Goal: Task Accomplishment & Management: Use online tool/utility

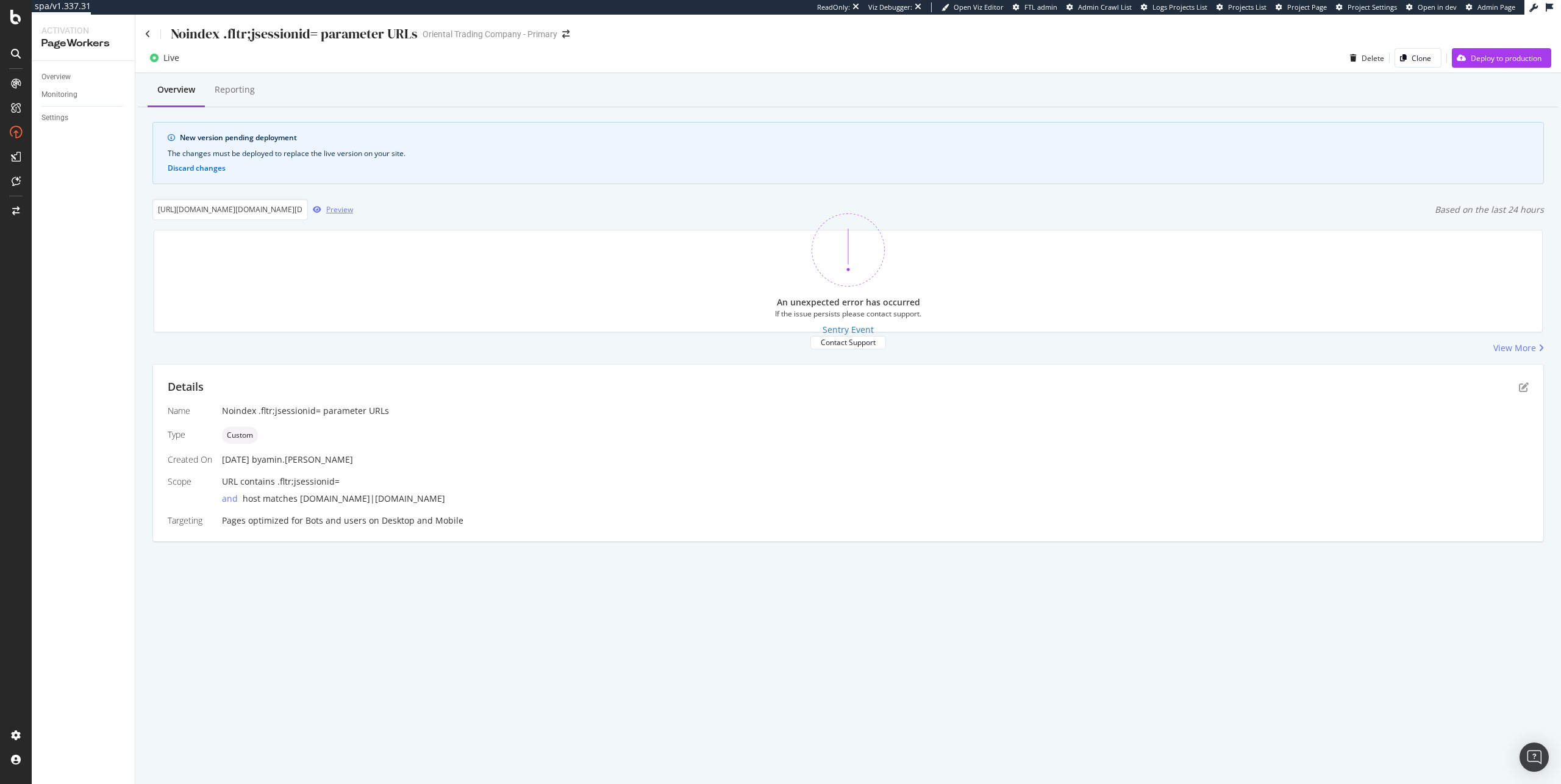
click at [333, 206] on div "Preview" at bounding box center [340, 209] width 27 height 10
click at [260, 208] on input "[URL][DOMAIN_NAME][DOMAIN_NAME][DATE]" at bounding box center [230, 209] width 155 height 22
click at [260, 208] on input "url" at bounding box center [230, 209] width 155 height 22
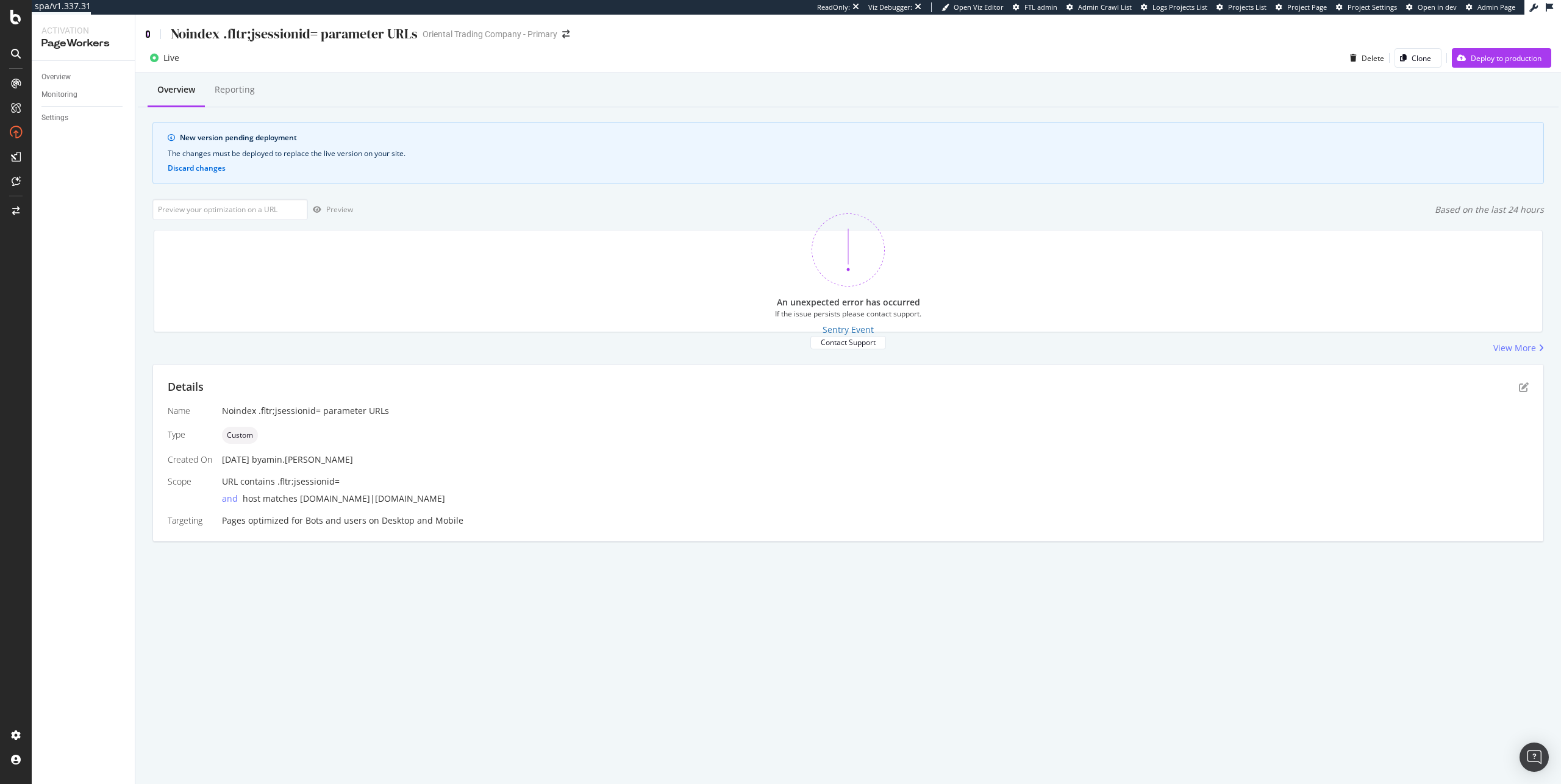
click at [150, 32] on icon at bounding box center [148, 34] width 6 height 8
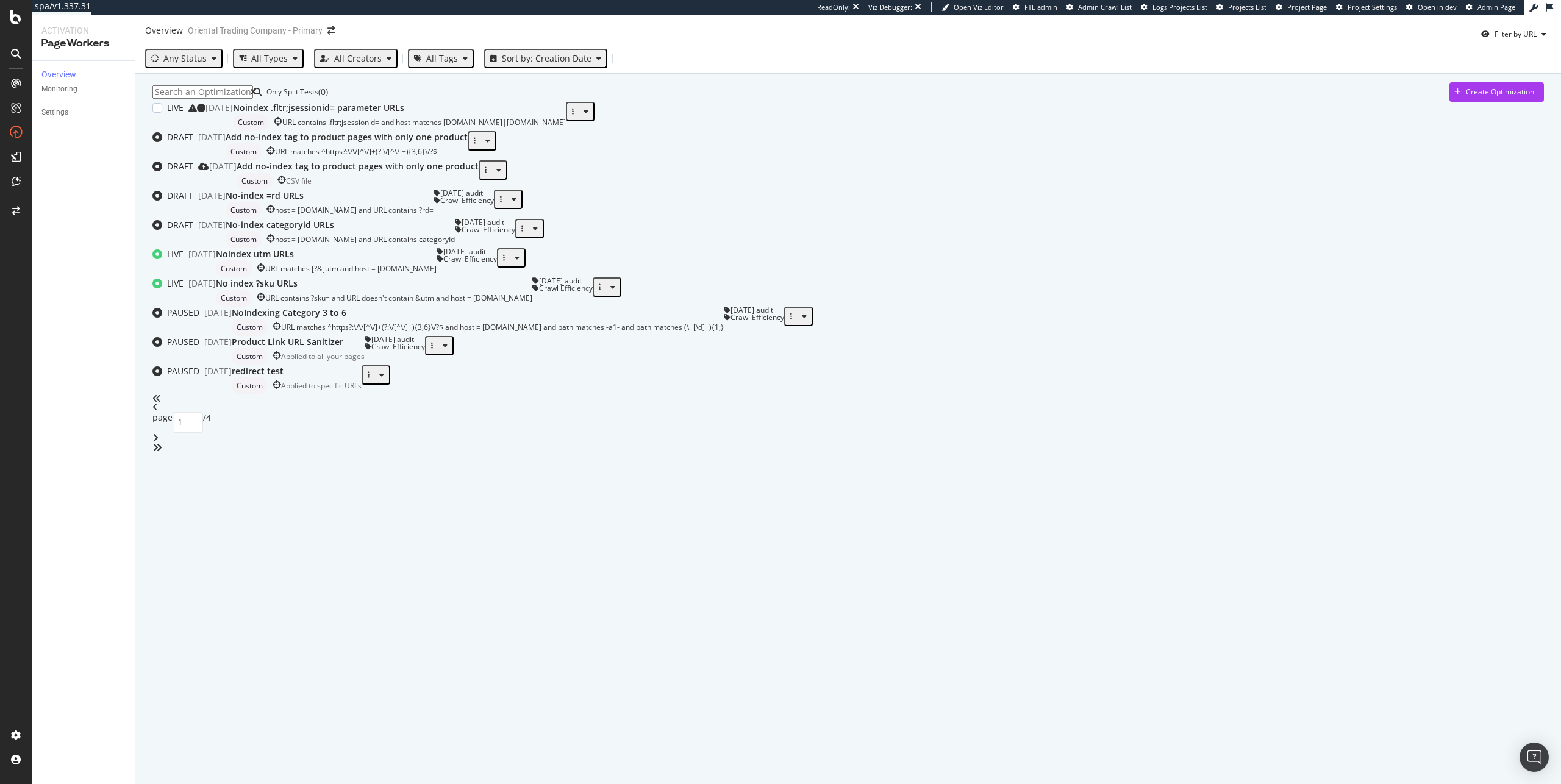
click at [566, 131] on div "Noindex .fltr;jsessionid= parameter URLs Custom URL contains .fltr;jsessionid= …" at bounding box center [399, 117] width 333 height 29
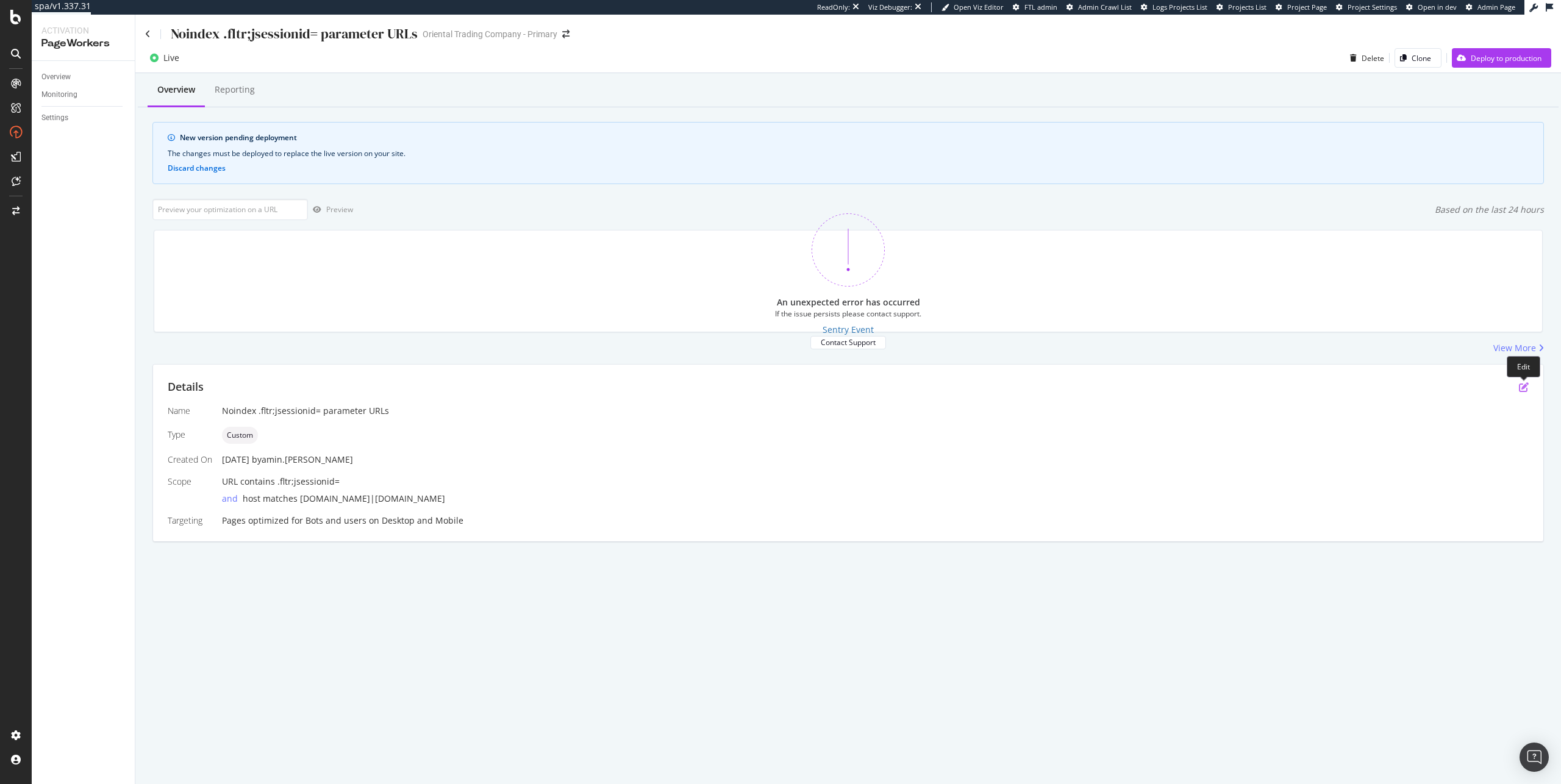
click at [1528, 390] on icon "pen-to-square" at bounding box center [1524, 387] width 10 height 10
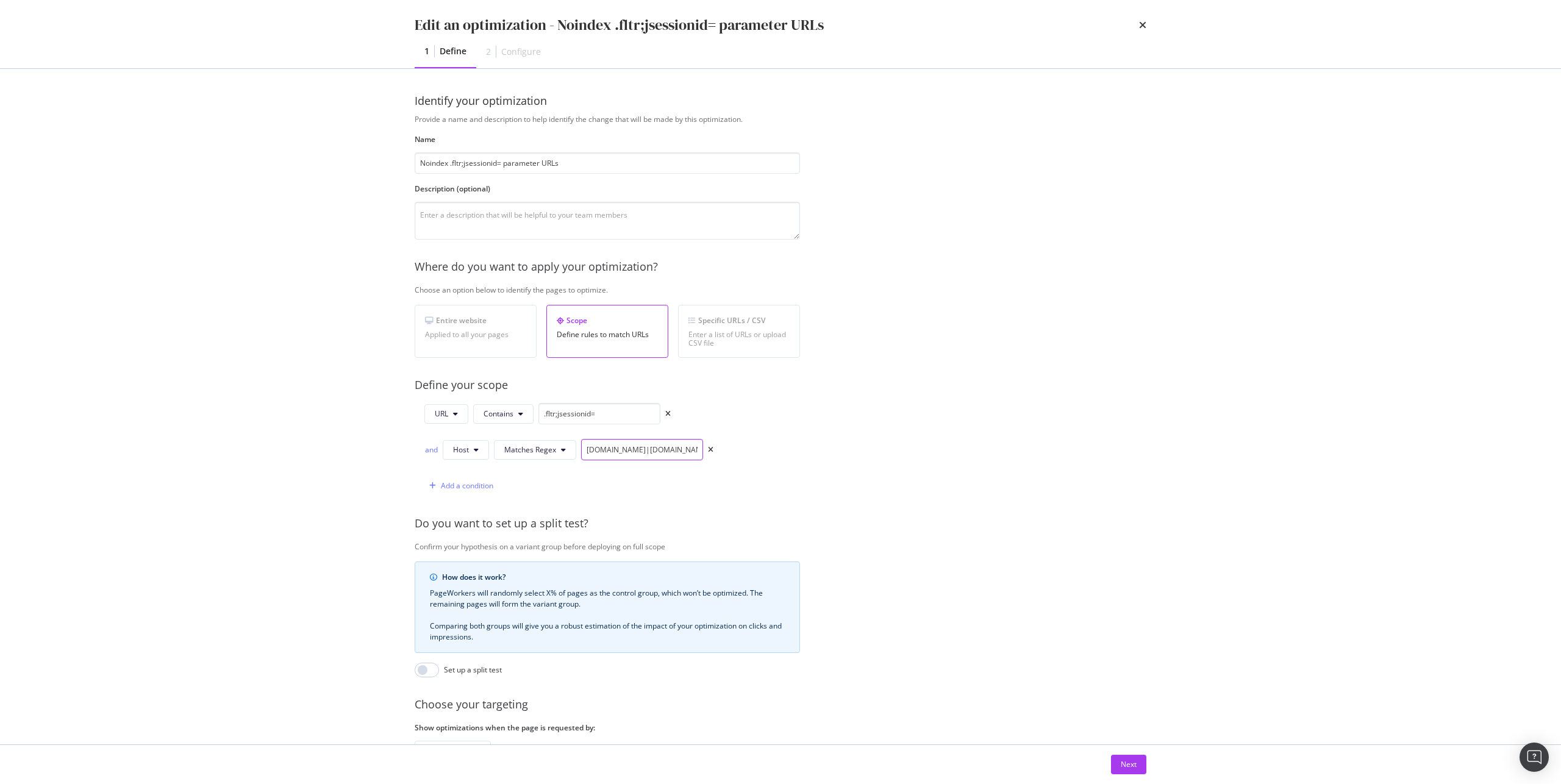
scroll to position [0, 83]
drag, startPoint x: 674, startPoint y: 451, endPoint x: 765, endPoint y: 453, distance: 91.0
click at [765, 453] on div "URL Contains .fltr;jsessionid= and Host Matches Regex www.orientaltrading.com|m…" at bounding box center [607, 449] width 385 height 93
drag, startPoint x: 603, startPoint y: 451, endPoint x: 561, endPoint y: 451, distance: 42.0
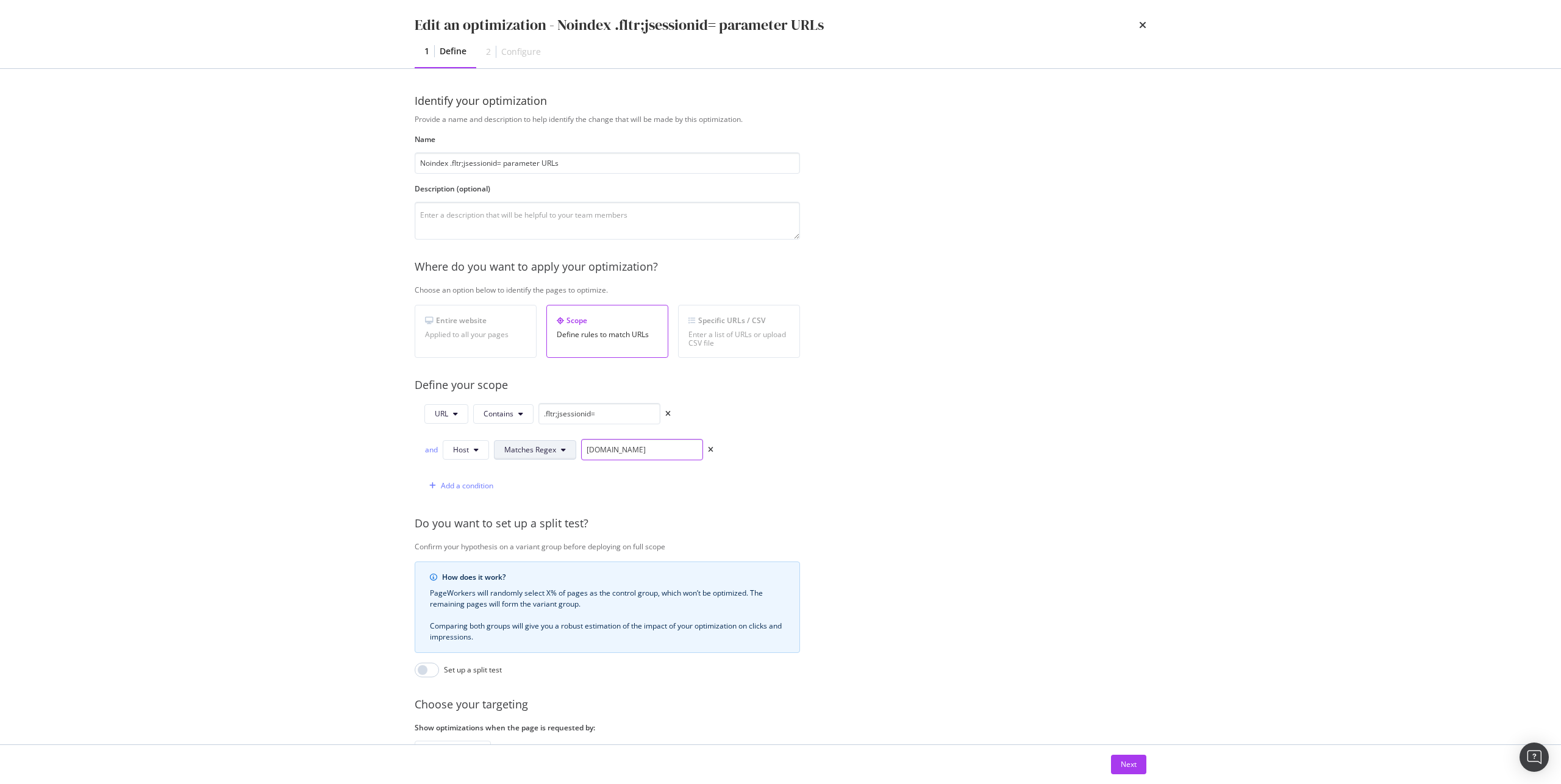
click at [561, 451] on div "and Host Matches Regex www.orientaltrading.com" at bounding box center [568, 449] width 289 height 22
type input "orientaltrading.com"
click at [559, 451] on button "Matches Regex" at bounding box center [535, 450] width 82 height 20
click at [559, 544] on span "Contains" at bounding box center [540, 542] width 72 height 11
click at [1142, 763] on button "Next" at bounding box center [1128, 764] width 36 height 20
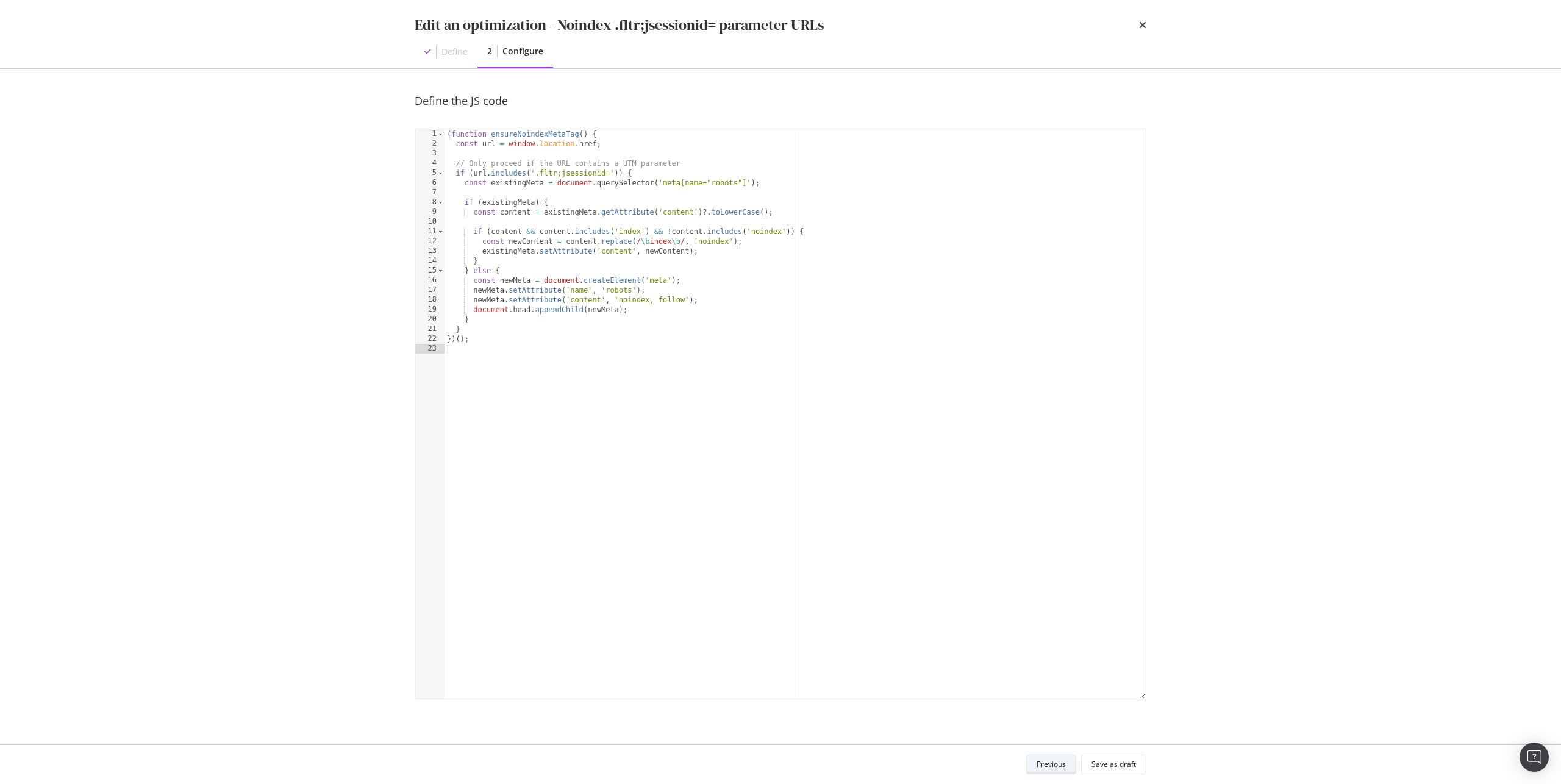
click at [1142, 763] on button "Save as draft" at bounding box center [1113, 764] width 65 height 20
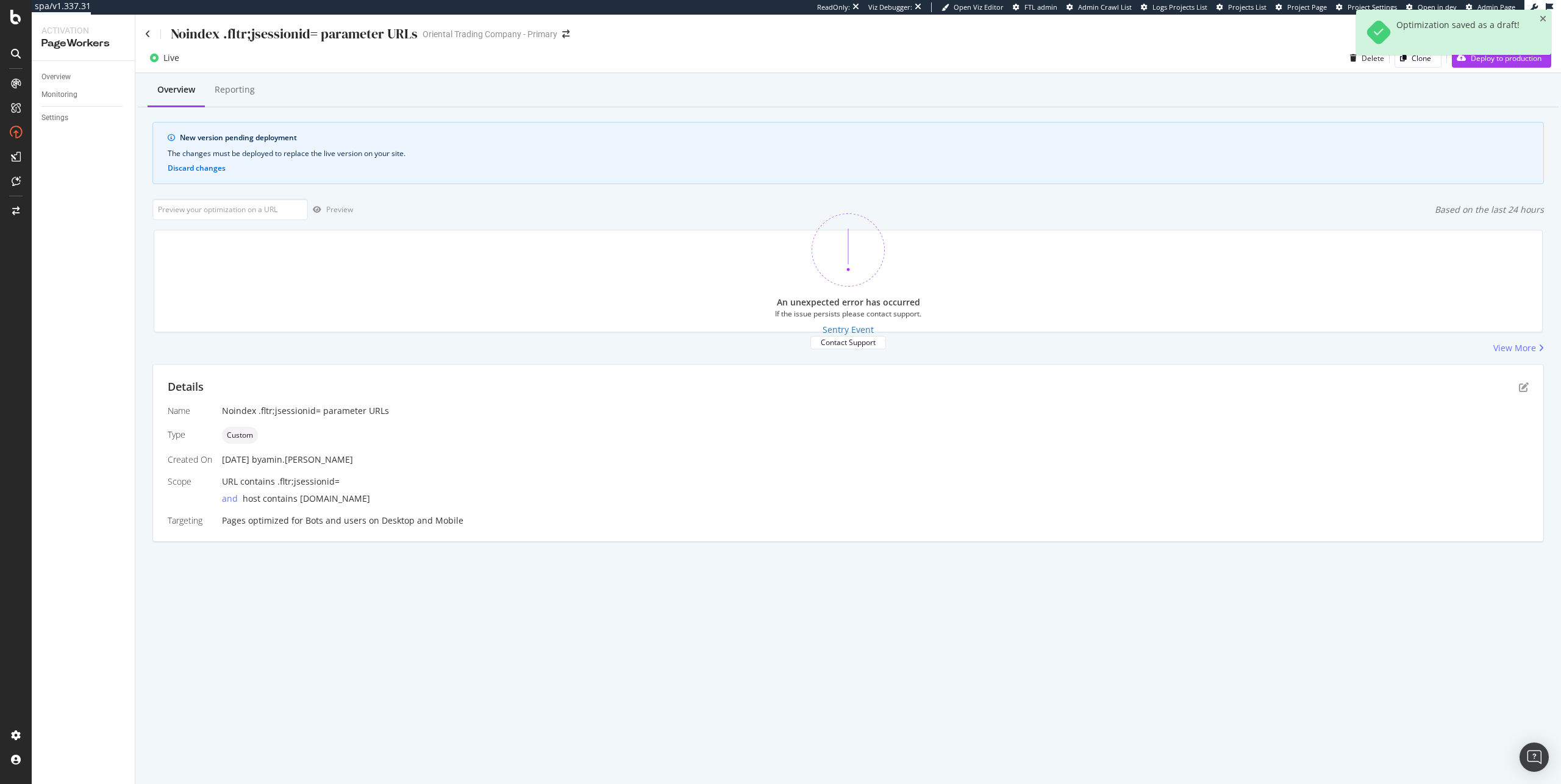
click at [243, 198] on div "Overview Reporting New version pending deployment The changes must be deployed …" at bounding box center [848, 329] width 1425 height 511
click at [250, 215] on input "url" at bounding box center [230, 209] width 155 height 22
click at [172, 214] on input "url" at bounding box center [230, 209] width 155 height 22
paste input "https://www.mindware.orientaltrading.com/ooly-create-magic-ultimate-arts-and-cr…"
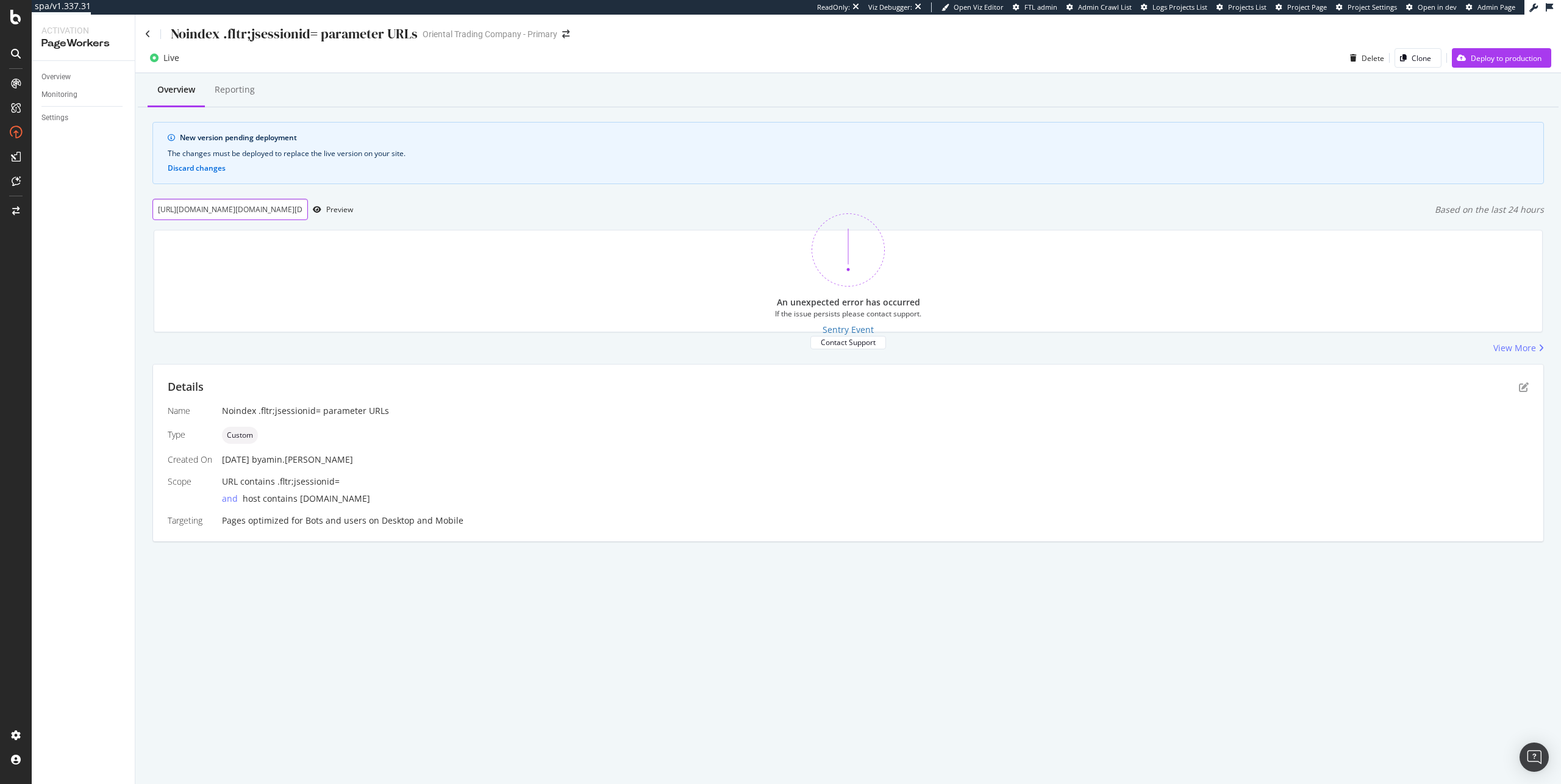
scroll to position [0, 2059]
type input "https://www.mindware.orientaltrading.com/ooly-create-magic-ultimate-arts-and-cr…"
click at [350, 210] on div "Preview" at bounding box center [340, 209] width 27 height 10
click at [185, 211] on input "https://www.mindware.orientaltrading.com/ooly-create-magic-ultimate-arts-and-cr…" at bounding box center [230, 209] width 155 height 22
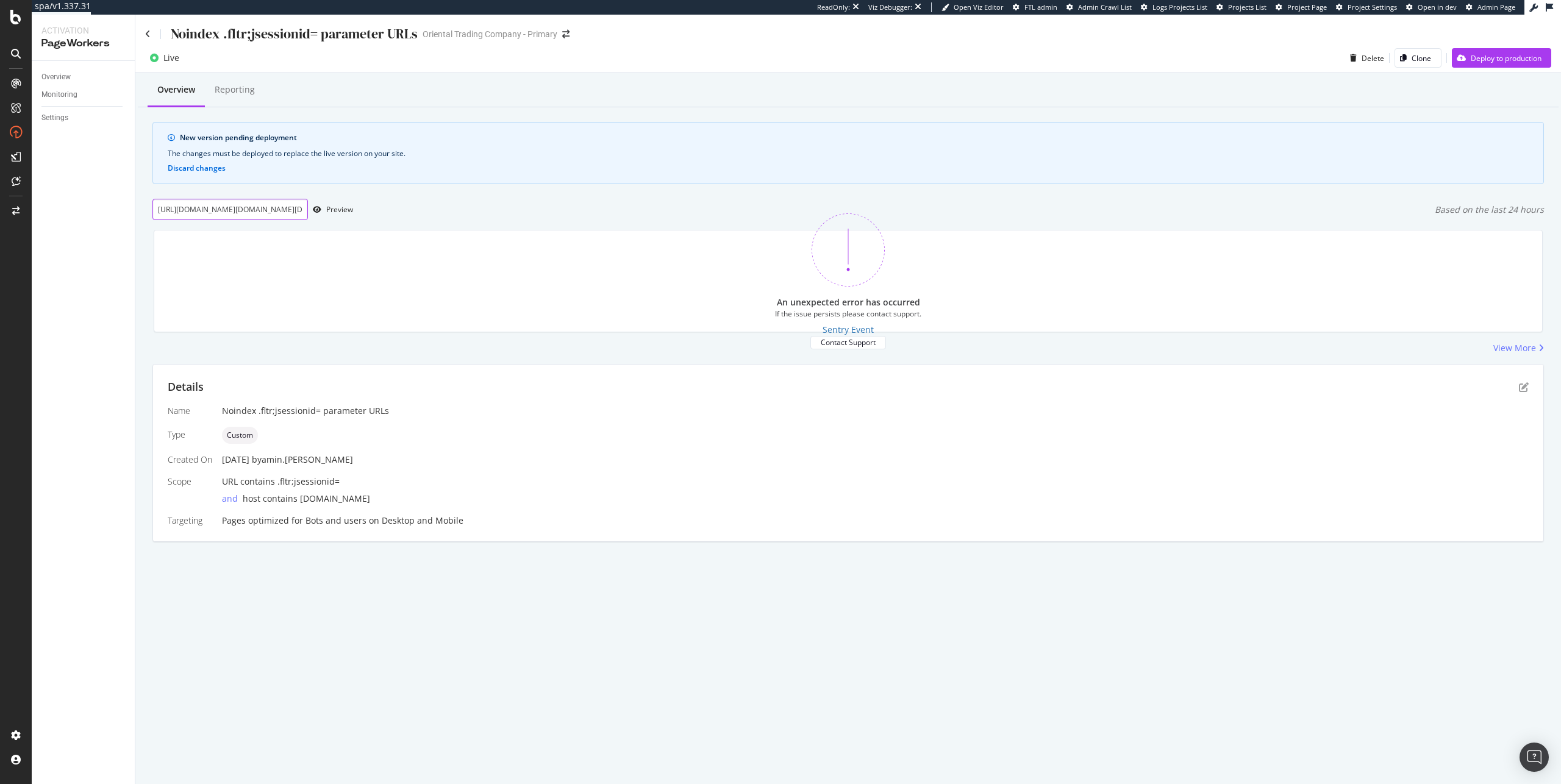
click at [185, 211] on input "https://www.mindware.orientaltrading.com/ooly-create-magic-ultimate-arts-and-cr…" at bounding box center [230, 209] width 155 height 22
click at [207, 79] on div "Reporting" at bounding box center [234, 91] width 59 height 34
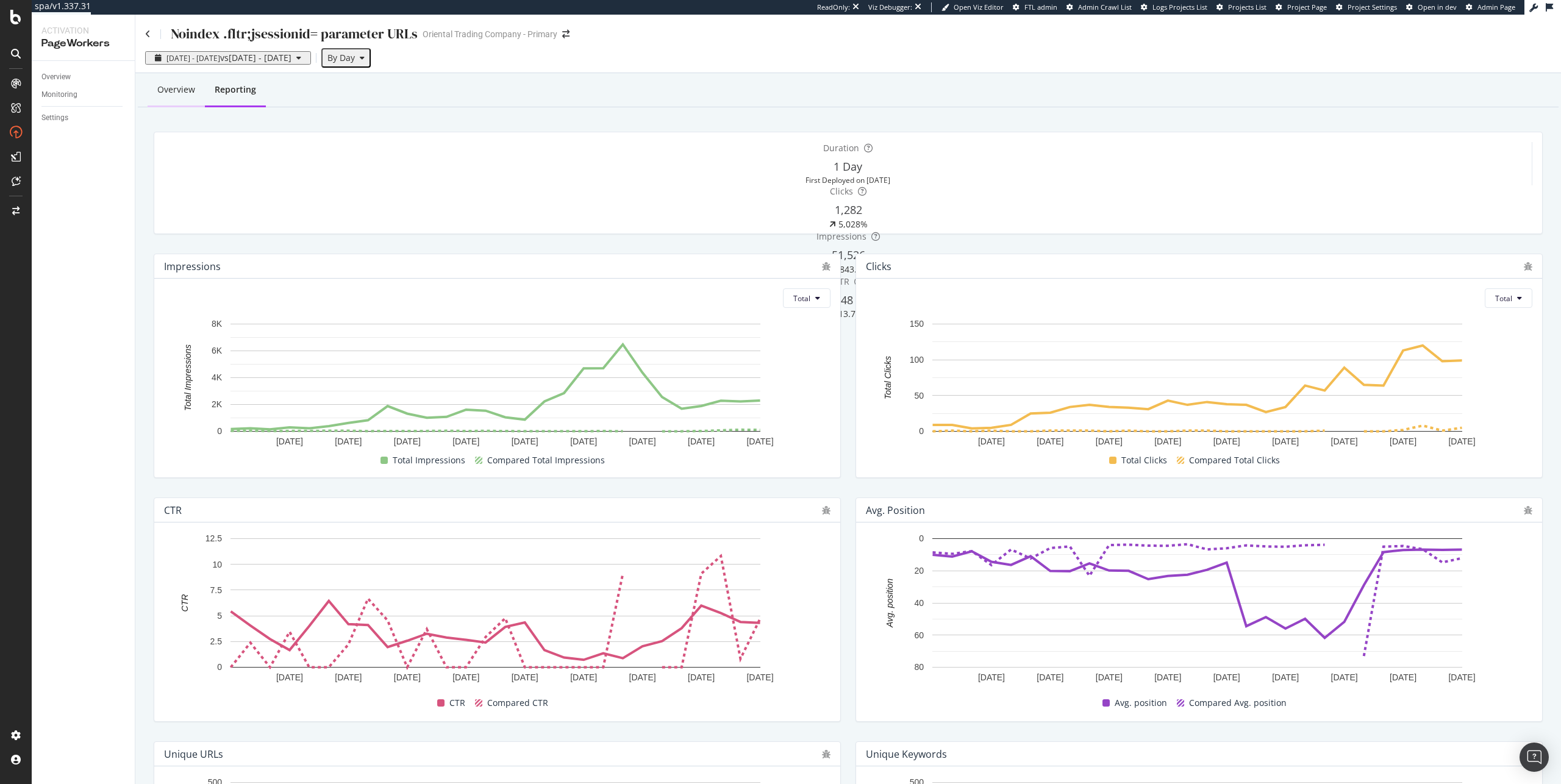
click at [179, 94] on div "Overview" at bounding box center [176, 89] width 38 height 12
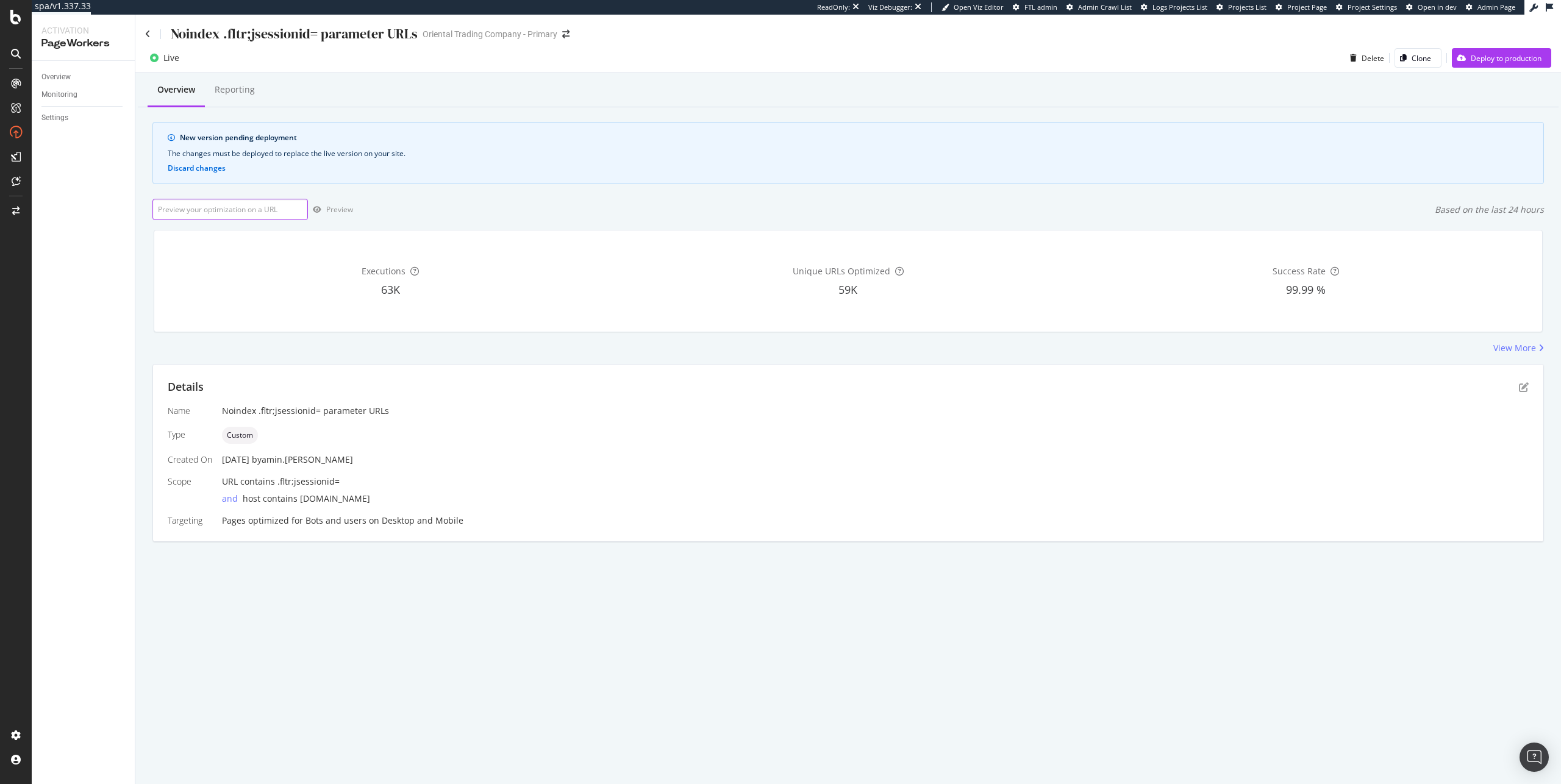
click at [262, 217] on input "url" at bounding box center [230, 209] width 155 height 22
paste input "https://www.mindware.orientaltrading.com/ooly-create-magic-ultimate-arts-and-cr…"
click at [350, 209] on div "Preview" at bounding box center [340, 209] width 27 height 10
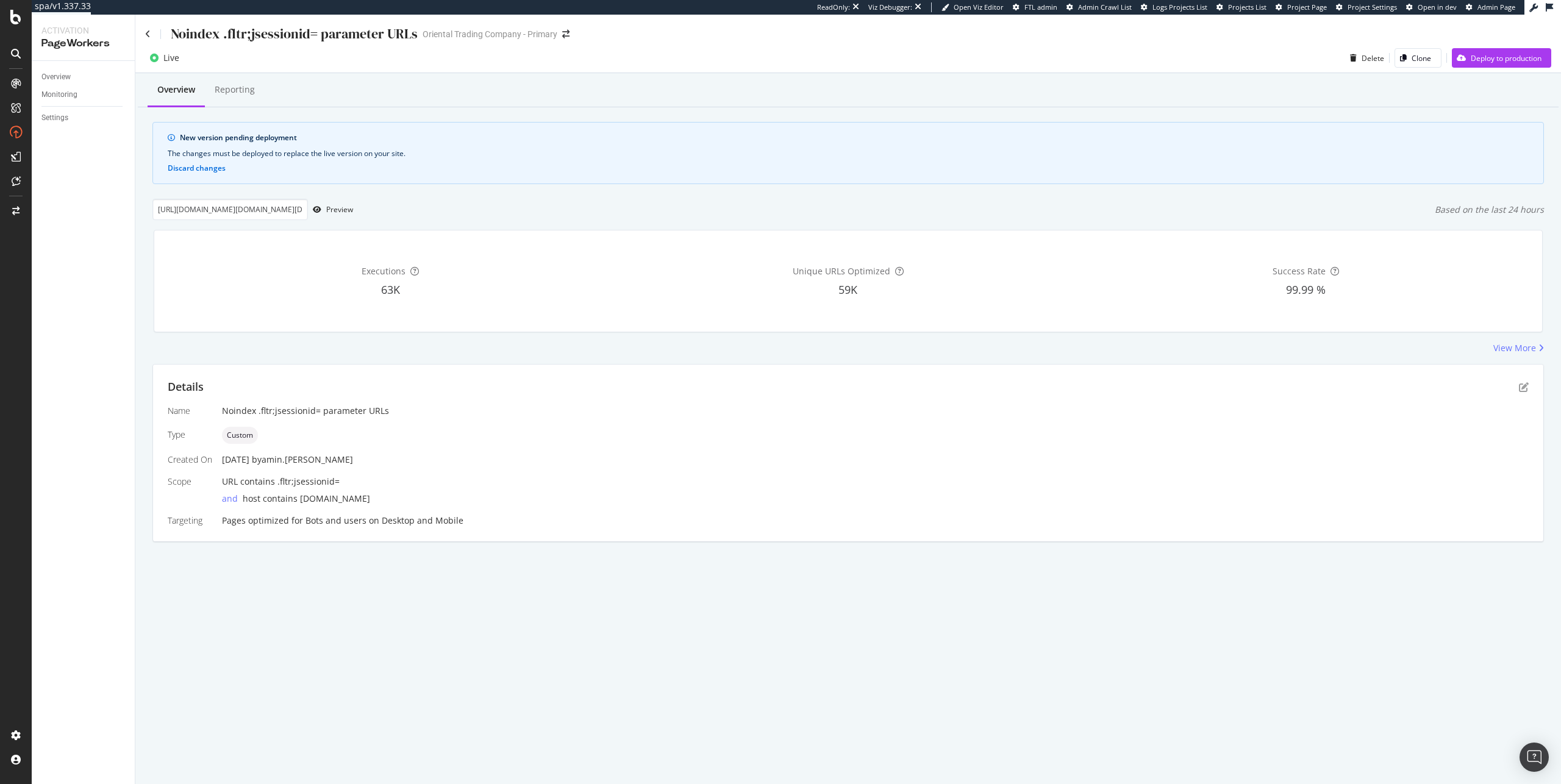
click at [249, 194] on div "Overview Reporting New version pending deployment The changes must be deployed …" at bounding box center [848, 329] width 1425 height 511
click at [247, 201] on input "https://www.mindware.orientaltrading.com/ooly-create-magic-ultimate-arts-and-cr…" at bounding box center [230, 209] width 155 height 22
paste input "orientaltrading.com/mini-popcorn-boxes-24-pc--a2-13601691.fltr;jsessionid=1F54B…"
click at [322, 206] on div "button" at bounding box center [317, 210] width 18 height 7
click at [236, 210] on input "https://www.orientaltrading.com/mini-popcorn-boxes-24-pc--a2-13601691.fltr;jses…" at bounding box center [230, 209] width 155 height 22
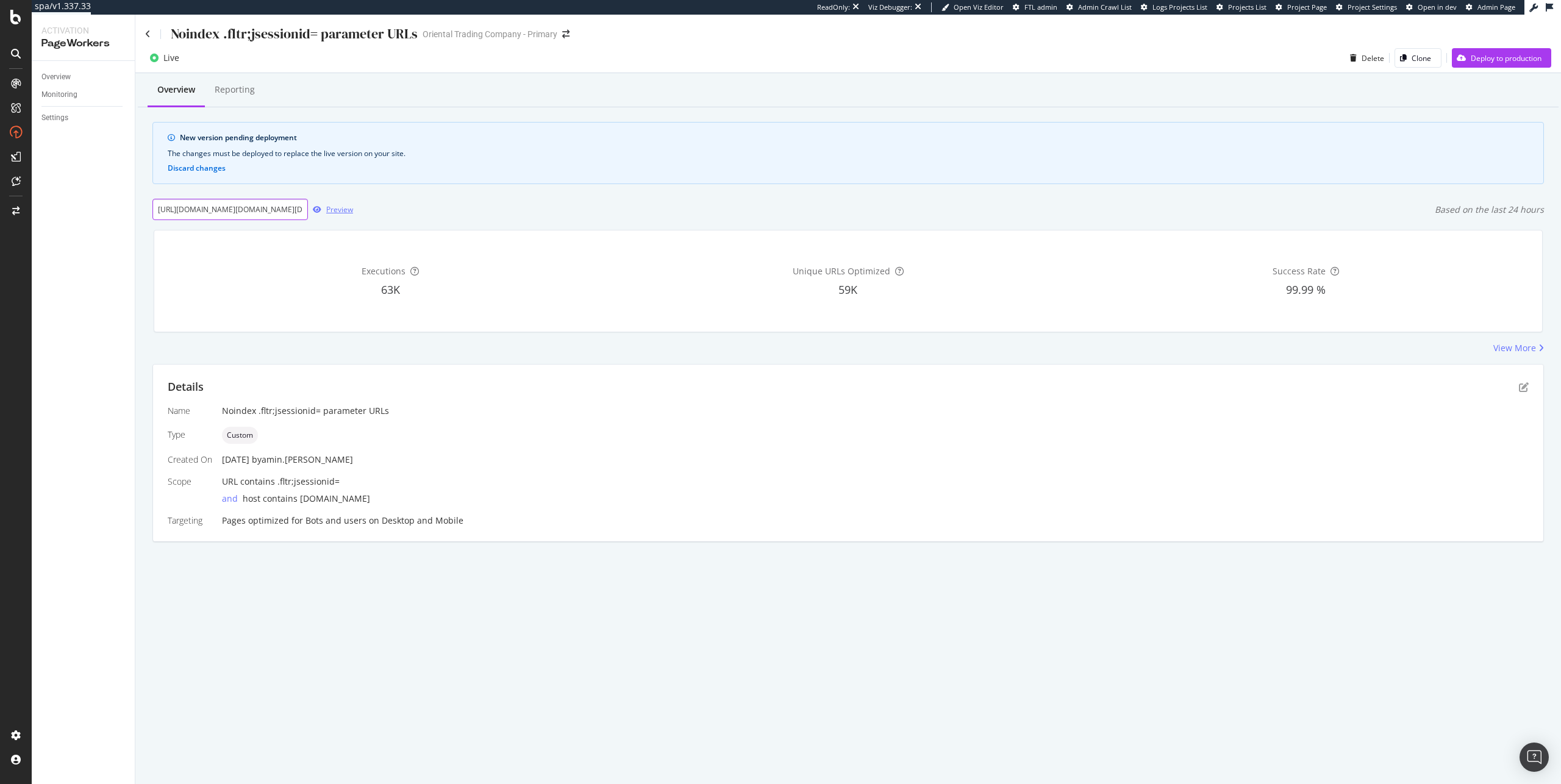
paste input "mindware.orientaltrading.com/ooly-create-magic-ultimate-arts-and-crafts-kit-a2-…"
type input "https://www.mindware.orientaltrading.com/ooly-create-magic-ultimate-arts-and-cr…"
click at [338, 206] on div "Preview" at bounding box center [340, 209] width 27 height 10
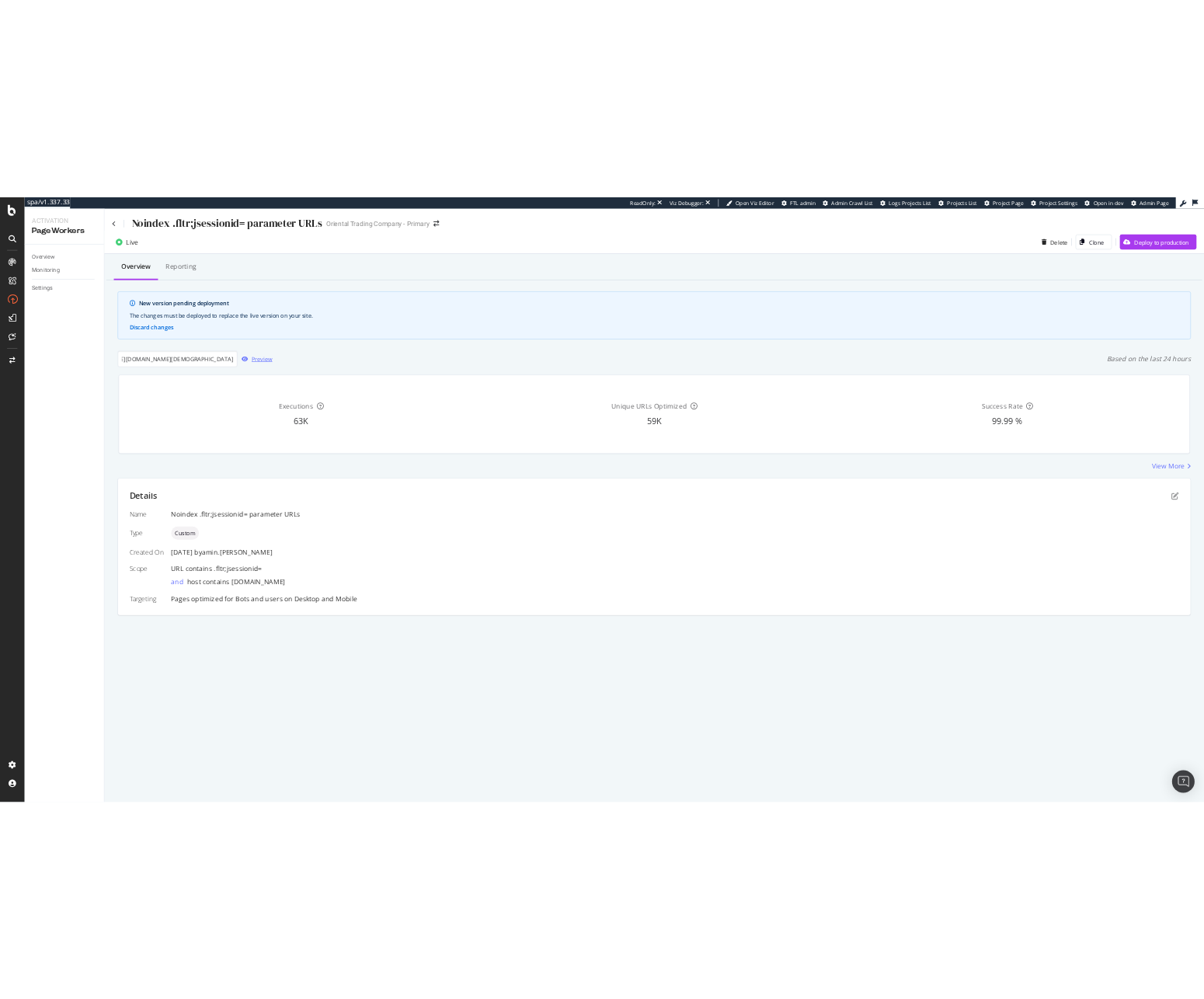
scroll to position [0, 0]
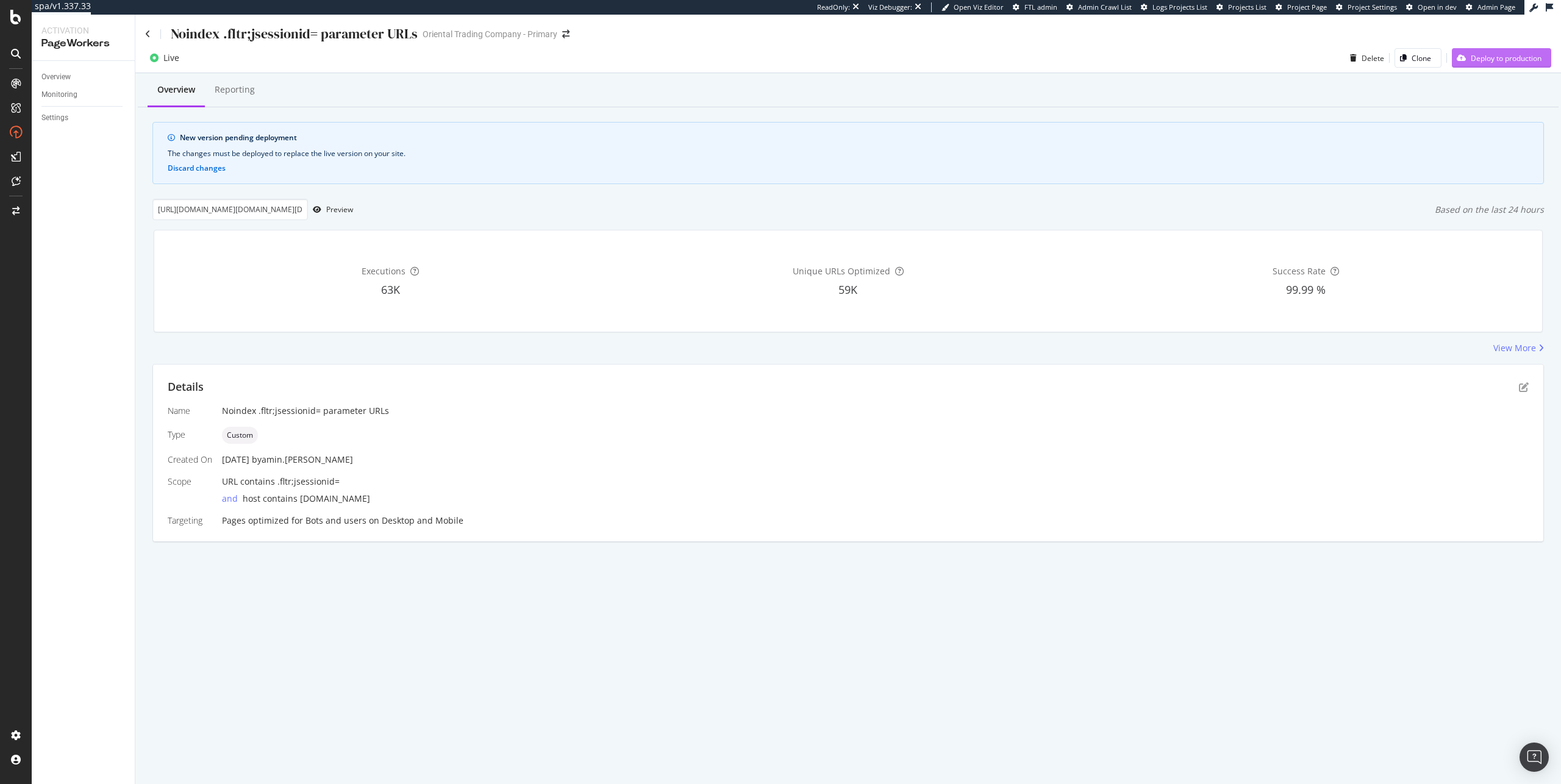
click at [1484, 60] on div "Deploy to production" at bounding box center [1506, 58] width 71 height 10
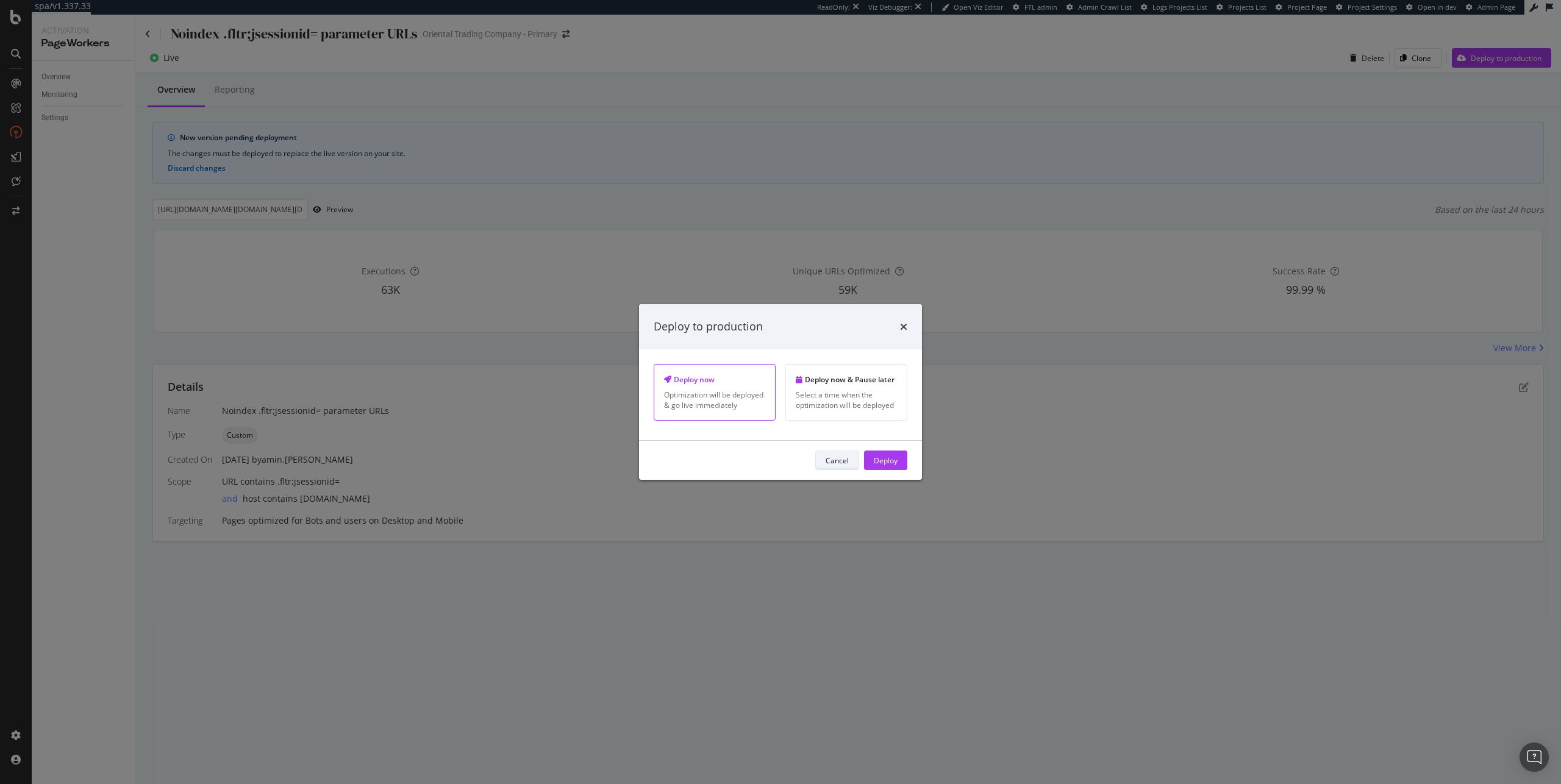
click at [833, 460] on div "Cancel" at bounding box center [837, 460] width 23 height 10
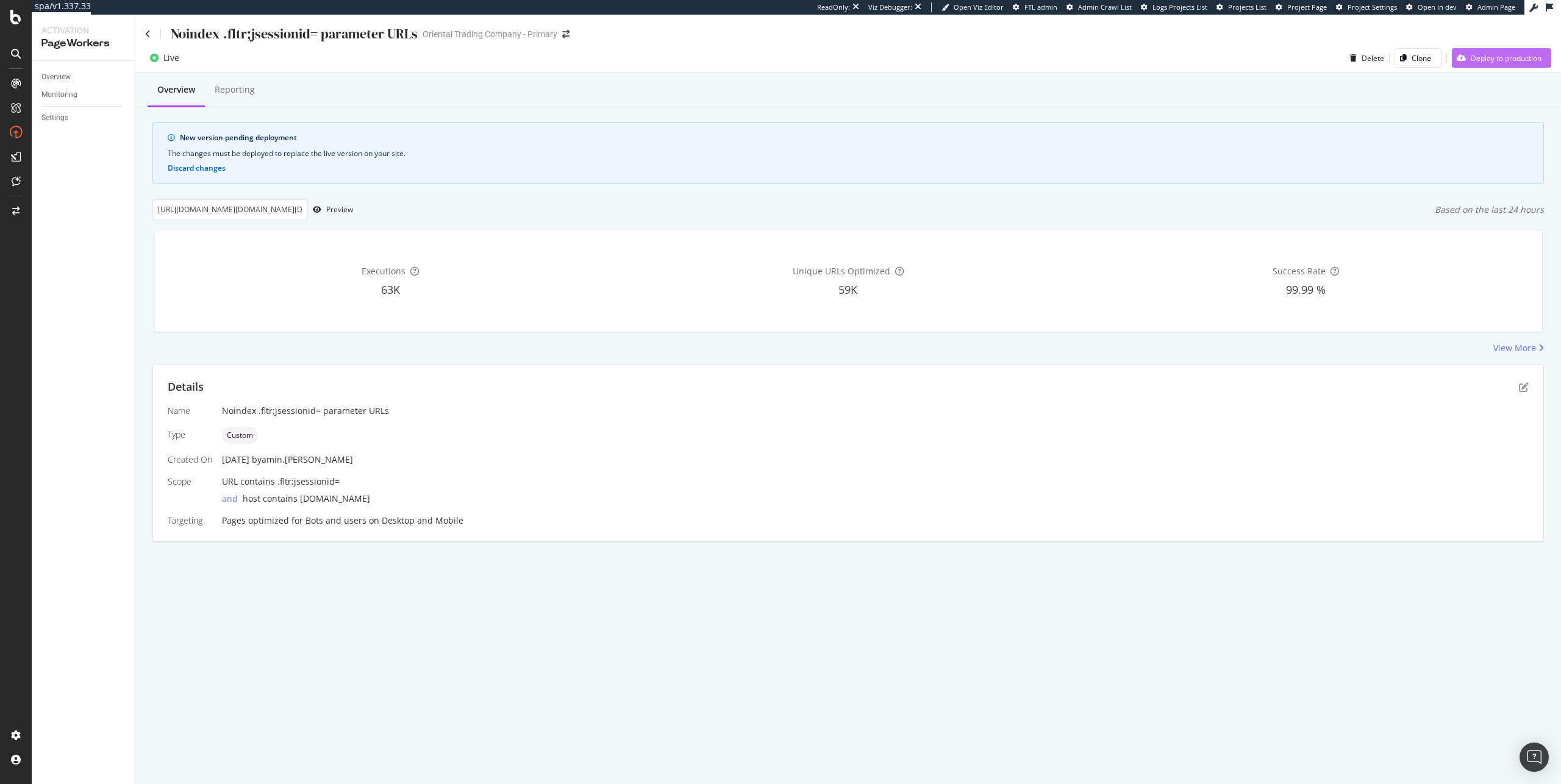
click at [1472, 61] on div "Deploy to production" at bounding box center [1506, 58] width 71 height 10
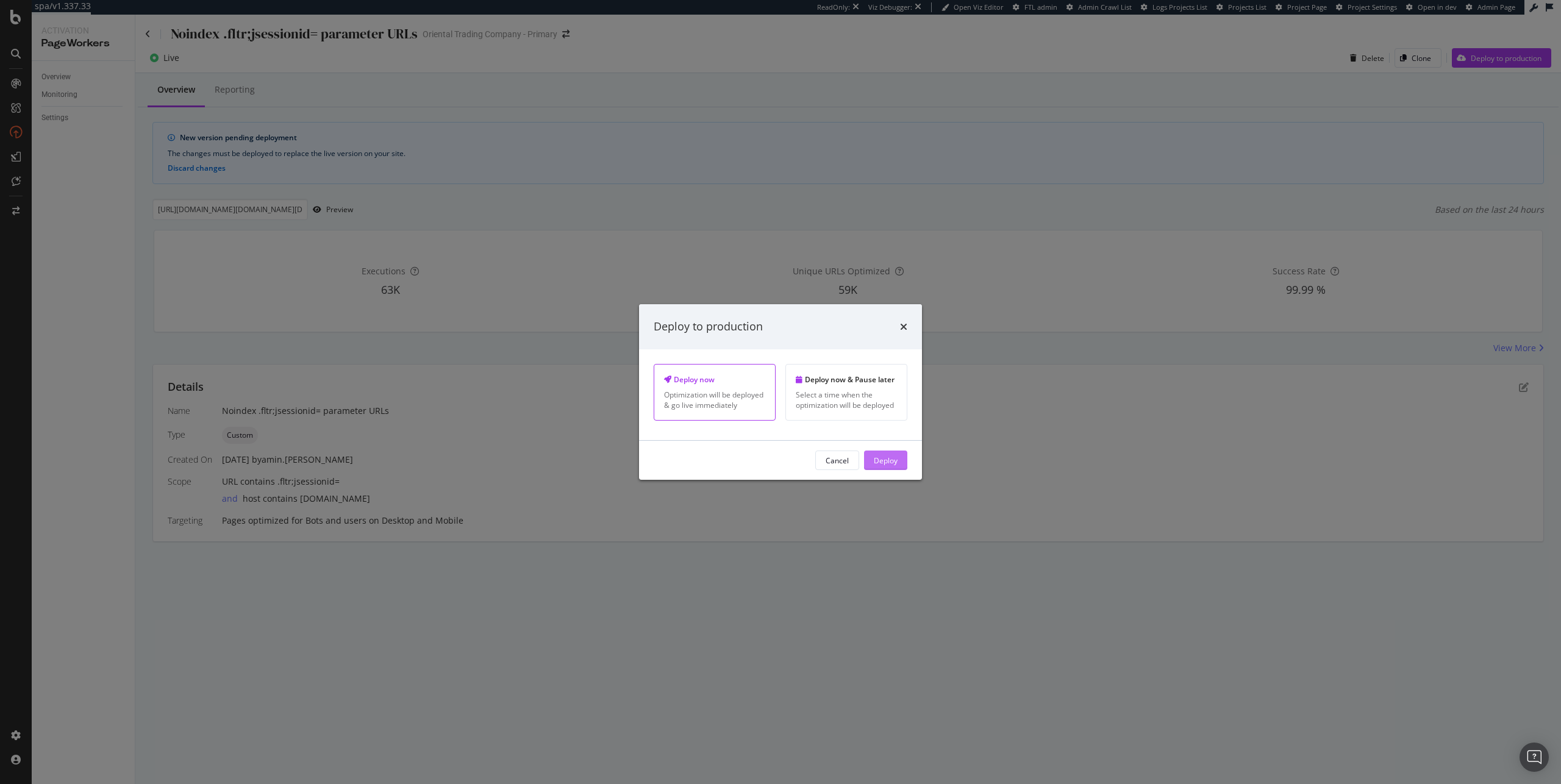
click at [870, 453] on button "Deploy" at bounding box center [886, 460] width 43 height 20
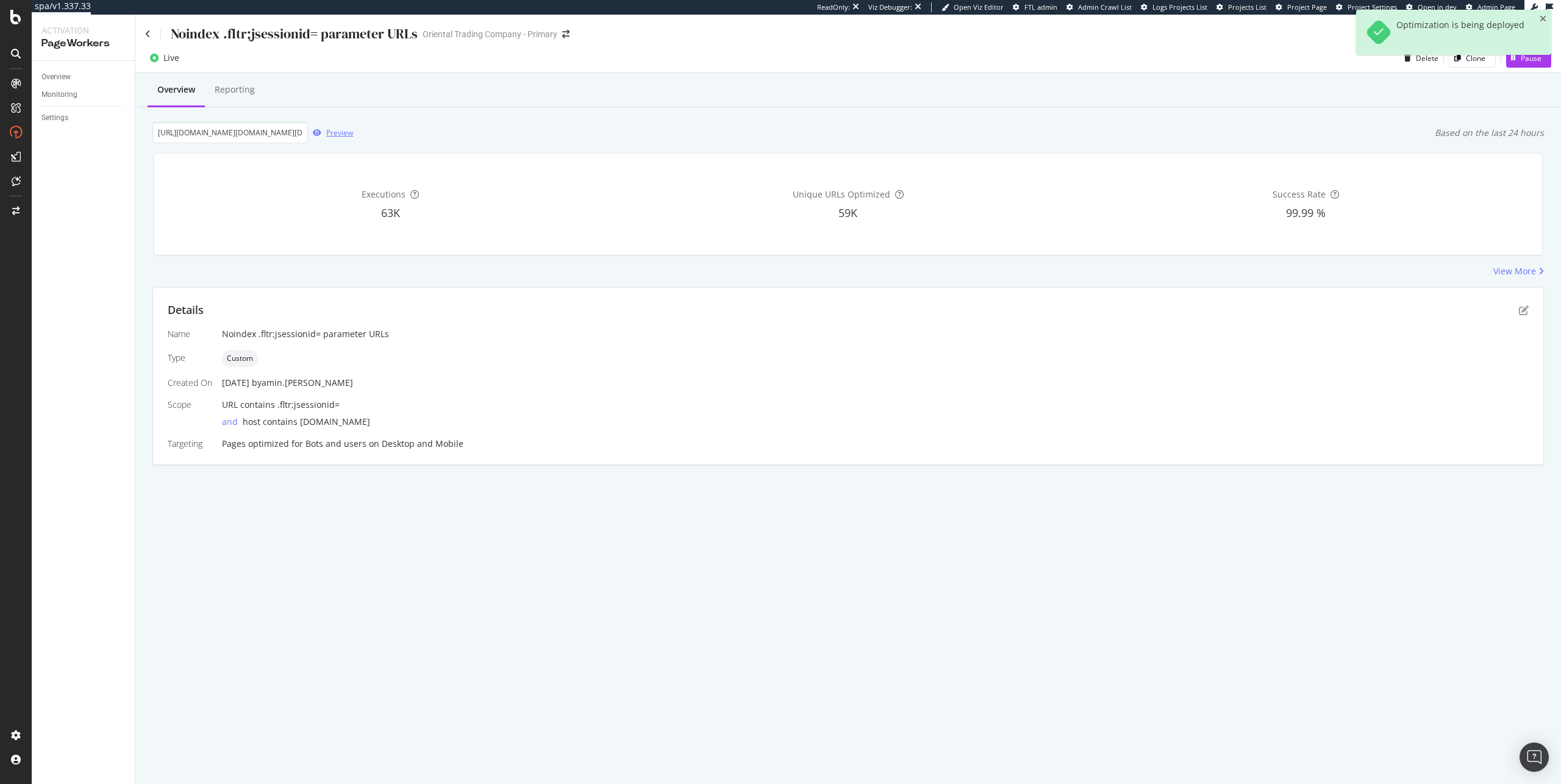
click at [324, 133] on div "button" at bounding box center [317, 133] width 18 height 7
click at [1183, 83] on div "Overview Reporting" at bounding box center [848, 90] width 1420 height 33
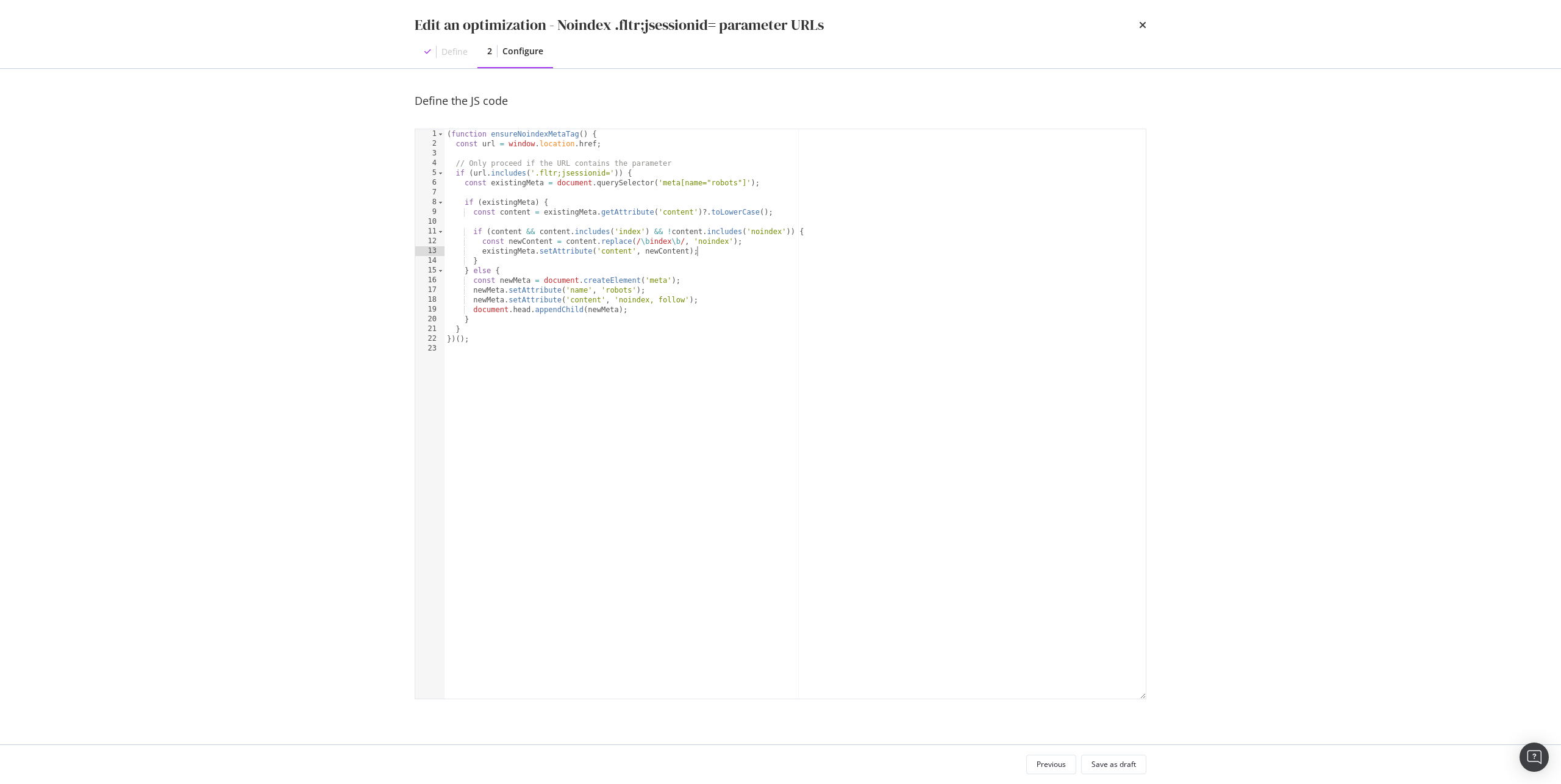
scroll to position [0, 1]
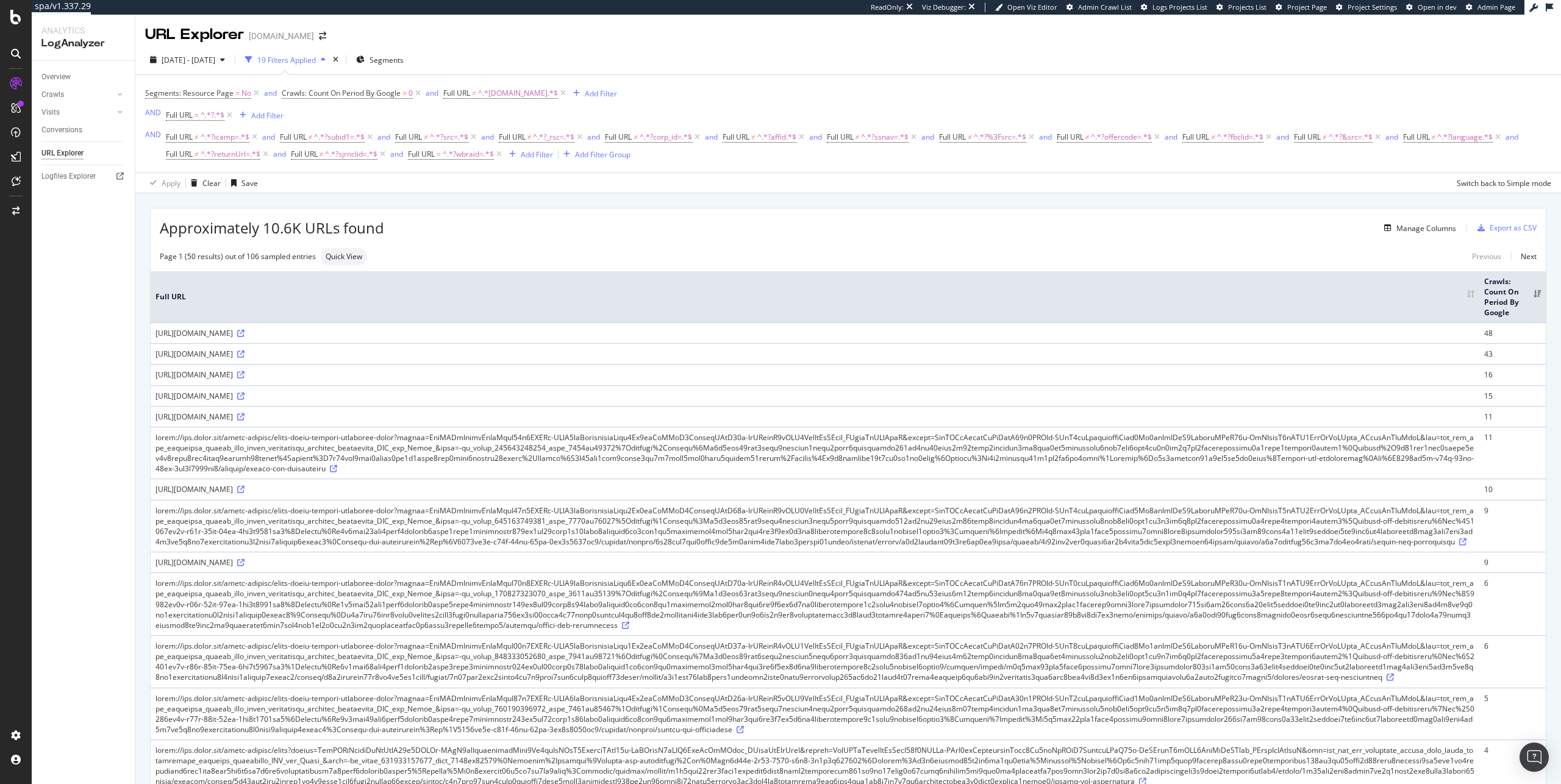
click at [905, 158] on div "Full URL ≠ ^.*?icamp=.*$ and Full URL ≠ ^.*?subid1=.*$ and Full URL ≠ ^.*?src=.…" at bounding box center [858, 145] width 1386 height 34
click at [423, 159] on span "Full URL = ^.*?wbraid=.*$" at bounding box center [456, 154] width 96 height 17
click at [441, 151] on span "=" at bounding box center [438, 154] width 4 height 10
click at [478, 199] on input "?wbraid=" at bounding box center [478, 205] width 115 height 20
click at [245, 358] on icon at bounding box center [240, 354] width 7 height 7
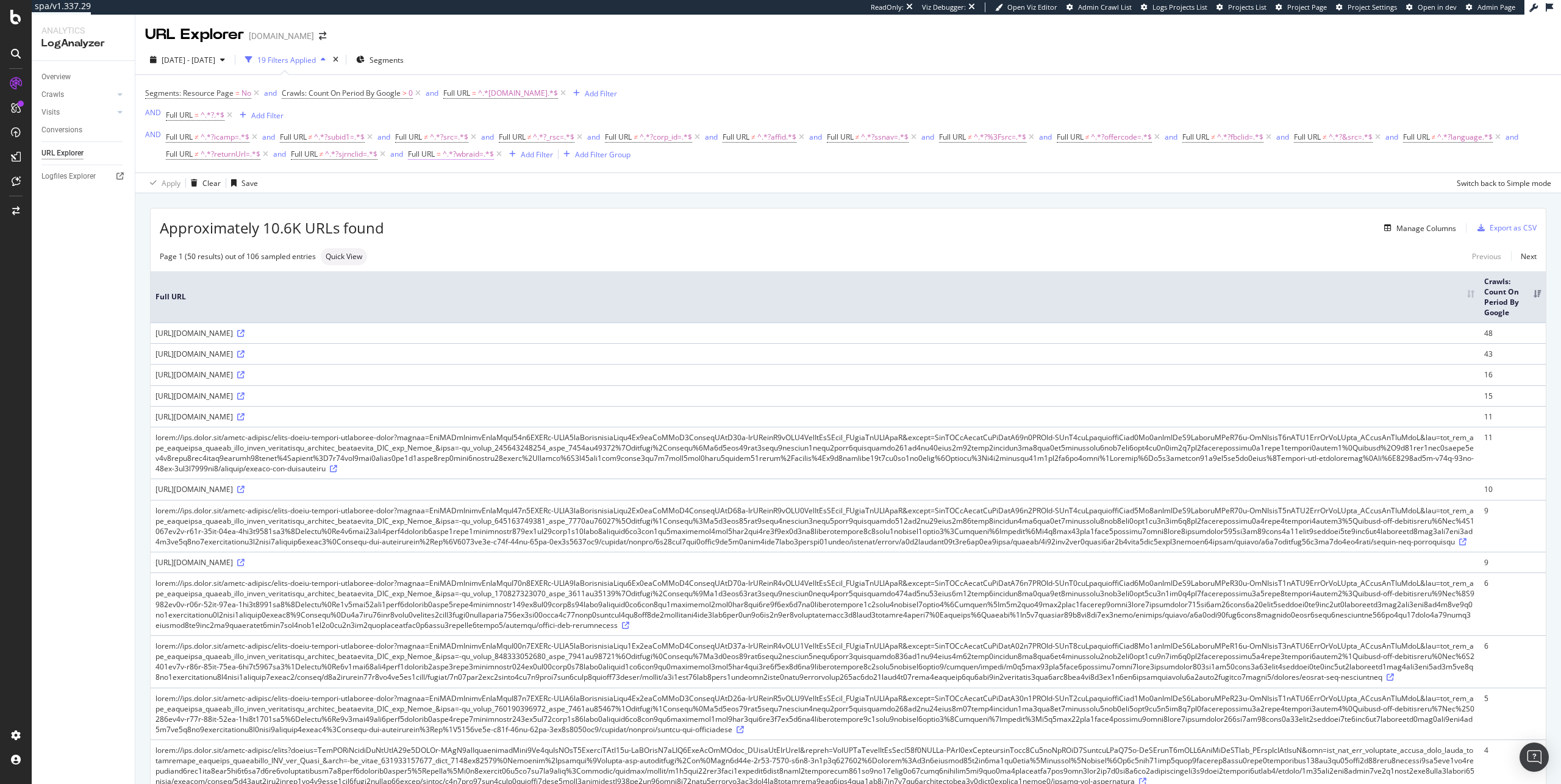
click at [455, 154] on span "^.*?wbraid=.*$" at bounding box center [468, 154] width 51 height 17
click at [449, 180] on span "Contains" at bounding box center [436, 182] width 30 height 10
click at [500, 318] on div "Doesn't contain" at bounding box center [488, 319] width 131 height 16
click at [531, 228] on div "button" at bounding box center [527, 230] width 17 height 7
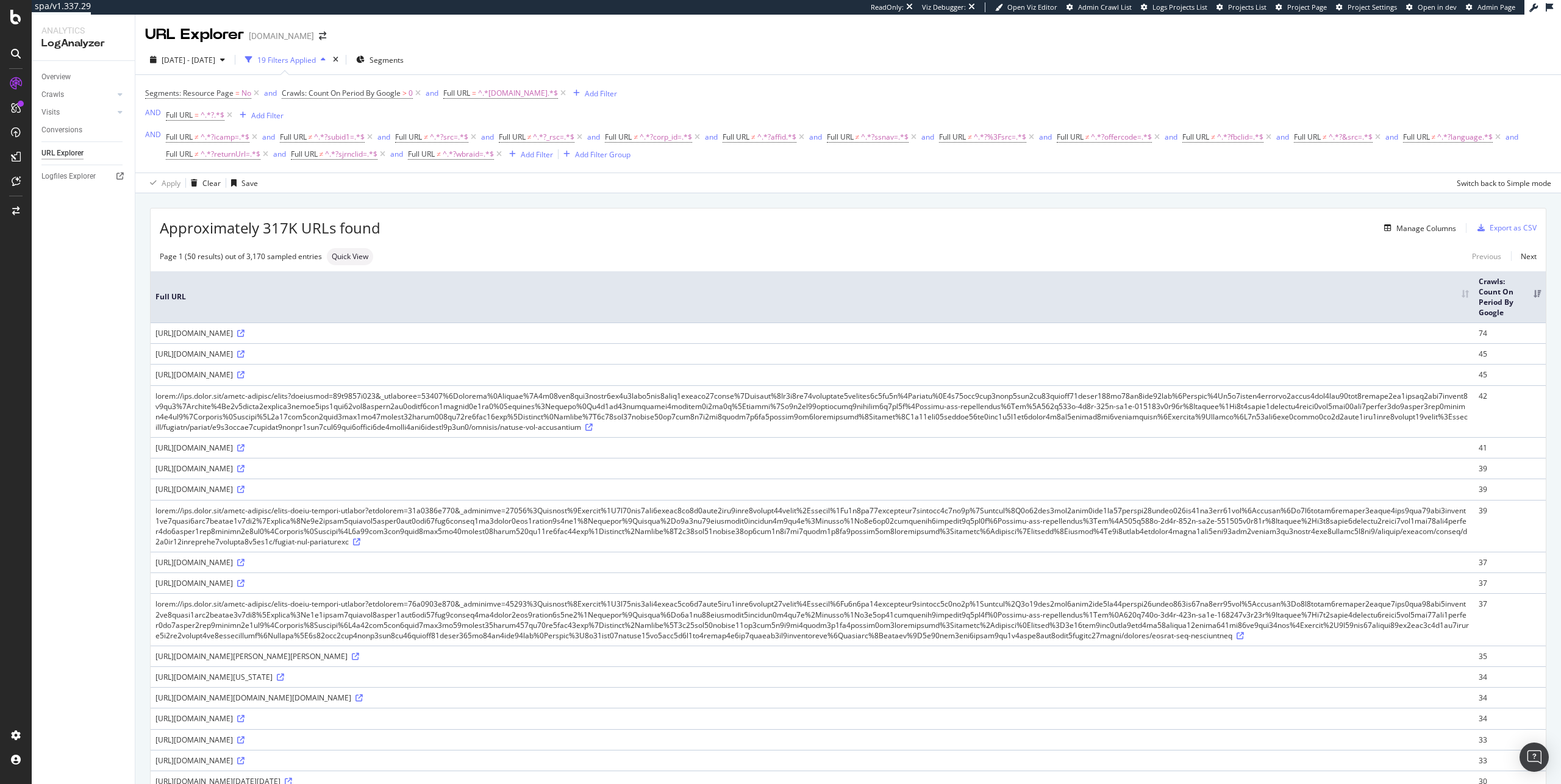
click at [799, 252] on div "Page 1 (50 results) out of 3,170 sampled entries Quick View Previous Next" at bounding box center [847, 256] width 1395 height 17
drag, startPoint x: 435, startPoint y: 350, endPoint x: 488, endPoint y: 354, distance: 53.2
click at [488, 354] on div "https://www.hyatt.com/hyatt-regency/en-US/princ-hyatt-regency-princeton/dining?…" at bounding box center [812, 354] width 1314 height 10
click at [529, 160] on div "Add Filter" at bounding box center [528, 154] width 49 height 13
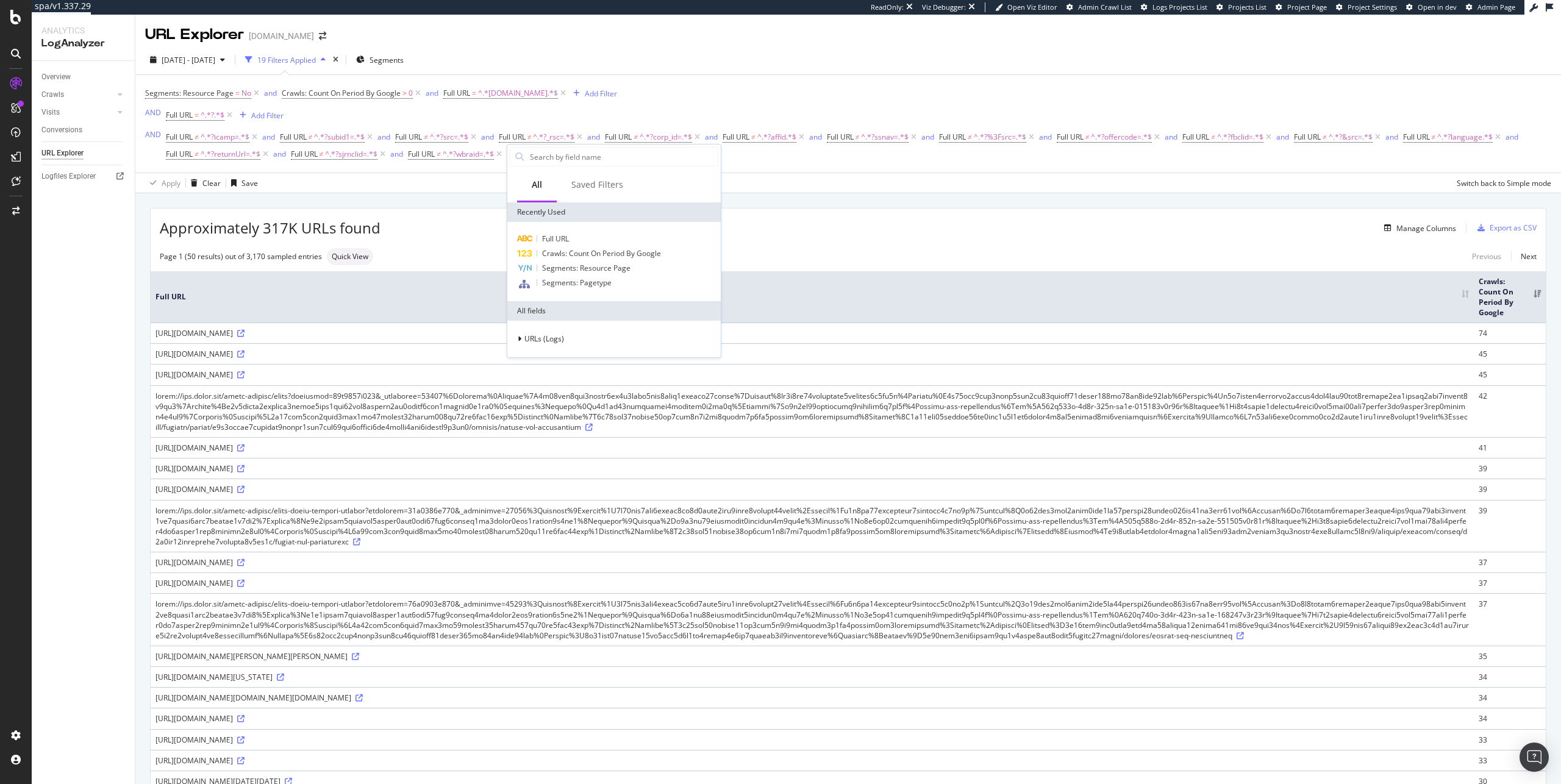
click at [461, 379] on div "[URL][DOMAIN_NAME]" at bounding box center [812, 375] width 1314 height 10
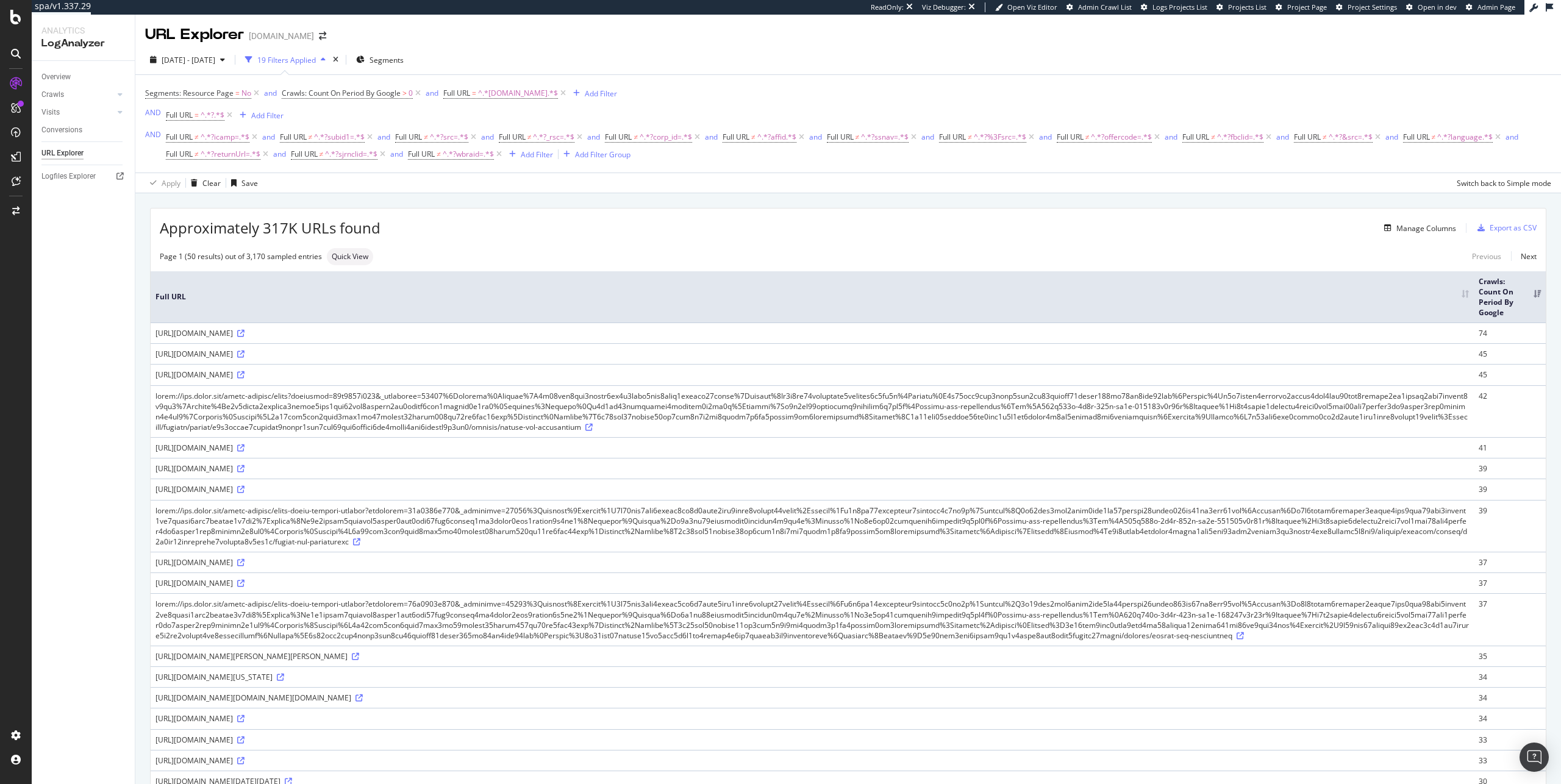
drag, startPoint x: 435, startPoint y: 352, endPoint x: 507, endPoint y: 351, distance: 72.0
click at [507, 351] on div "https://www.hyatt.com/hyatt-regency/en-US/princ-hyatt-regency-princeton/dining?…" at bounding box center [812, 354] width 1314 height 10
copy div "?utm_medium=social"
click at [553, 150] on div "Add Filter" at bounding box center [537, 154] width 32 height 10
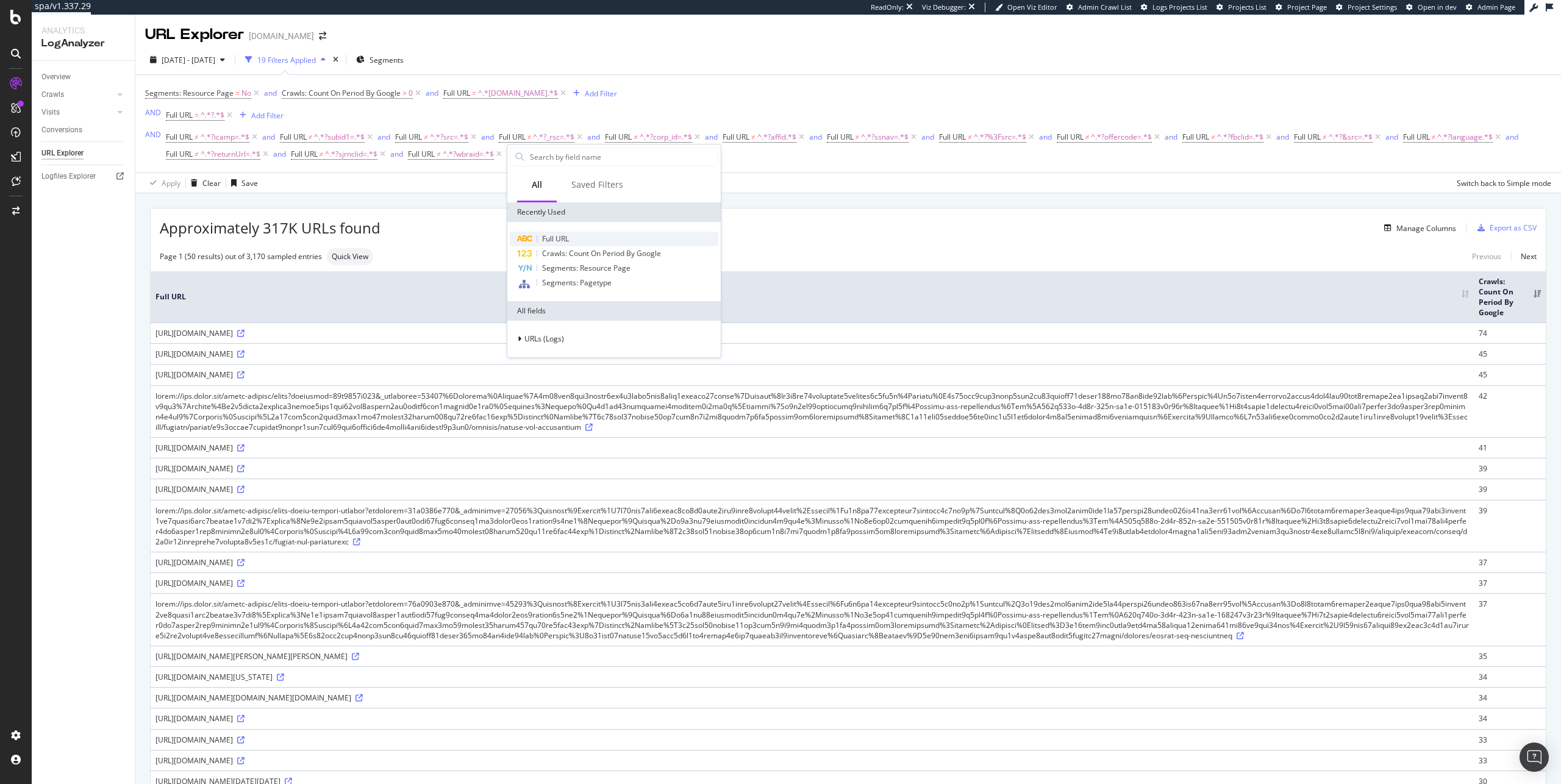
click at [566, 234] on span "Full URL" at bounding box center [555, 238] width 27 height 10
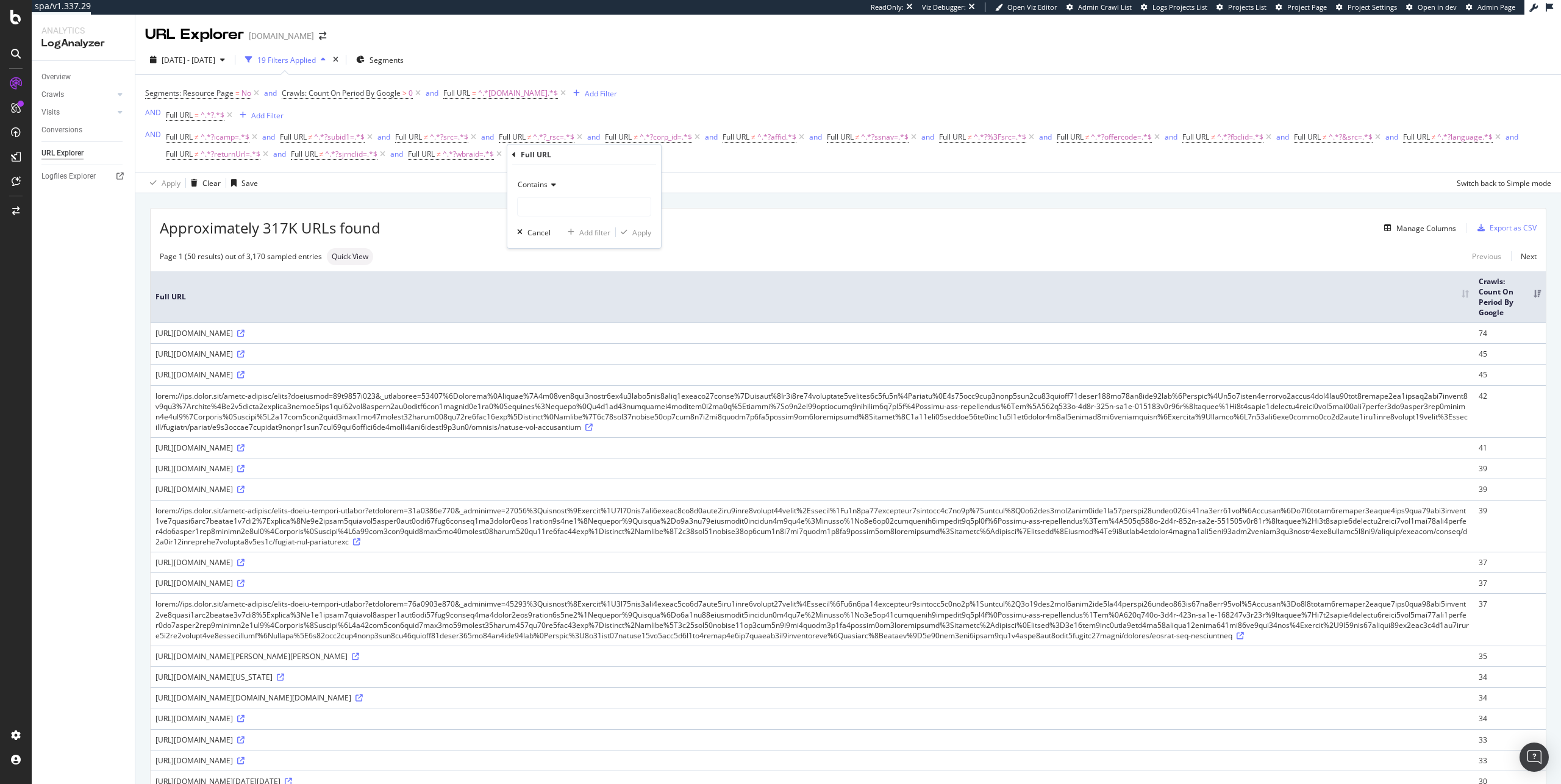
click at [565, 190] on div "Contains" at bounding box center [584, 184] width 134 height 20
click at [567, 208] on div "Equal to" at bounding box center [585, 210] width 131 height 16
click at [547, 186] on icon at bounding box center [549, 184] width 8 height 7
drag, startPoint x: 566, startPoint y: 303, endPoint x: 570, endPoint y: 291, distance: 12.6
click at [567, 303] on div "Contains" at bounding box center [585, 305] width 131 height 16
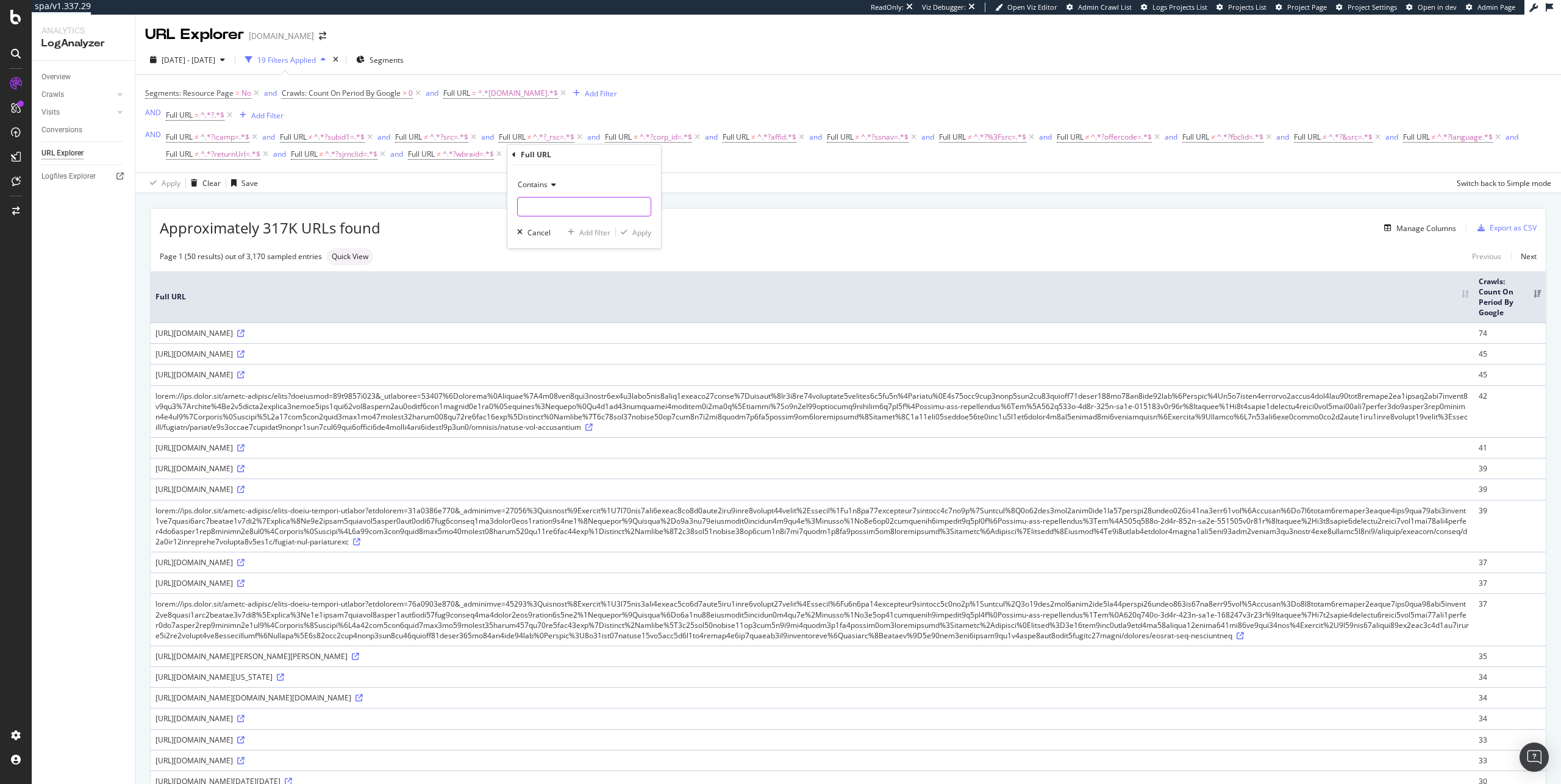
click at [586, 208] on input "text" at bounding box center [584, 207] width 133 height 20
paste input "?utm_medium=social"
type input "?utm_medium=social"
click at [646, 231] on div "Apply" at bounding box center [641, 232] width 19 height 10
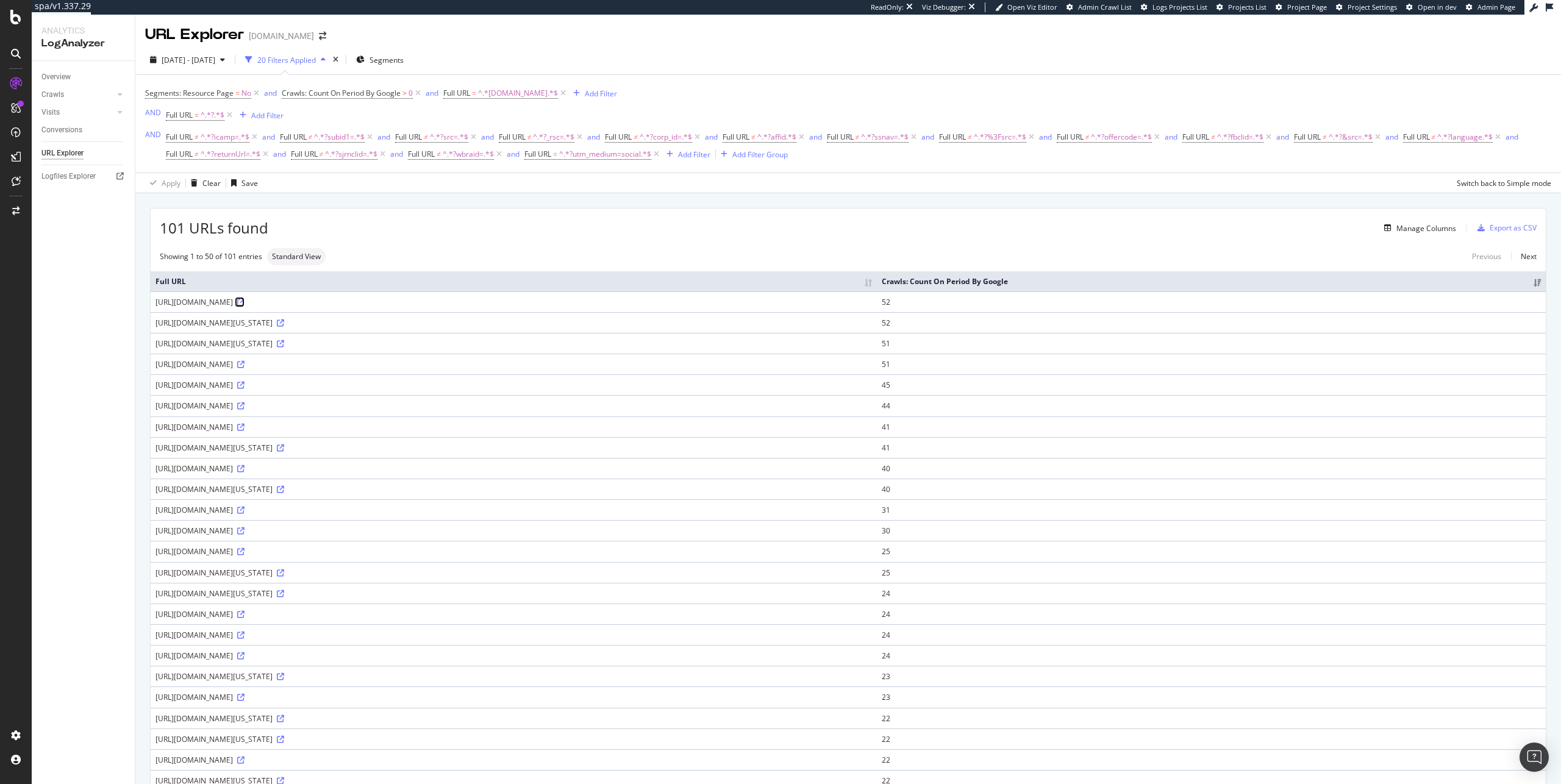
click at [245, 300] on icon at bounding box center [240, 302] width 7 height 7
click at [619, 159] on span "^.*?utm_medium=social.*$" at bounding box center [605, 154] width 92 height 17
click at [566, 185] on span "Contains" at bounding box center [552, 182] width 30 height 10
click at [608, 315] on div "Doesn't contain" at bounding box center [605, 319] width 131 height 16
click at [664, 233] on div "Apply" at bounding box center [661, 231] width 19 height 10
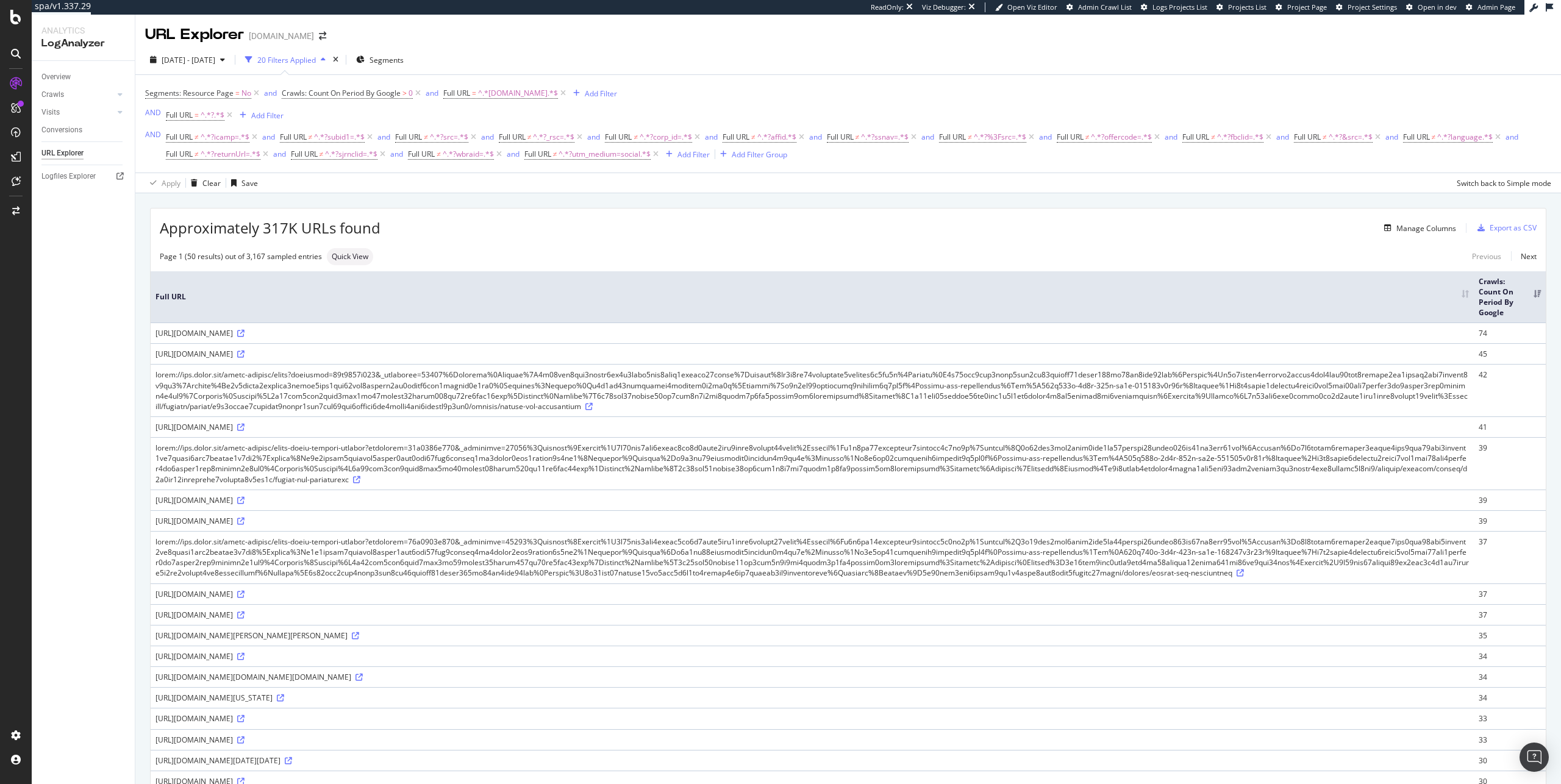
click at [696, 252] on div "Page 1 (50 results) out of 3,167 sampled entries Quick View Previous Next" at bounding box center [847, 256] width 1395 height 17
drag, startPoint x: 279, startPoint y: 440, endPoint x: 319, endPoint y: 440, distance: 40.0
click at [319, 432] on div "https://www.hyatt.com/HyattSearch?spiritCode=TORDH&roomTypeCode=STUD" at bounding box center [812, 427] width 1314 height 10
copy div "?spiritCode="
click at [699, 150] on div "Add Filter" at bounding box center [693, 154] width 32 height 10
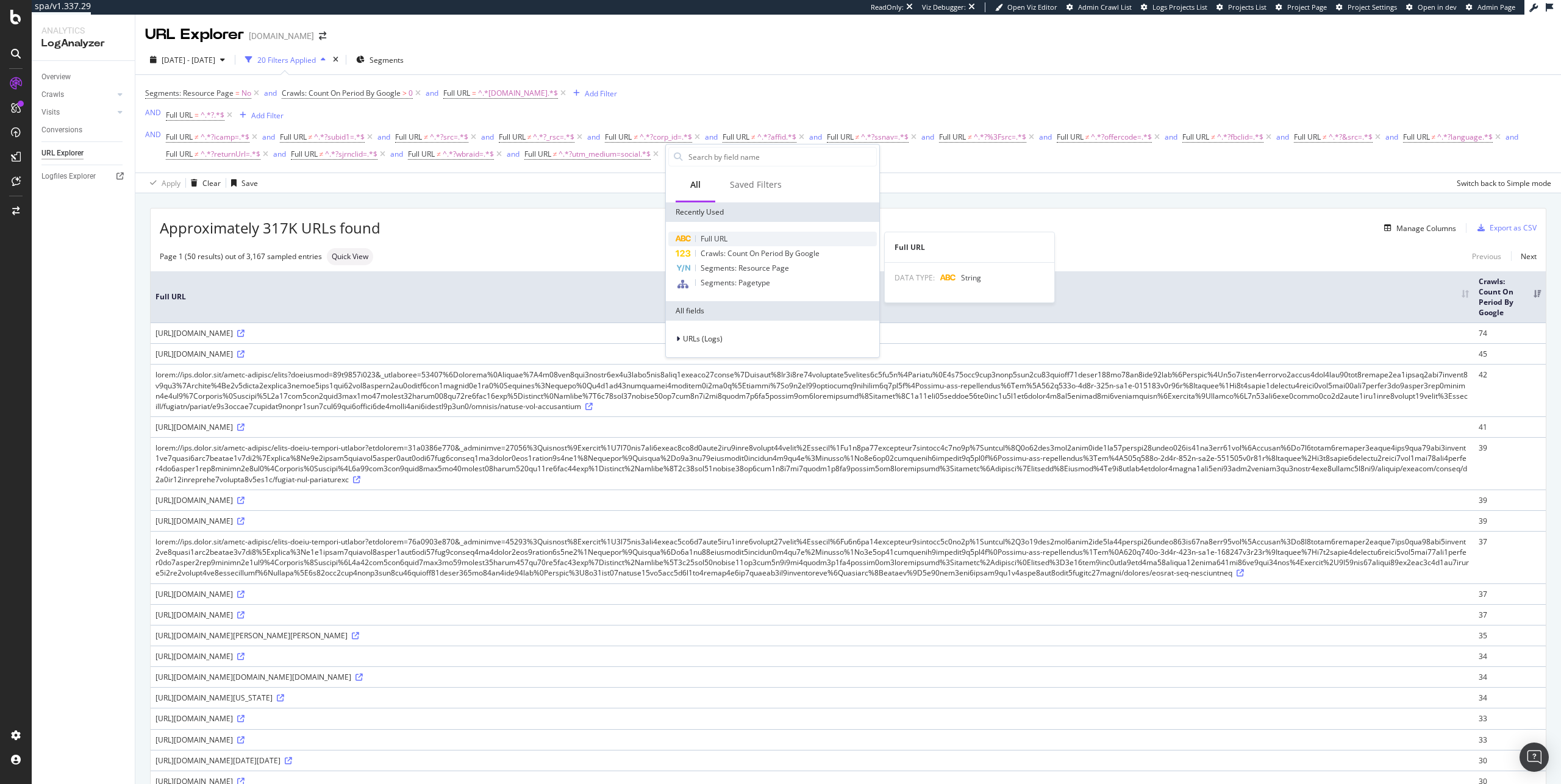
click at [718, 240] on span "Full URL" at bounding box center [714, 238] width 27 height 10
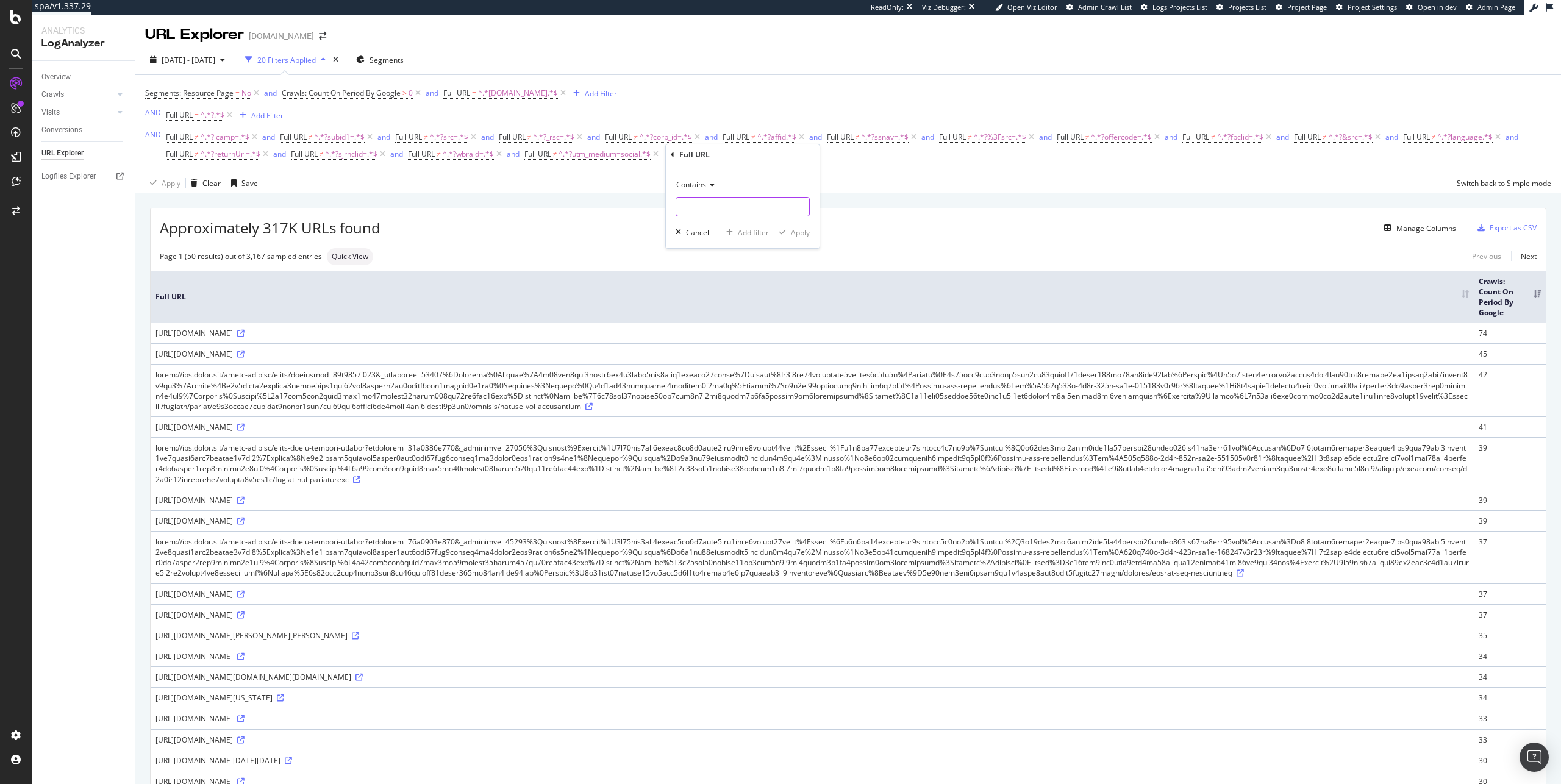
click at [698, 210] on input "text" at bounding box center [742, 207] width 133 height 20
paste input "?spiritCode="
type input "?spiritCode="
click at [791, 228] on div "Apply" at bounding box center [800, 232] width 19 height 10
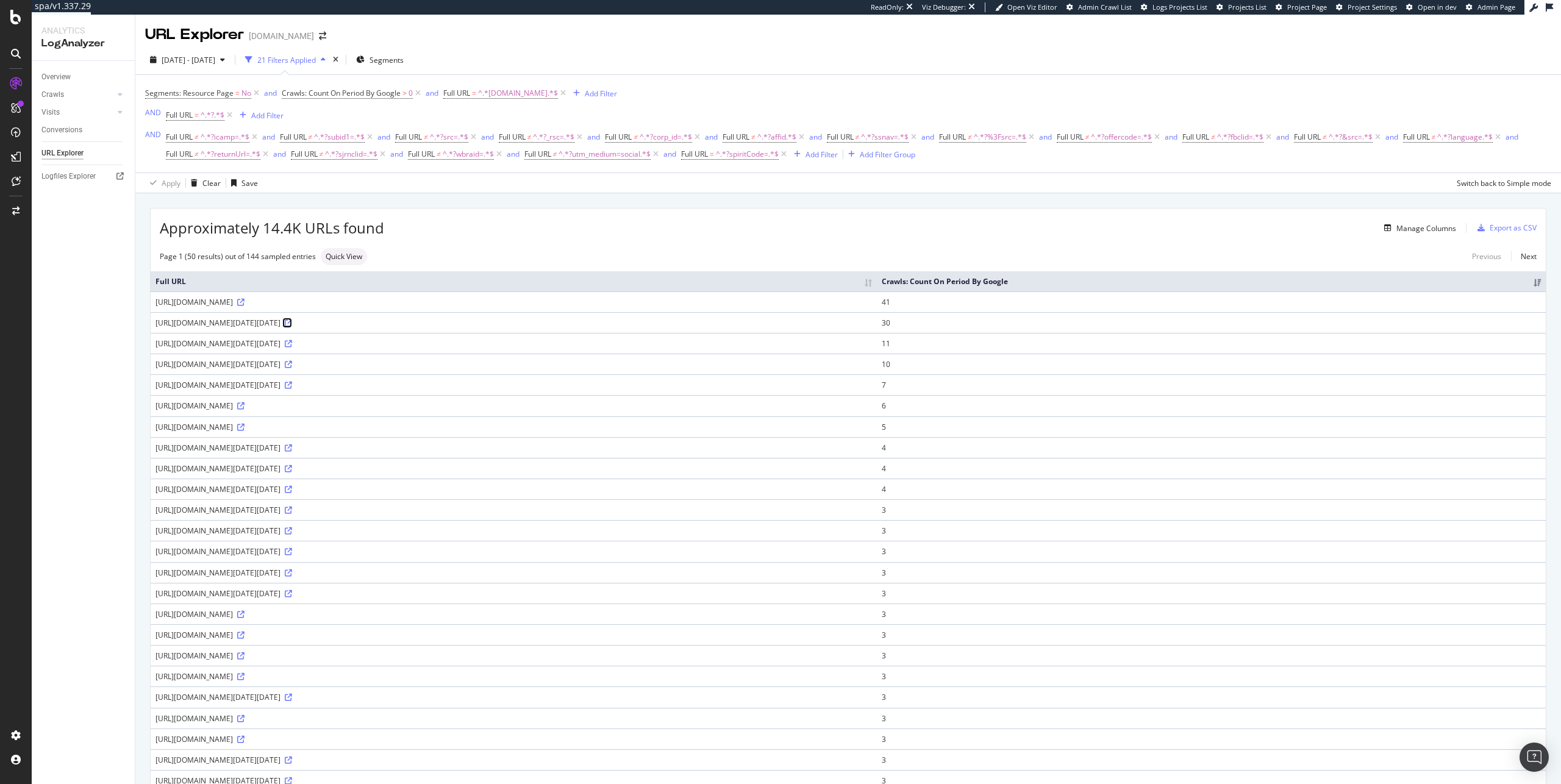
click at [292, 326] on icon at bounding box center [288, 323] width 7 height 7
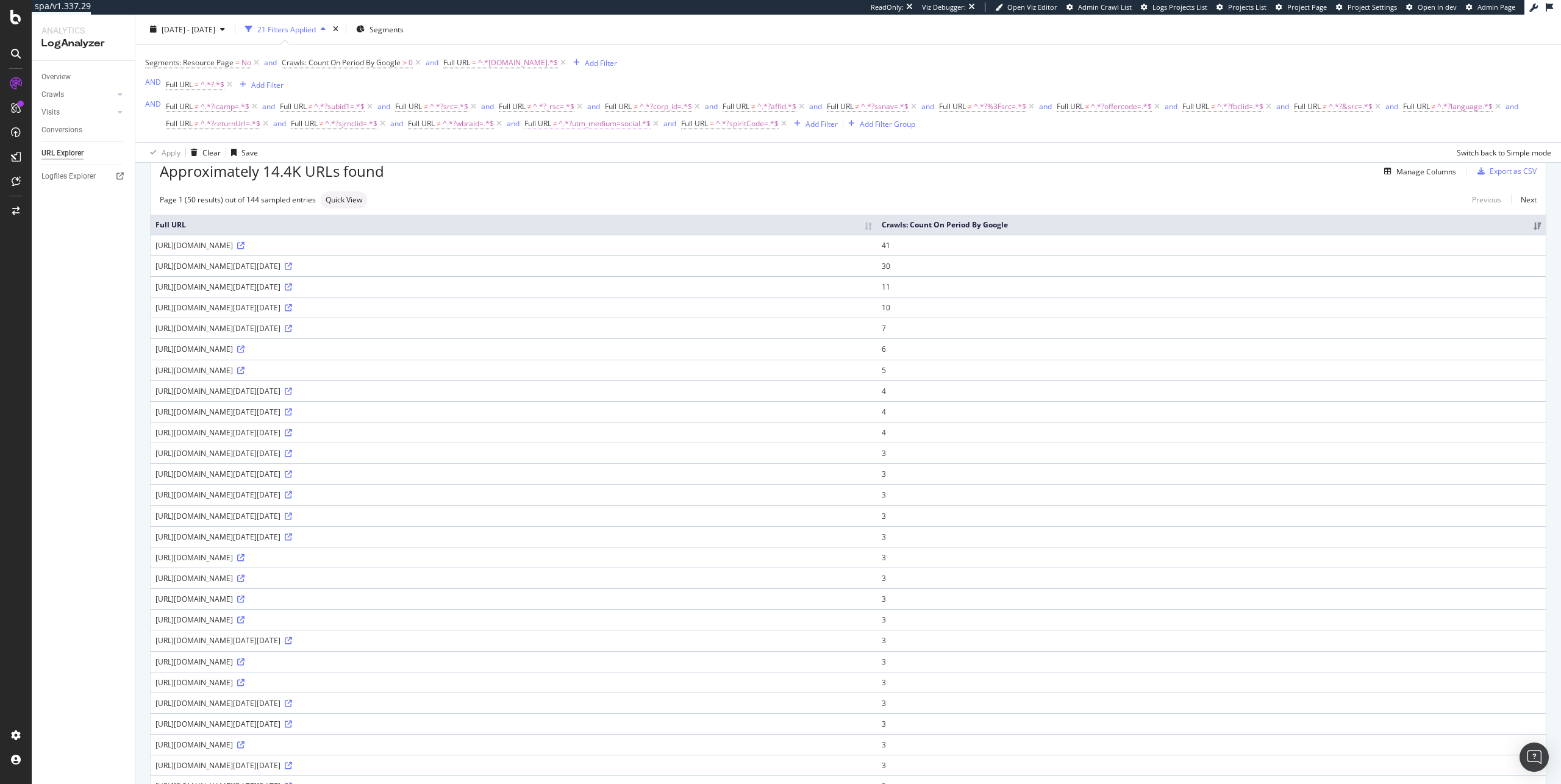
scroll to position [7, 0]
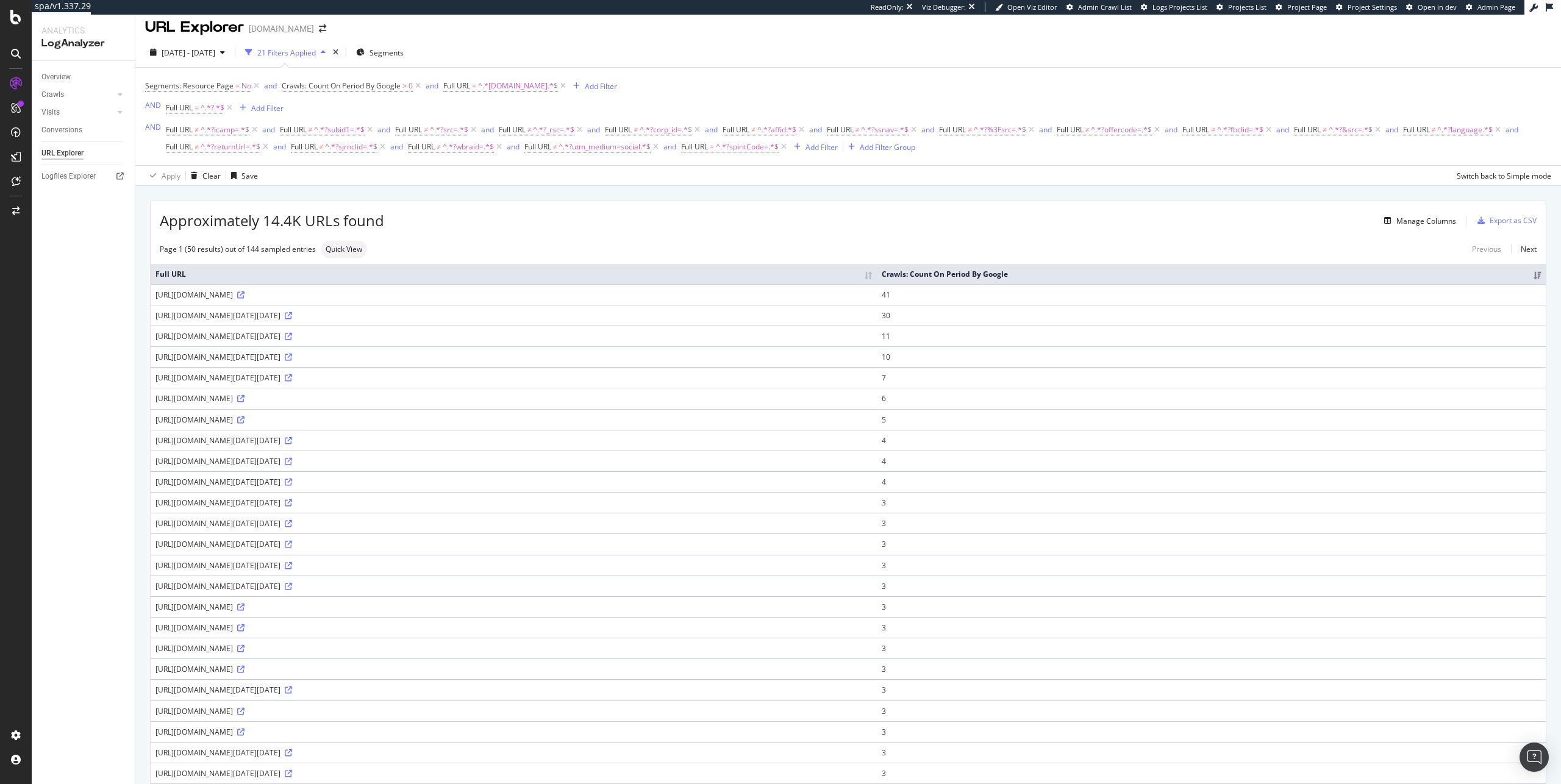
click at [756, 152] on span "^.*?spiritCode=.*$" at bounding box center [747, 147] width 63 height 17
click at [718, 175] on span "Contains" at bounding box center [711, 175] width 30 height 10
click at [755, 309] on span "Doesn't contain" at bounding box center [728, 312] width 53 height 10
click at [813, 225] on div "Apply" at bounding box center [820, 223] width 19 height 10
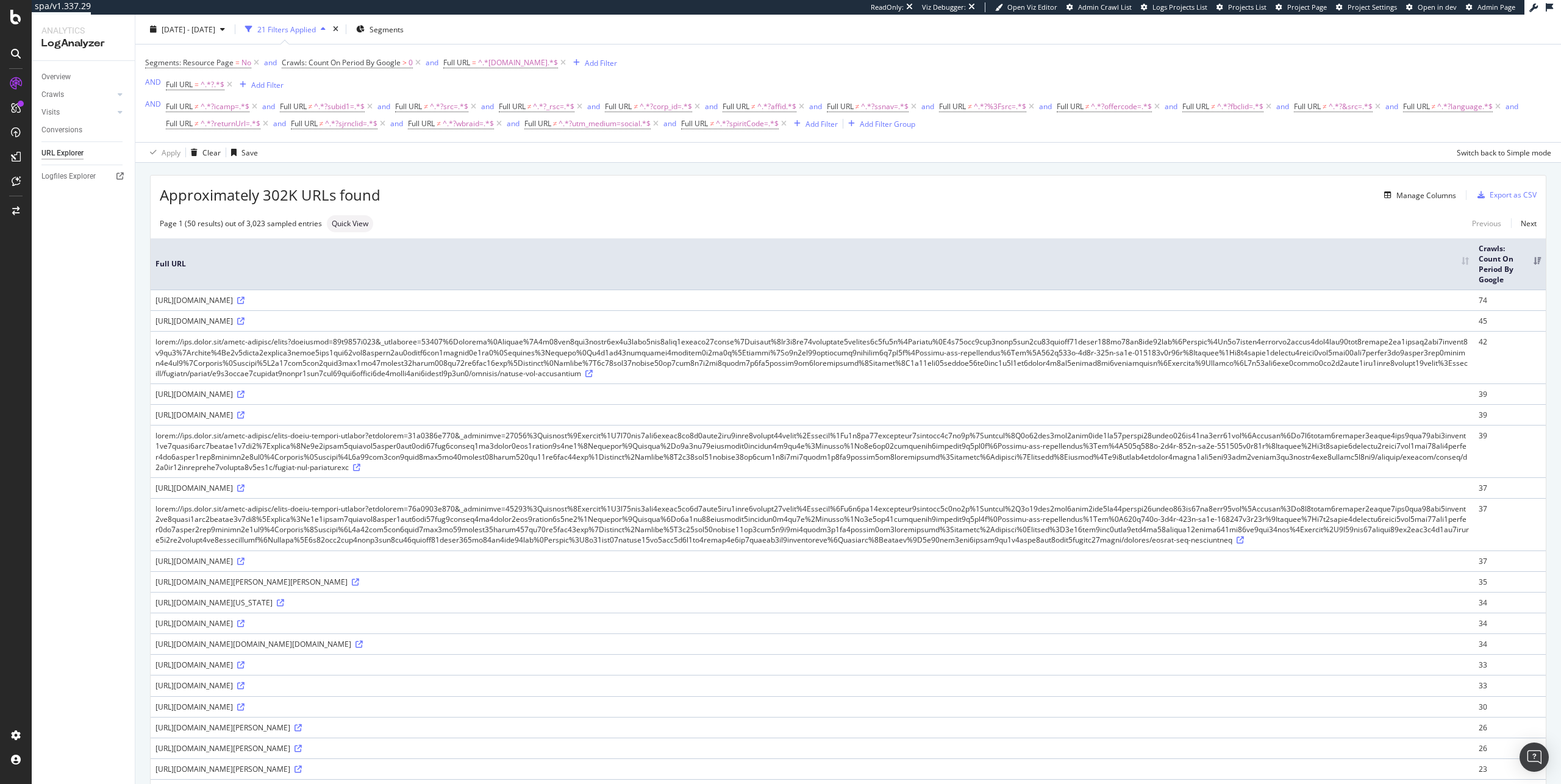
scroll to position [110, 0]
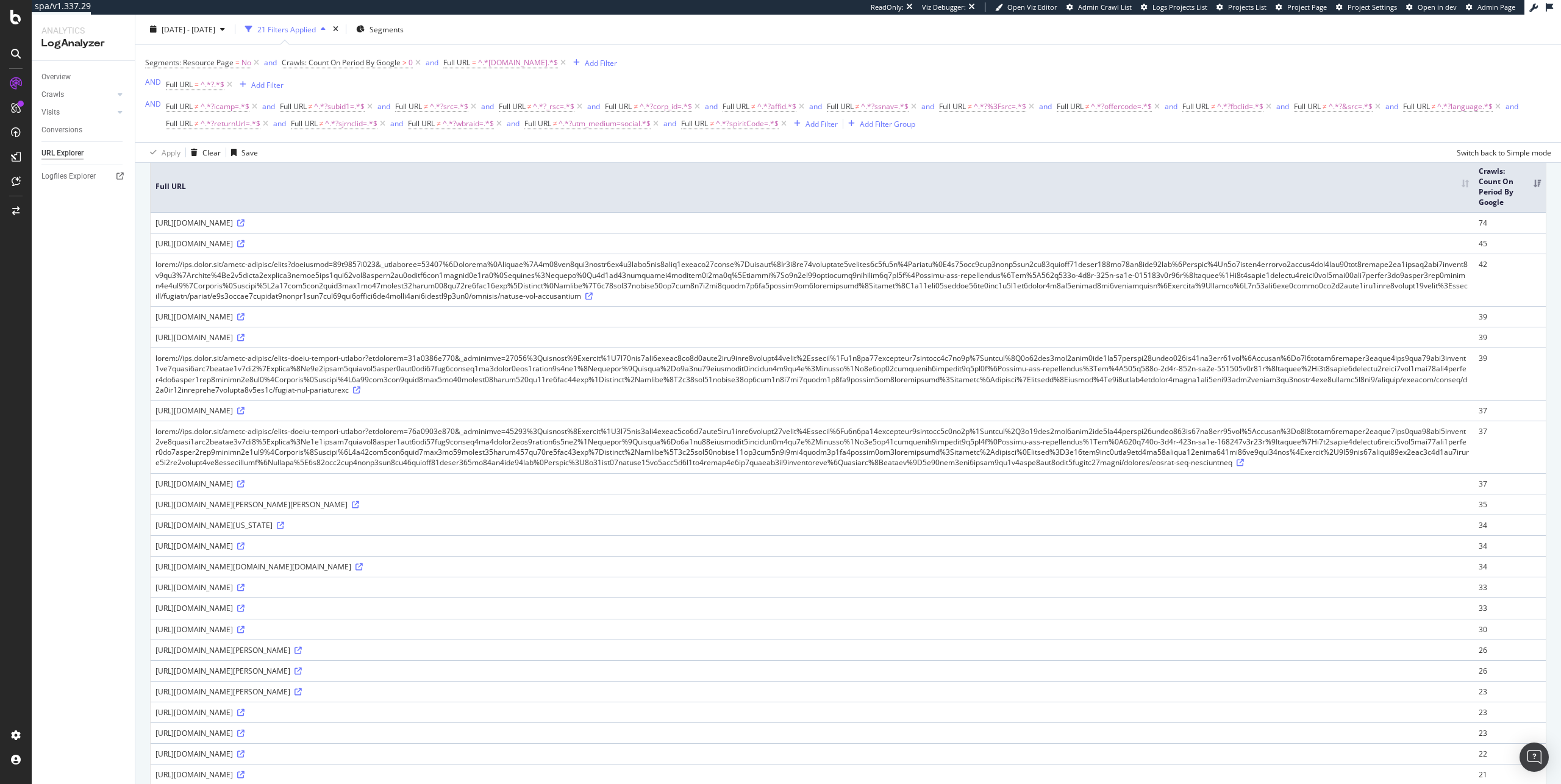
click at [686, 184] on th "Full URL" at bounding box center [812, 187] width 1323 height 52
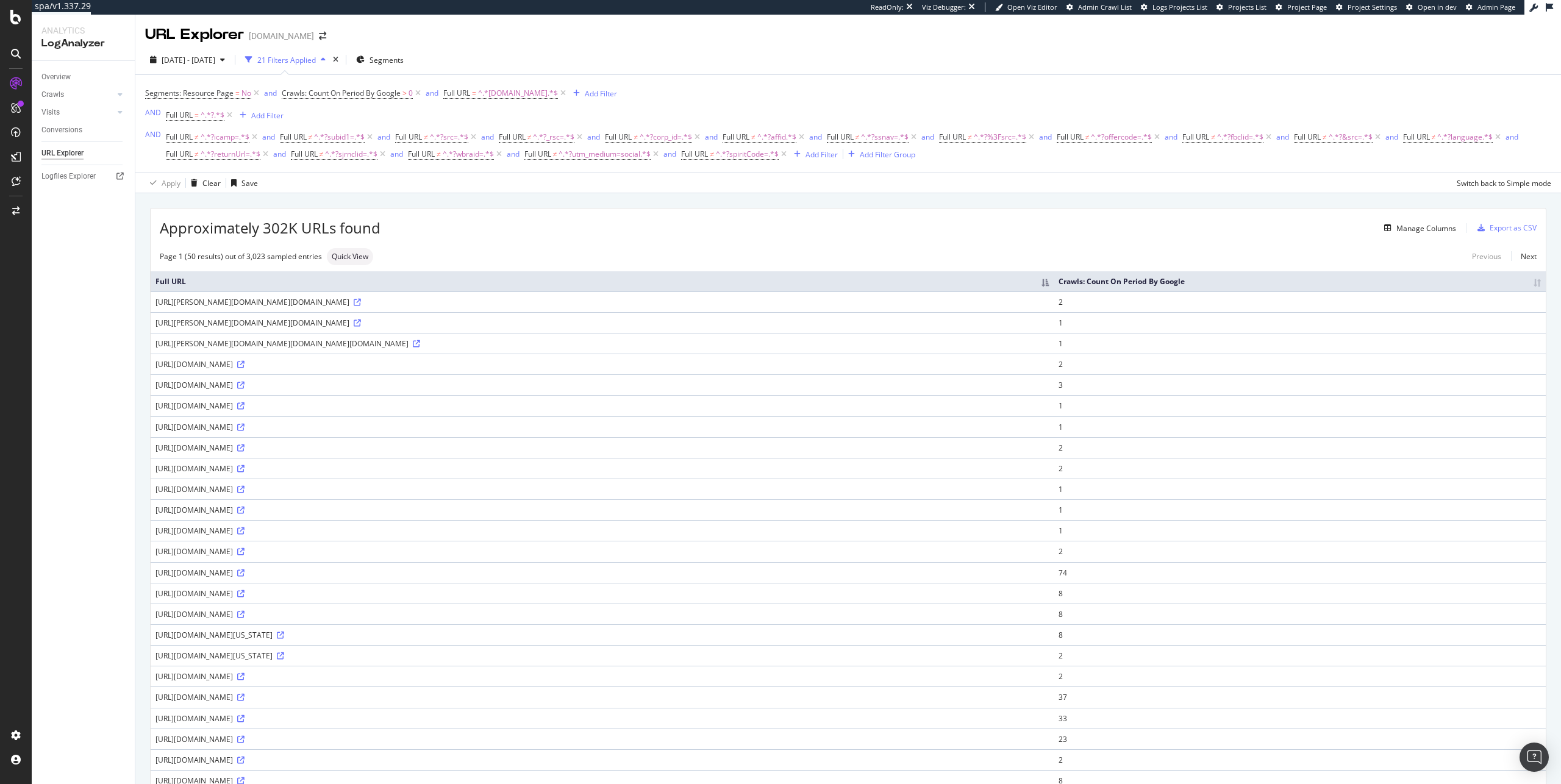
click at [532, 228] on div "Manage Columns" at bounding box center [918, 228] width 1075 height 15
drag, startPoint x: 370, startPoint y: 335, endPoint x: 401, endPoint y: 332, distance: 31.1
click at [401, 328] on div "https://m.hyatt.com/mt/www.hyatt.com/en/un_property_offers?offerId=cheph28291&i…" at bounding box center [602, 322] width 893 height 10
copy div "?offerId="
click at [818, 157] on div "Add Filter" at bounding box center [821, 154] width 32 height 10
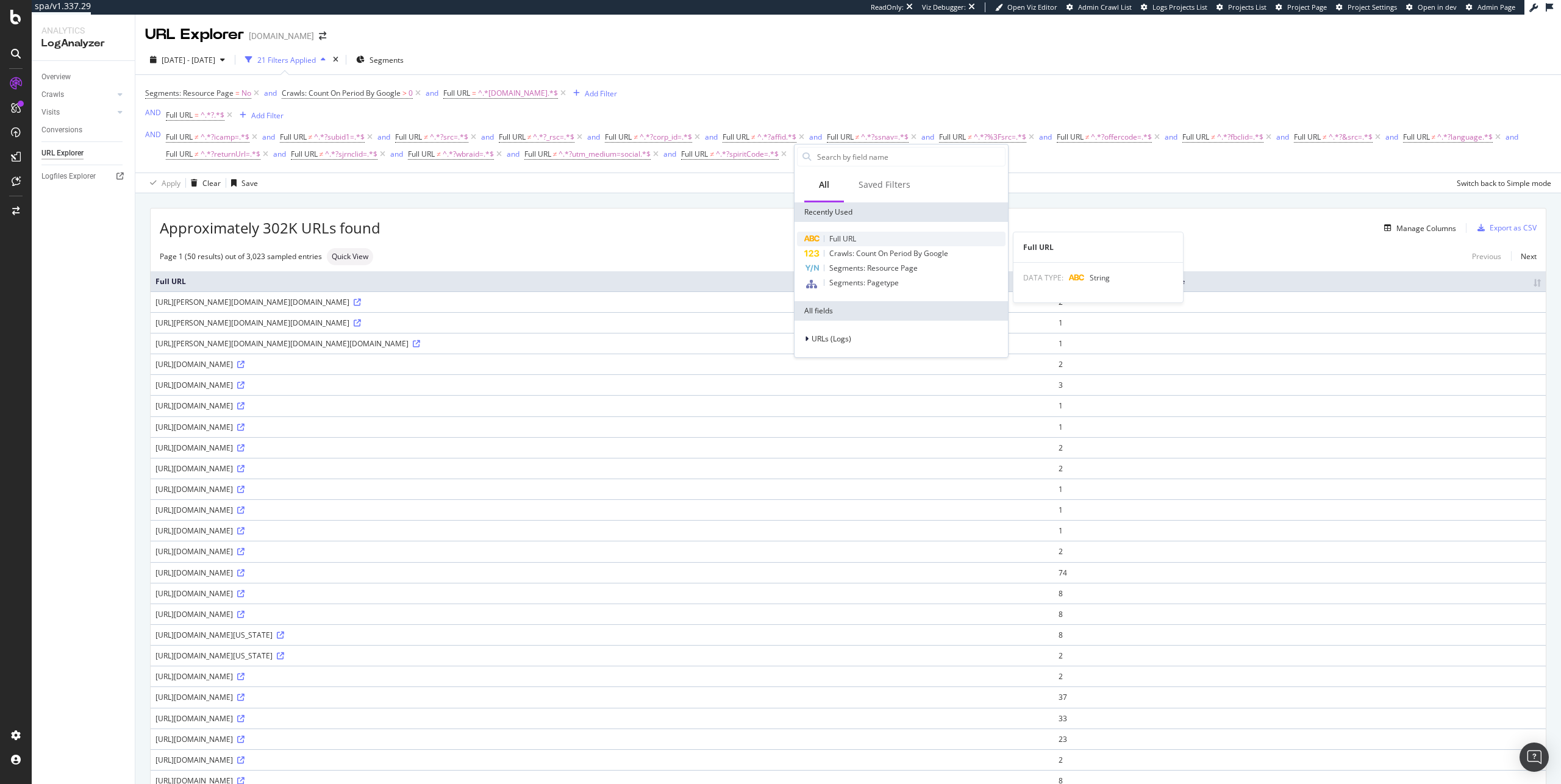
click at [848, 241] on span "Full URL" at bounding box center [842, 238] width 27 height 10
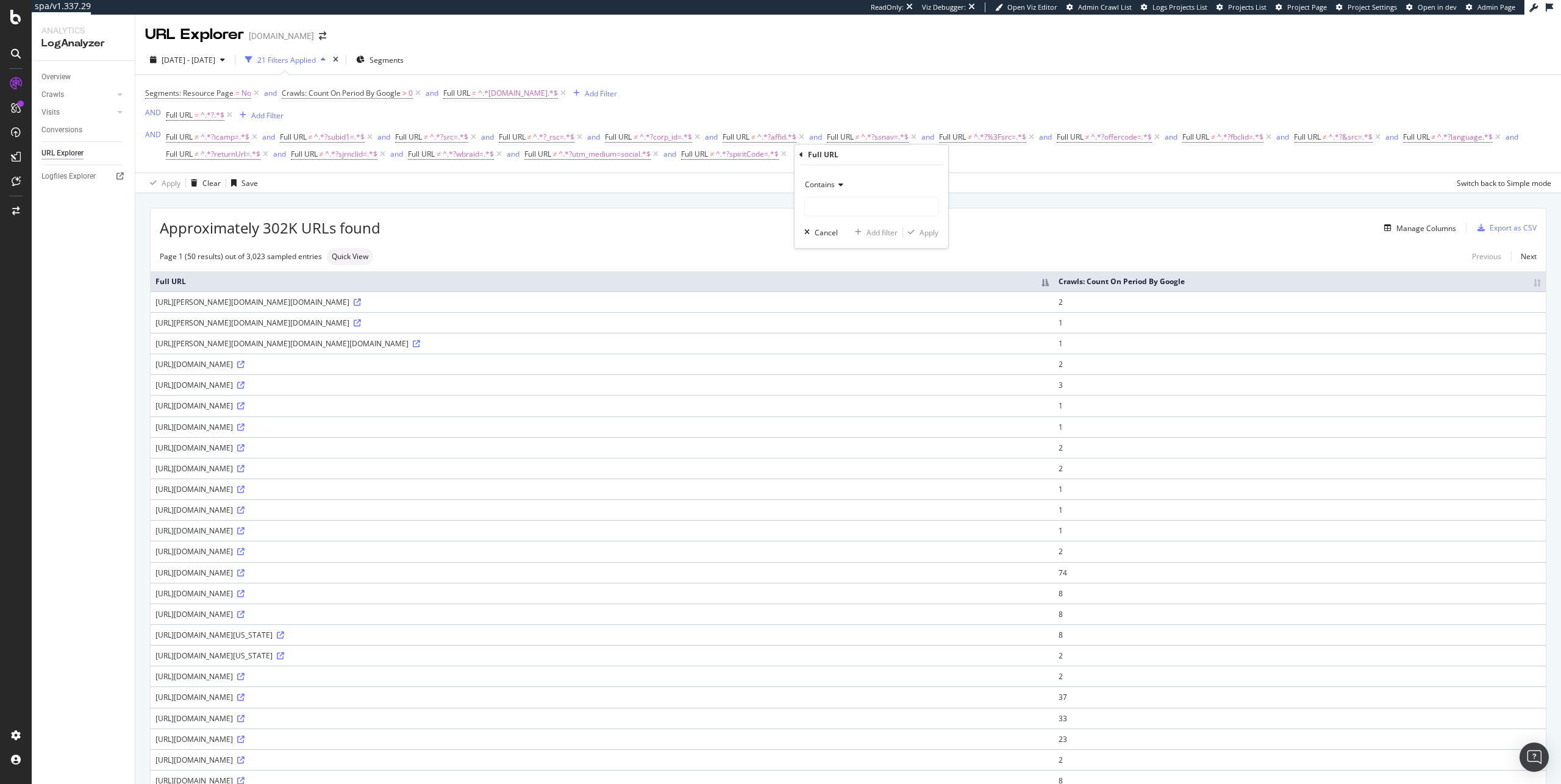
click at [837, 189] on div "Contains" at bounding box center [871, 184] width 134 height 20
click at [872, 307] on div "Contains" at bounding box center [872, 305] width 131 height 16
click at [859, 210] on input "text" at bounding box center [871, 207] width 133 height 20
paste input "?offerId="
type input "?offerId="
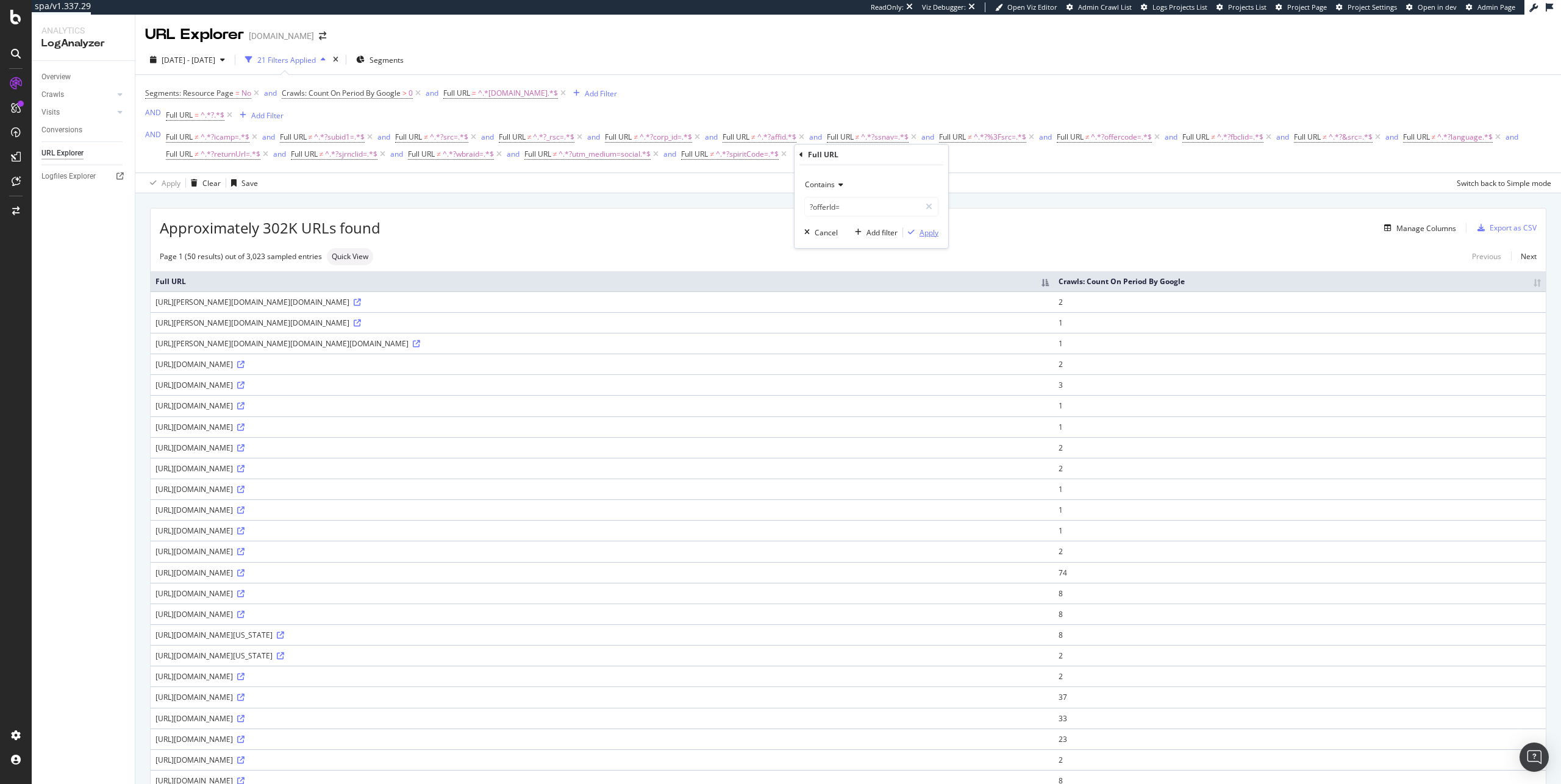
click at [926, 227] on div "Apply" at bounding box center [928, 232] width 19 height 10
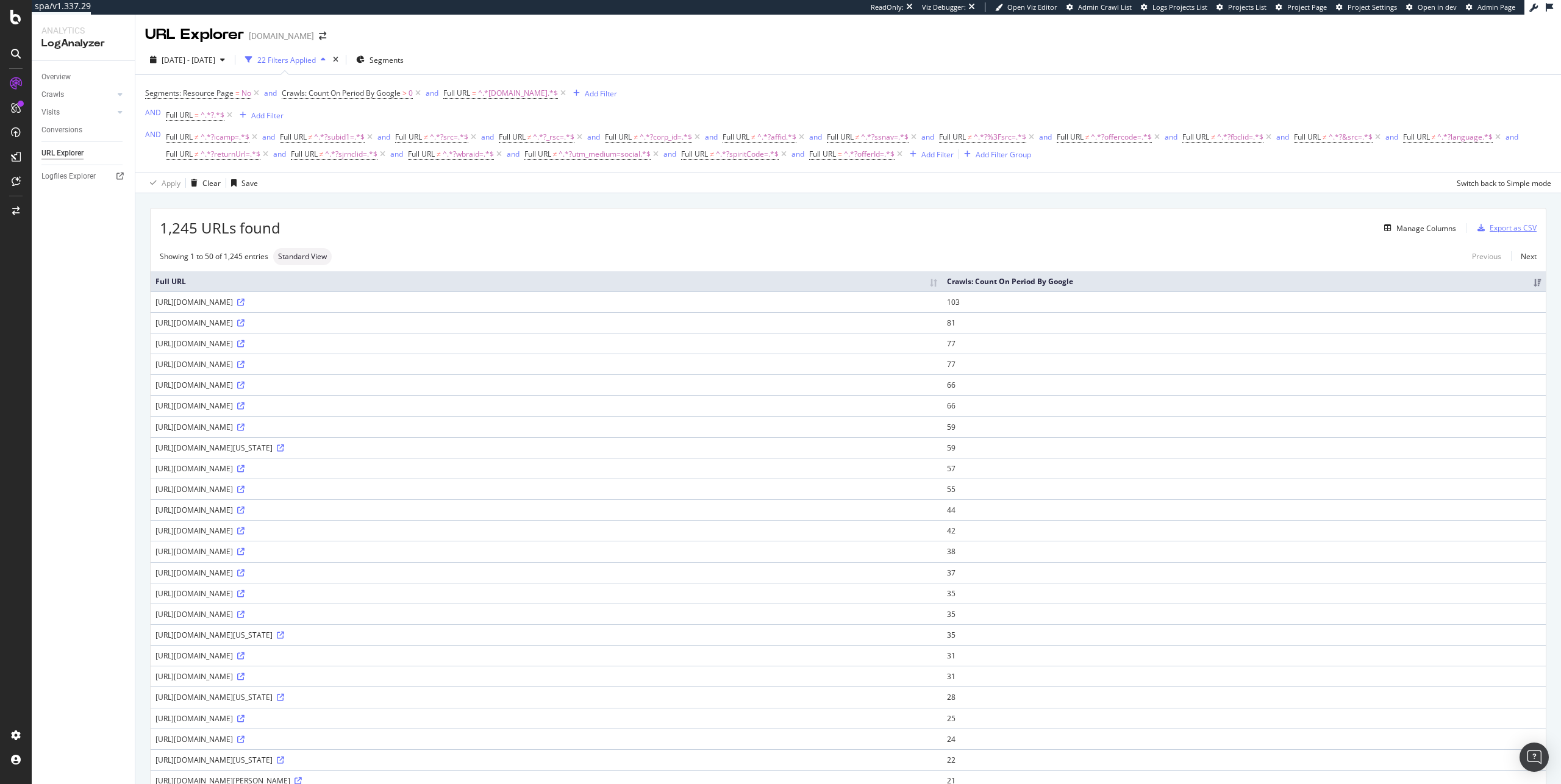
click at [1509, 228] on div "Export as CSV" at bounding box center [1513, 227] width 47 height 10
click at [245, 306] on icon at bounding box center [240, 302] width 7 height 7
click at [245, 349] on link at bounding box center [240, 343] width 9 height 10
click at [859, 181] on div "Apply Clear Save Switch back to Simple mode" at bounding box center [848, 182] width 1425 height 20
click at [842, 157] on span "=" at bounding box center [840, 154] width 4 height 10
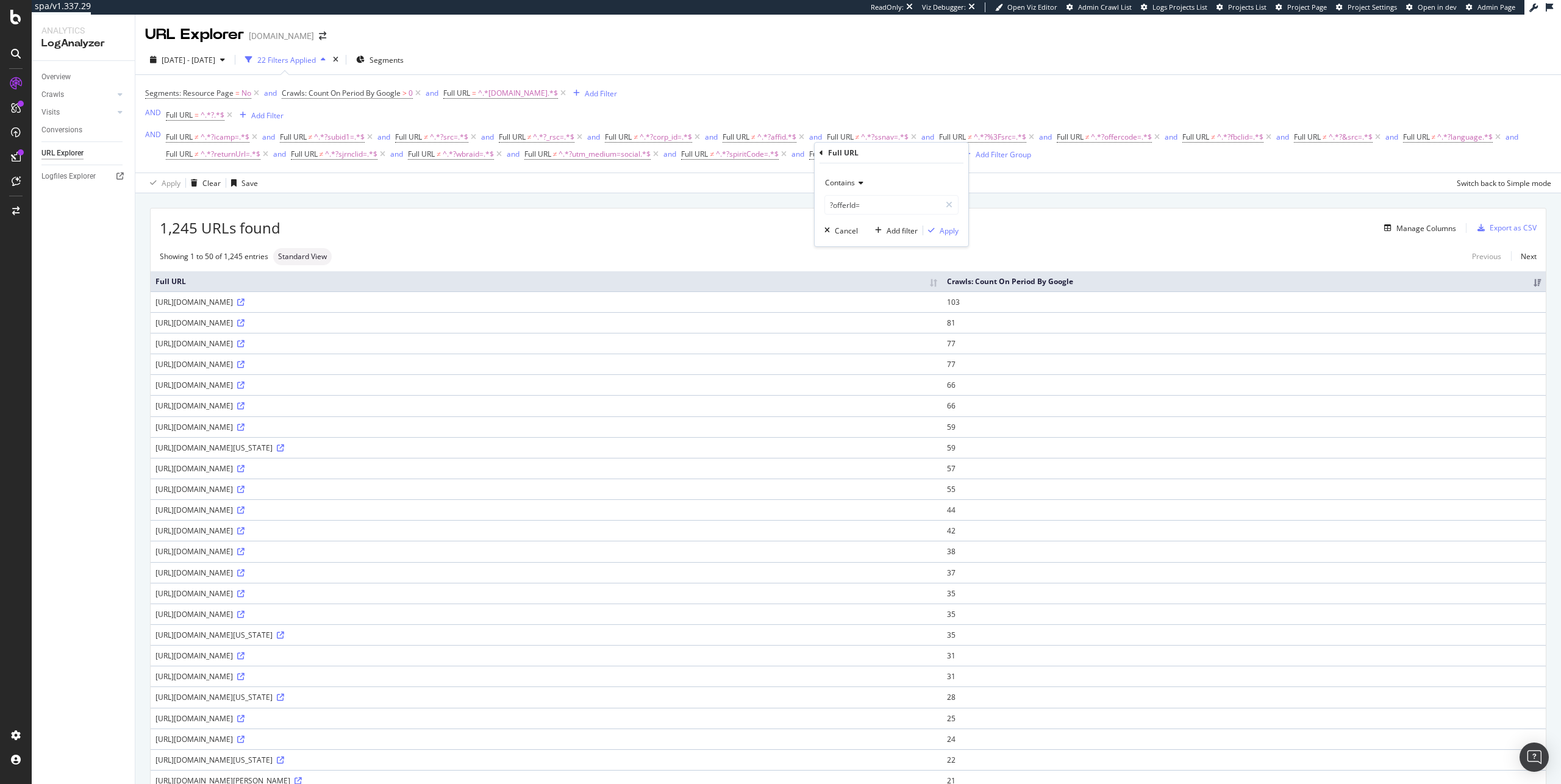
click at [848, 187] on div "Contains" at bounding box center [891, 183] width 134 height 20
click at [906, 321] on div "Doesn't contain" at bounding box center [893, 319] width 131 height 16
click at [941, 226] on div "Apply" at bounding box center [949, 231] width 19 height 10
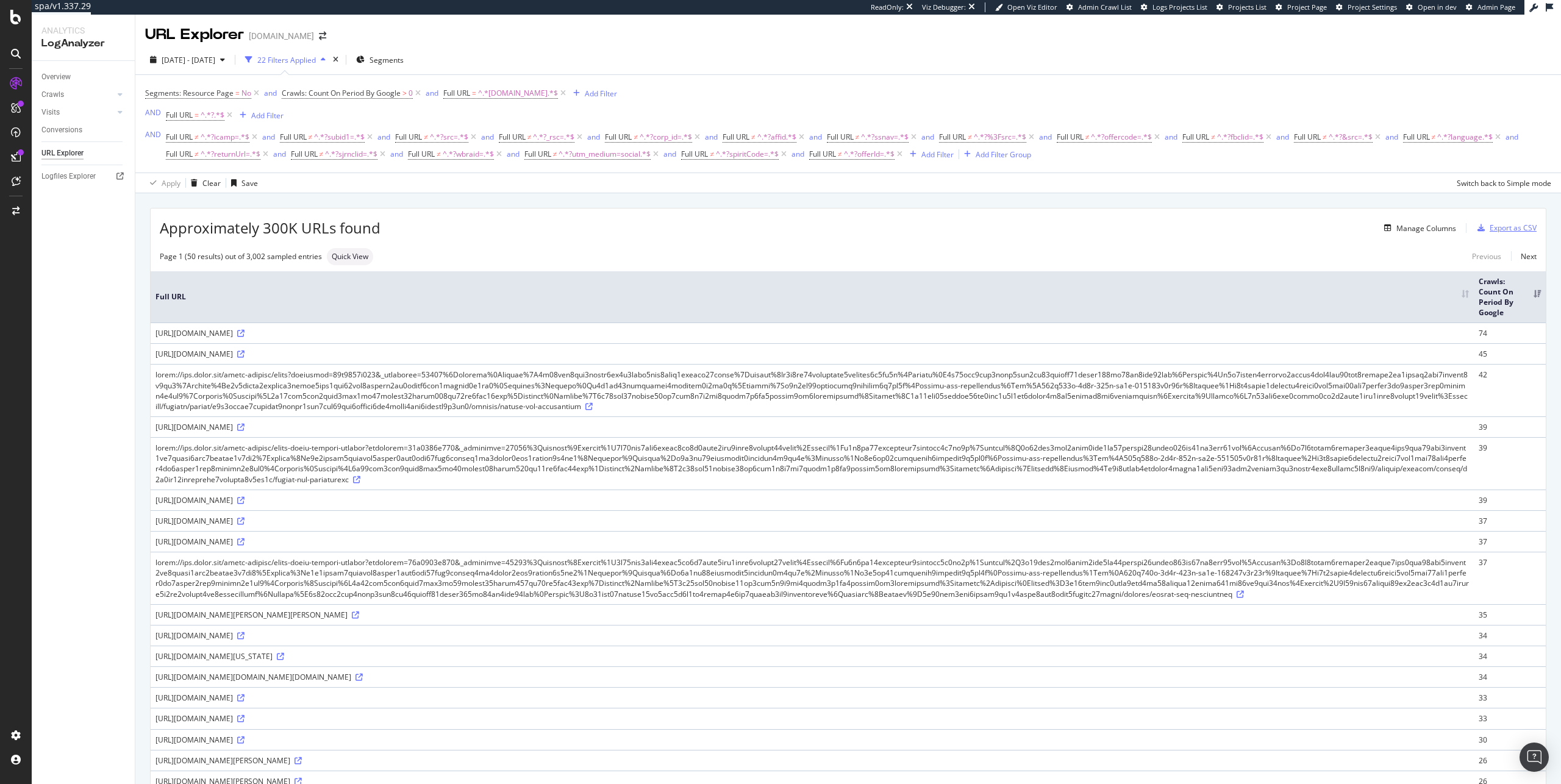
click at [1499, 228] on div "Export as CSV" at bounding box center [1513, 227] width 47 height 10
click at [1512, 229] on div "Export as CSV" at bounding box center [1513, 227] width 47 height 10
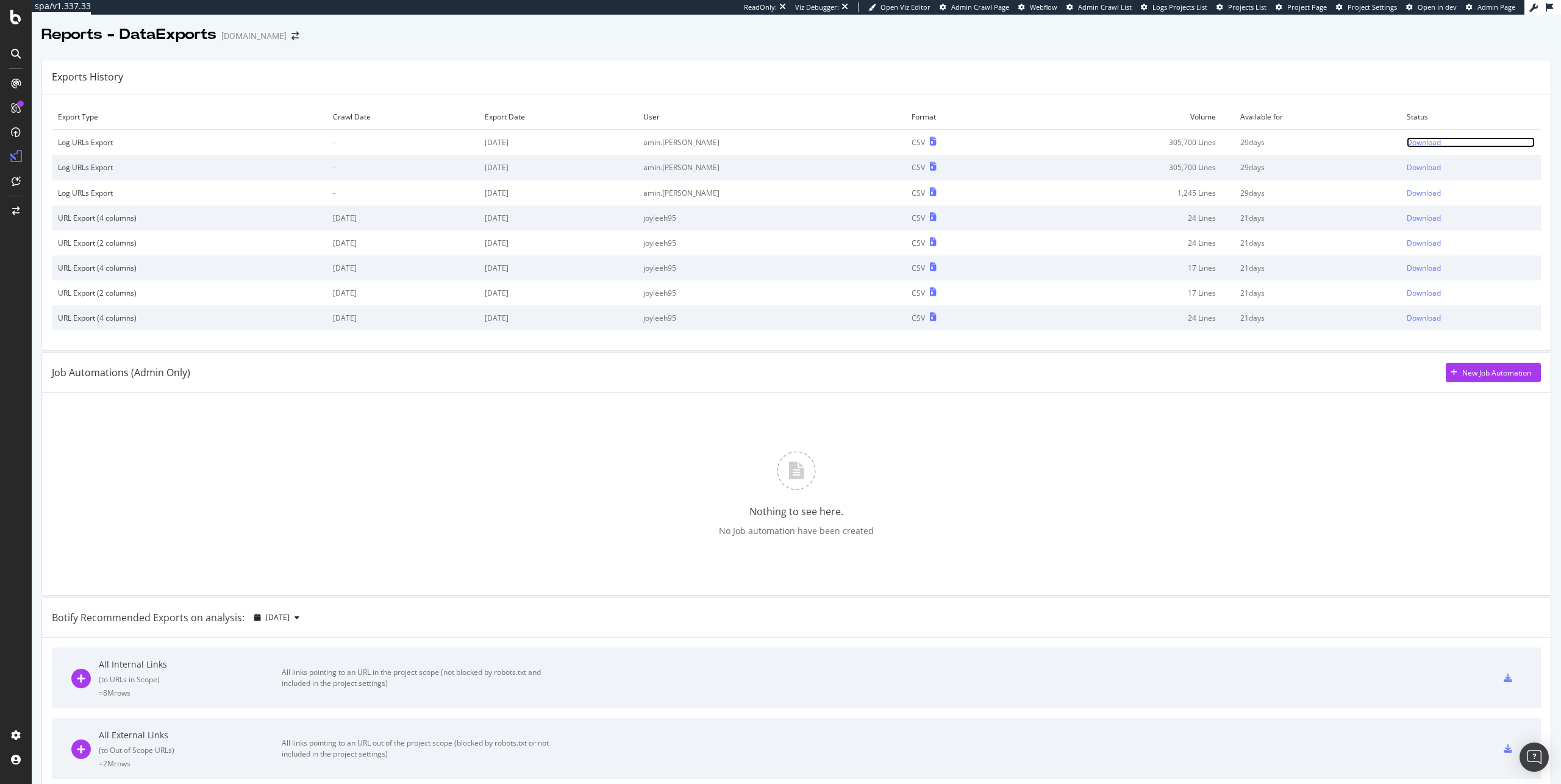
click at [1407, 140] on div "Download" at bounding box center [1423, 142] width 34 height 10
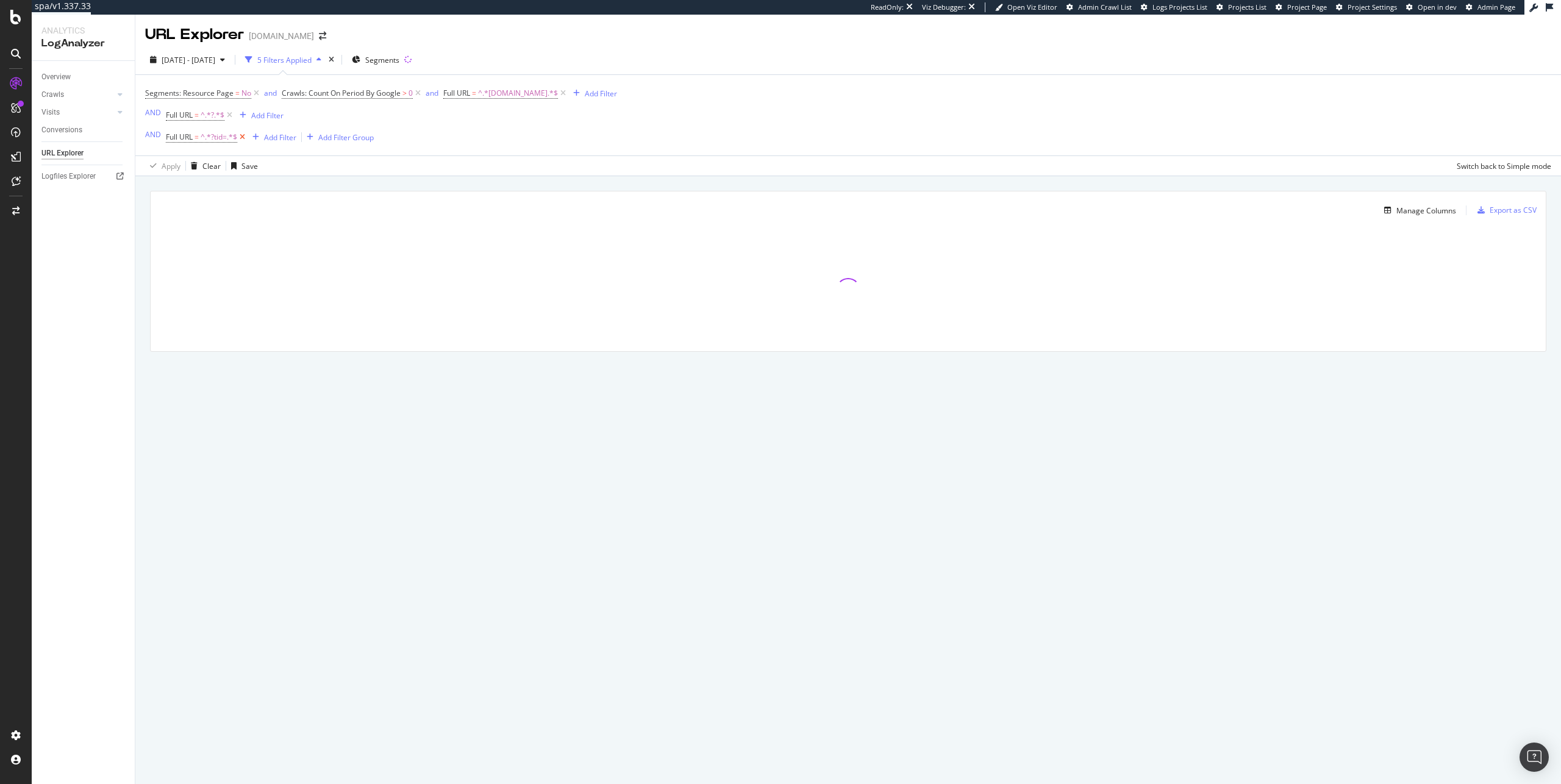
click at [241, 136] on icon at bounding box center [242, 137] width 10 height 12
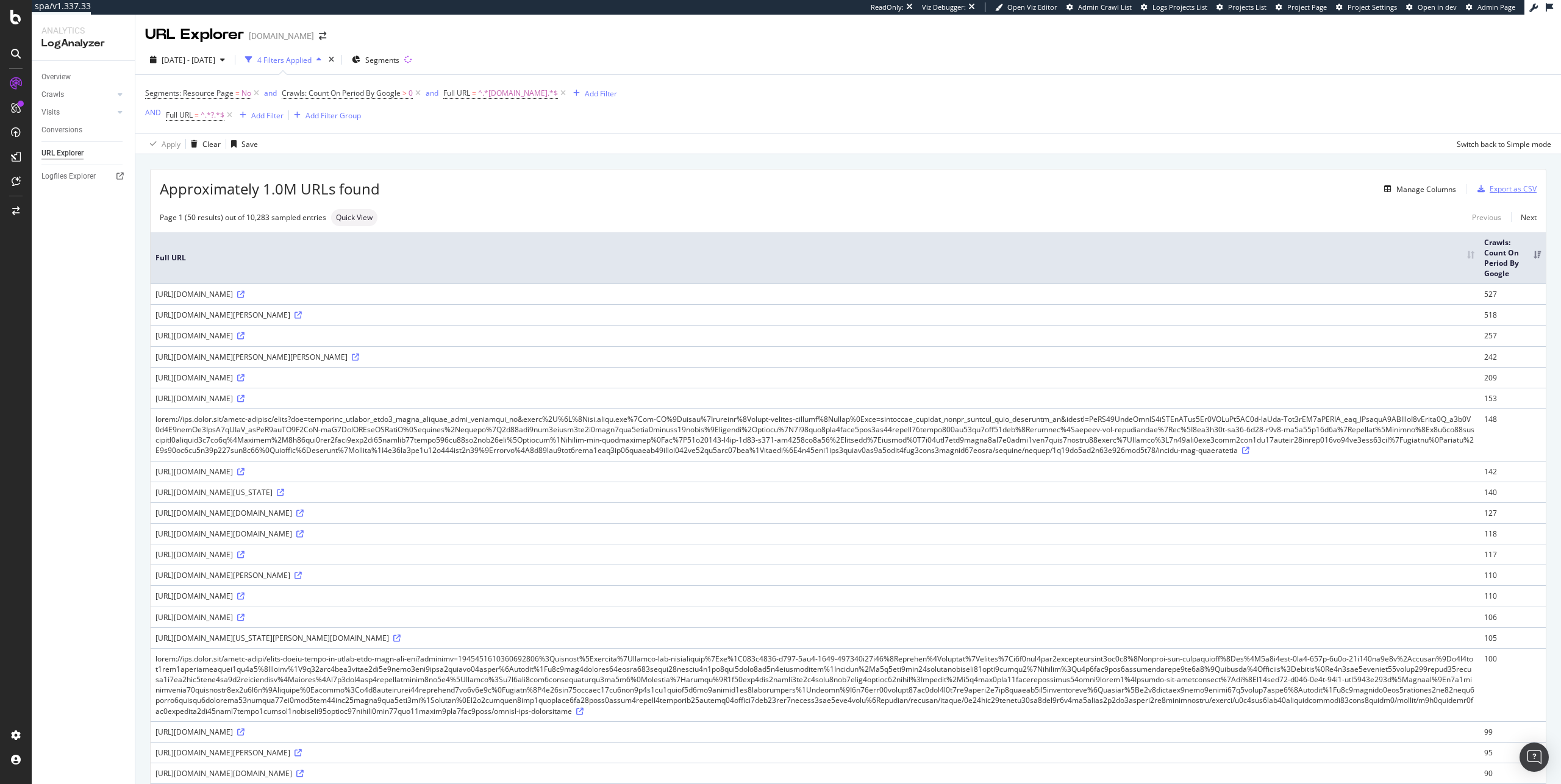
click at [1511, 186] on div "Export as CSV" at bounding box center [1513, 189] width 47 height 10
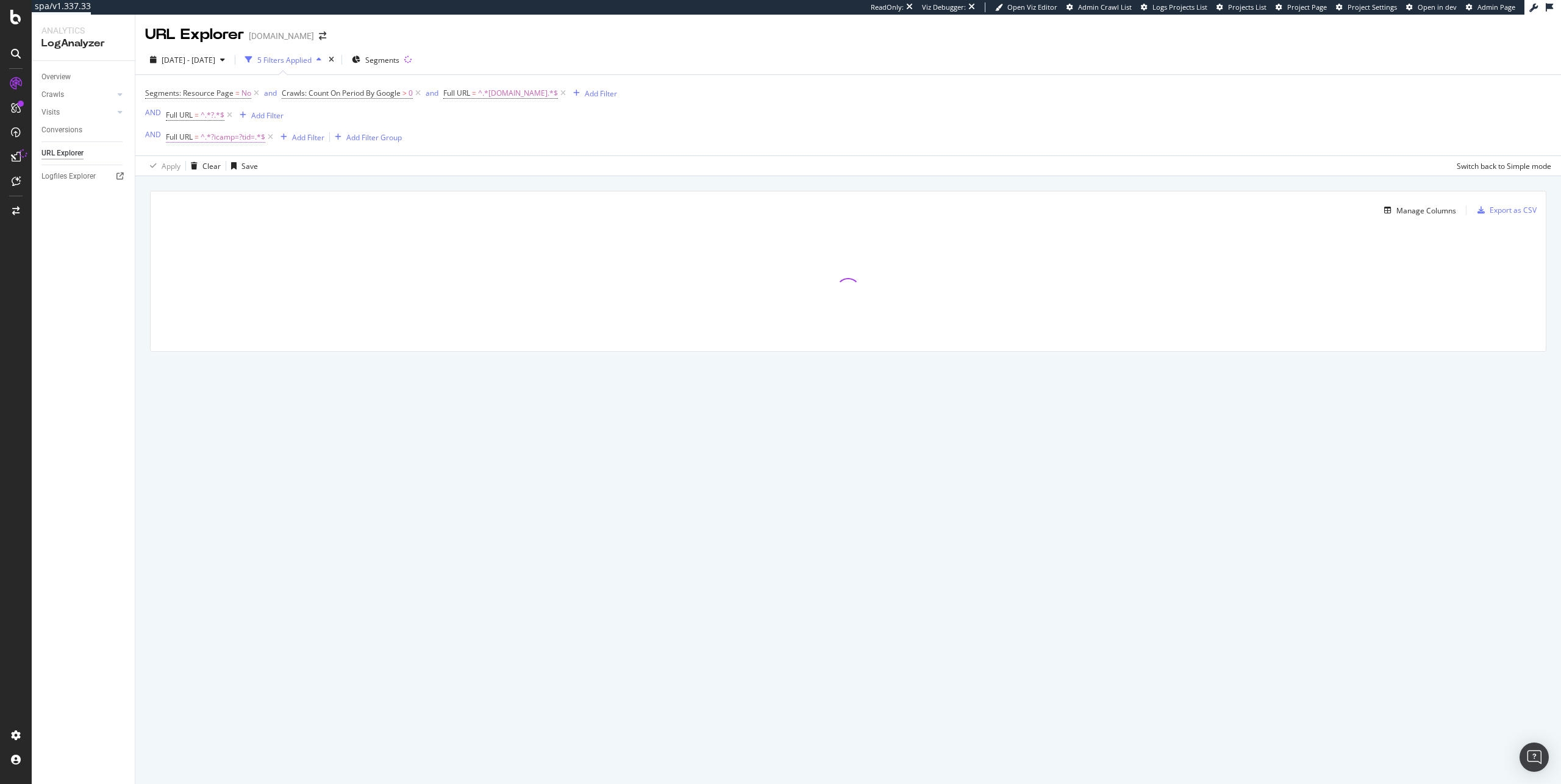
click at [221, 134] on span "^.*?icamp=?tid=.*$" at bounding box center [233, 137] width 64 height 17
click at [260, 191] on input "?icamp=?tid=" at bounding box center [233, 188] width 115 height 20
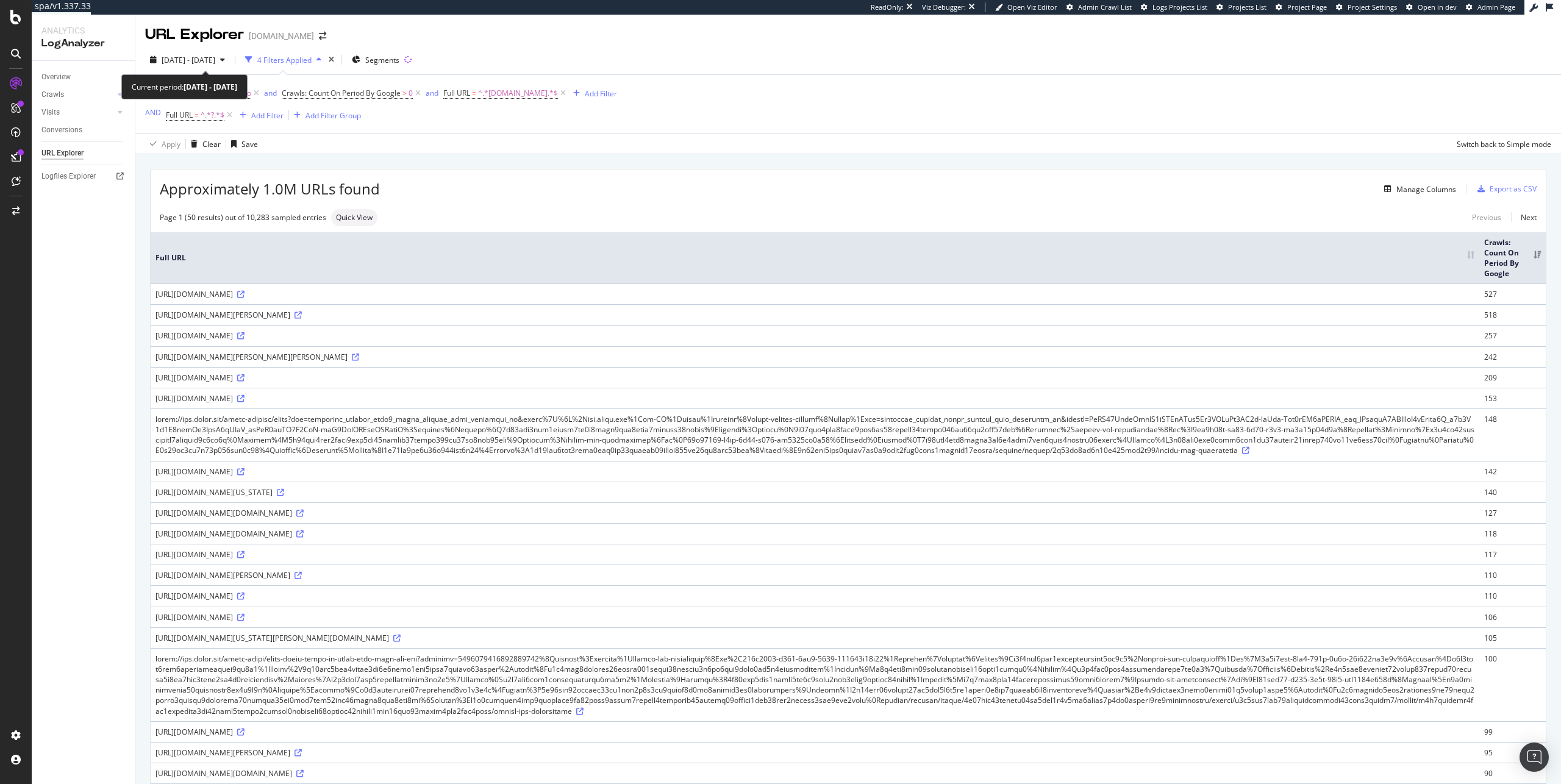
click at [215, 64] on span "[DATE] - [DATE]" at bounding box center [188, 59] width 54 height 10
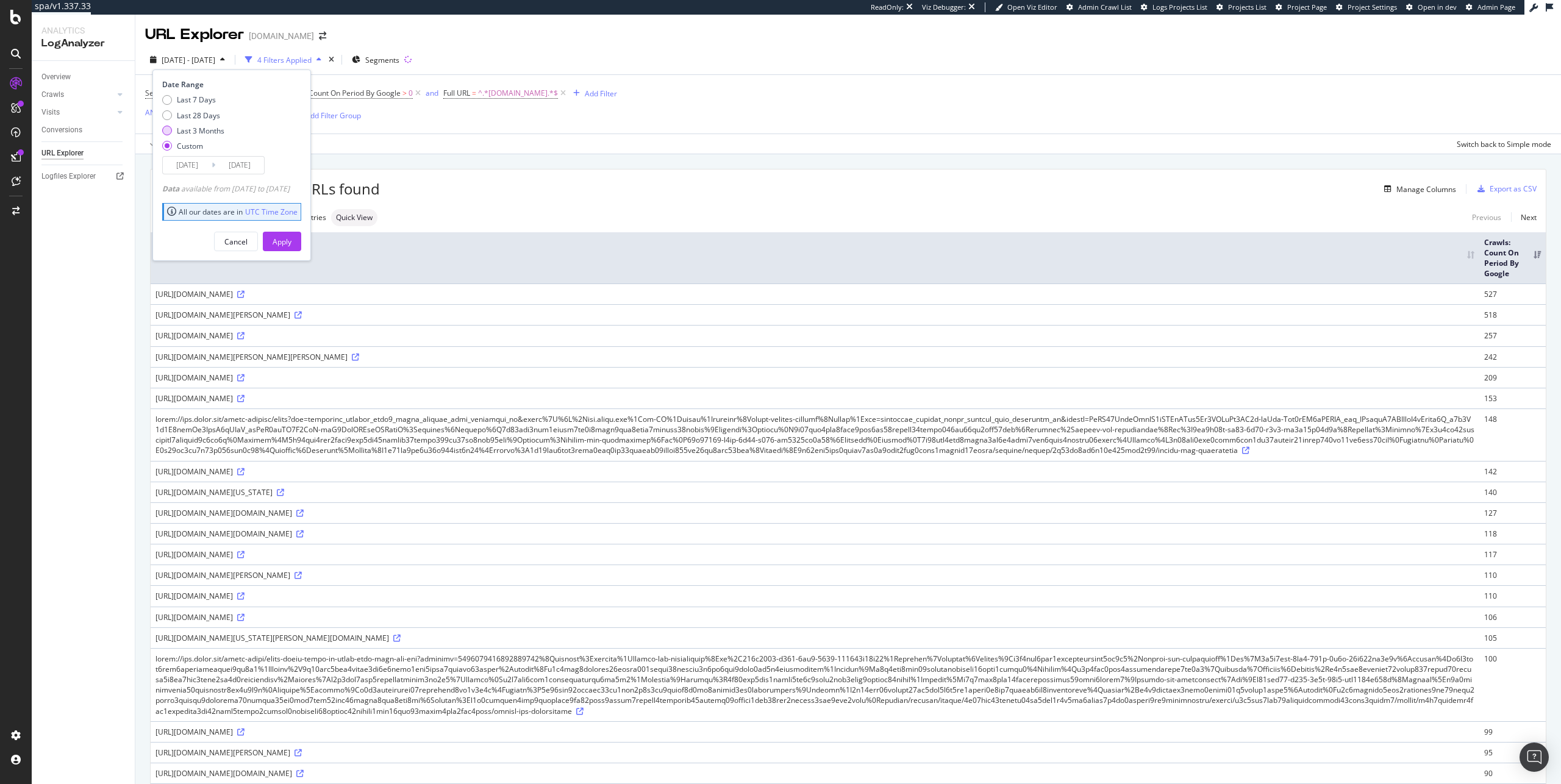
click at [213, 129] on div "Last 3 Months" at bounding box center [201, 131] width 48 height 10
type input "2025/06/19"
type input "2025/09/18"
click at [292, 243] on div "Apply" at bounding box center [282, 241] width 19 height 10
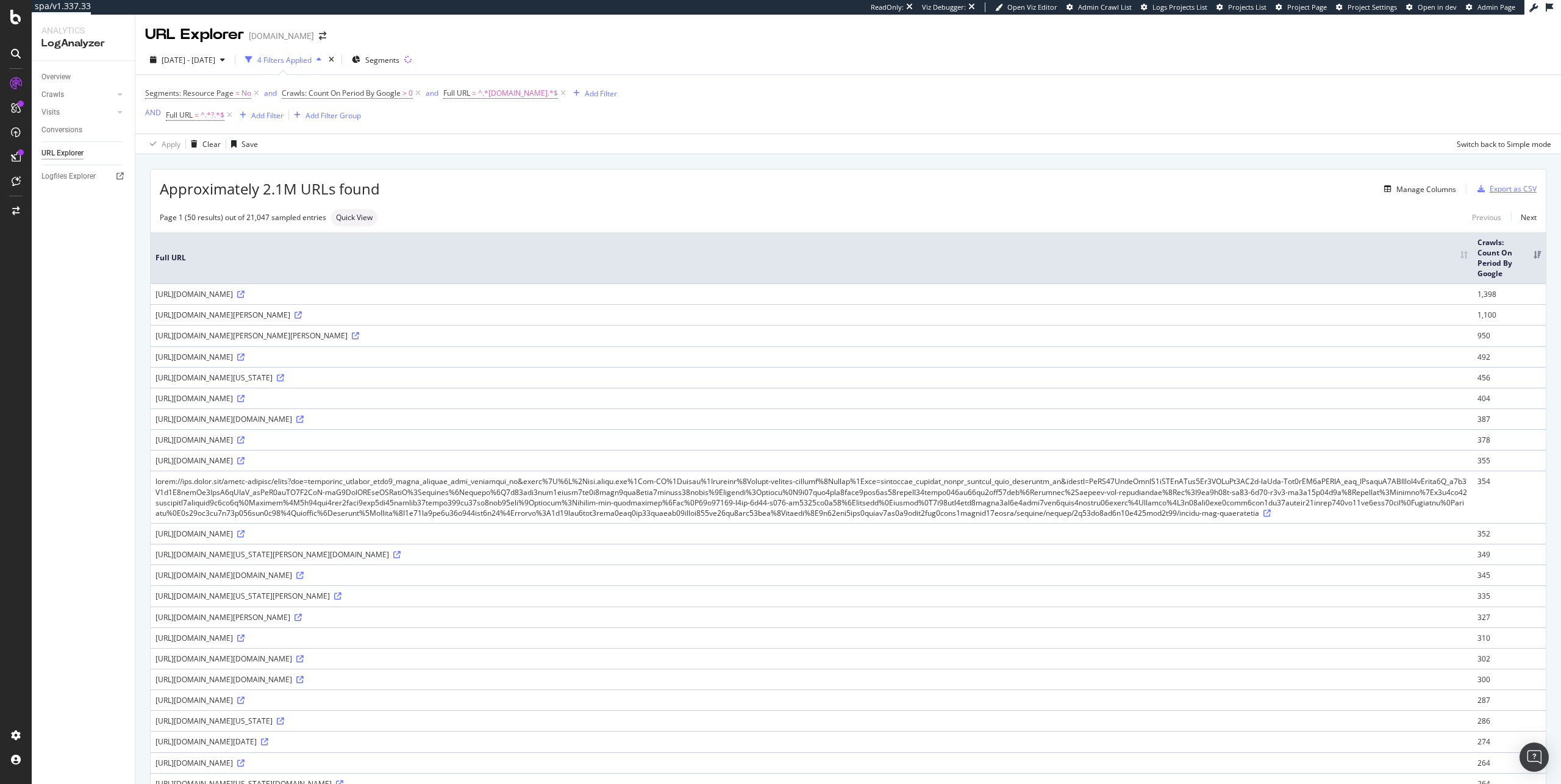
click at [1490, 195] on div "Export as CSV" at bounding box center [1504, 189] width 64 height 18
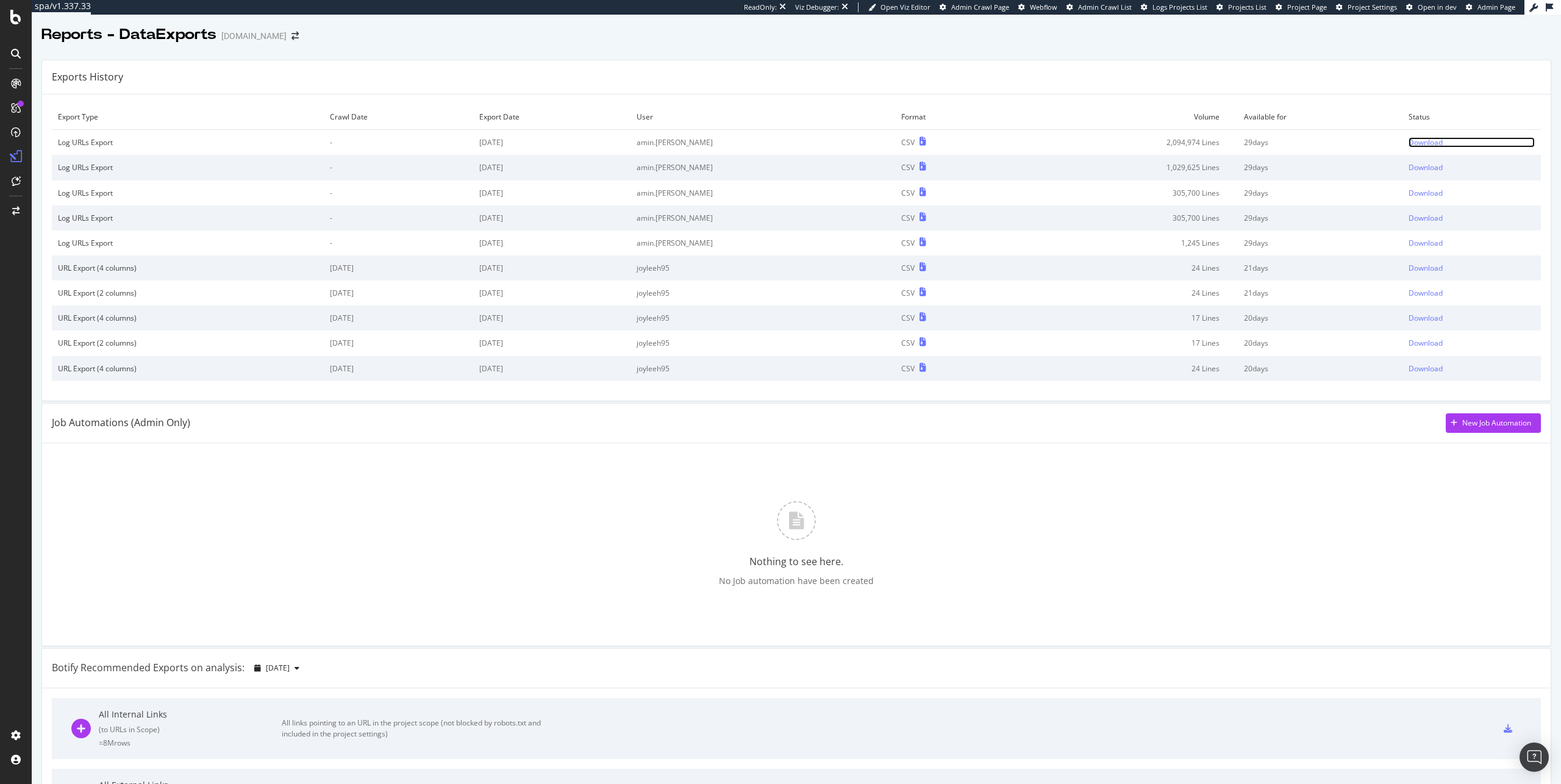
click at [1409, 140] on div "Download" at bounding box center [1425, 142] width 34 height 10
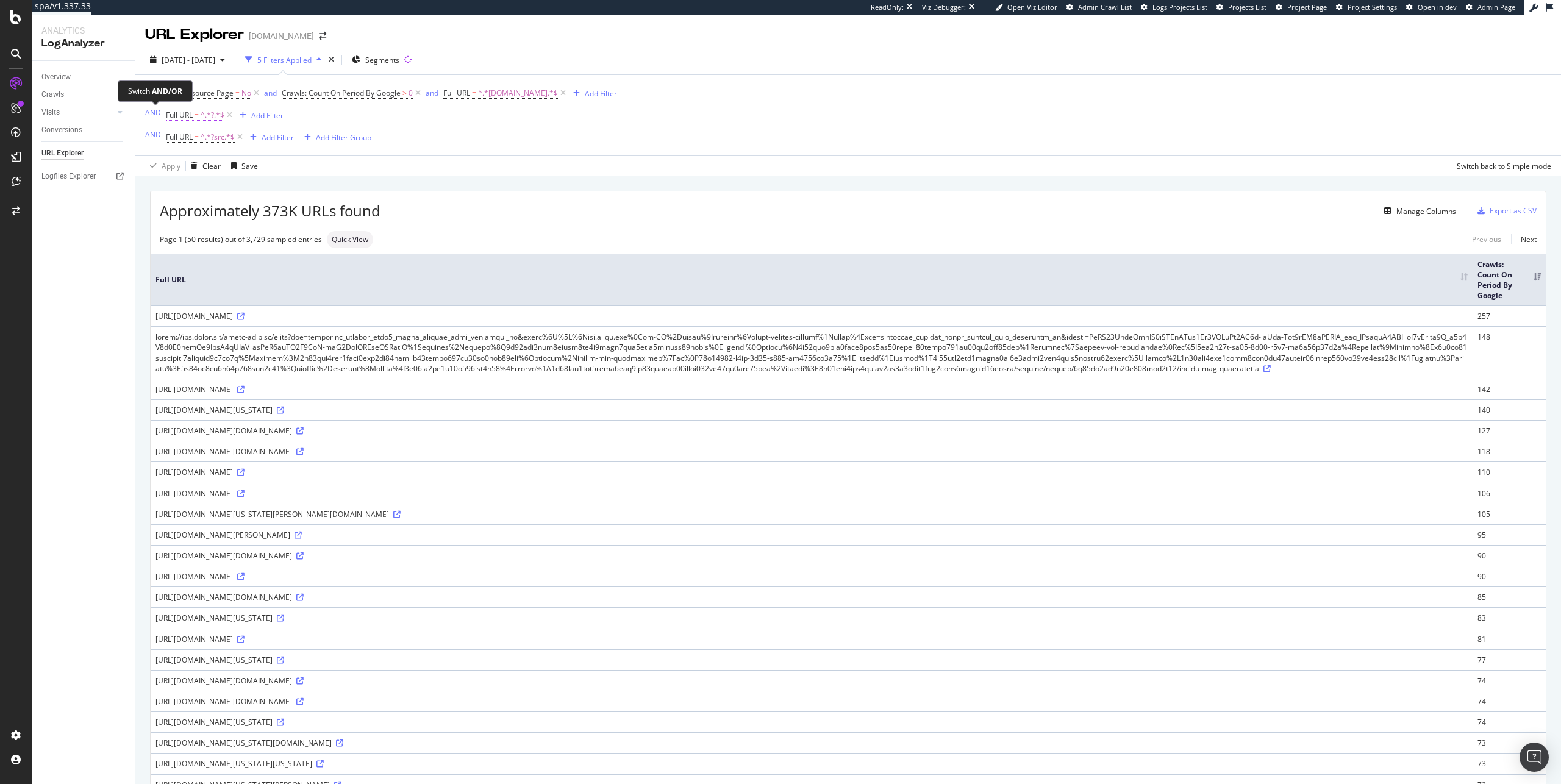
click at [181, 112] on span "Full URL" at bounding box center [179, 115] width 27 height 10
click at [208, 140] on div "Contains" at bounding box center [243, 144] width 134 height 20
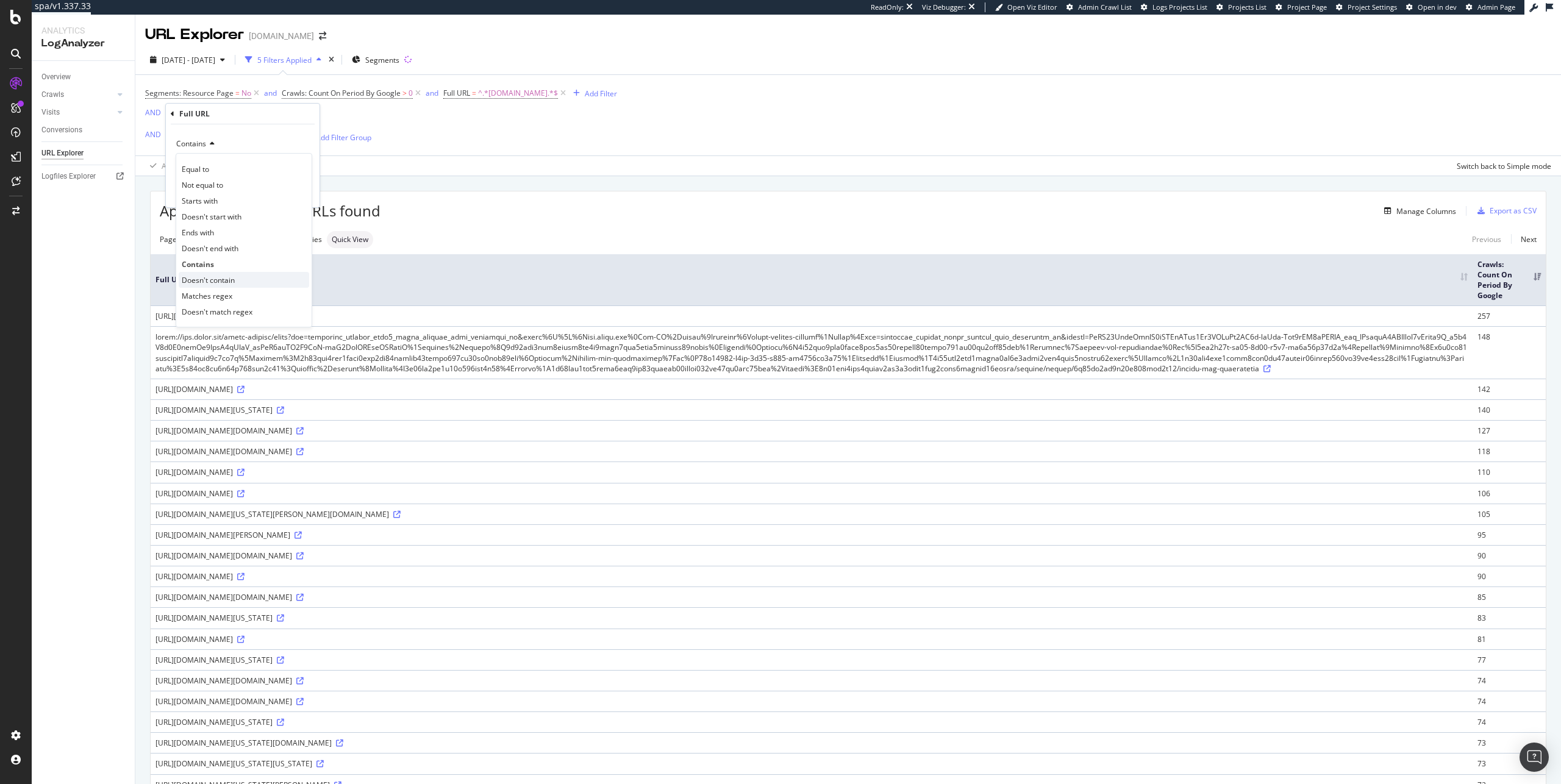
click at [255, 277] on div "Doesn't contain" at bounding box center [244, 280] width 131 height 16
click at [304, 187] on div "Apply" at bounding box center [300, 191] width 19 height 10
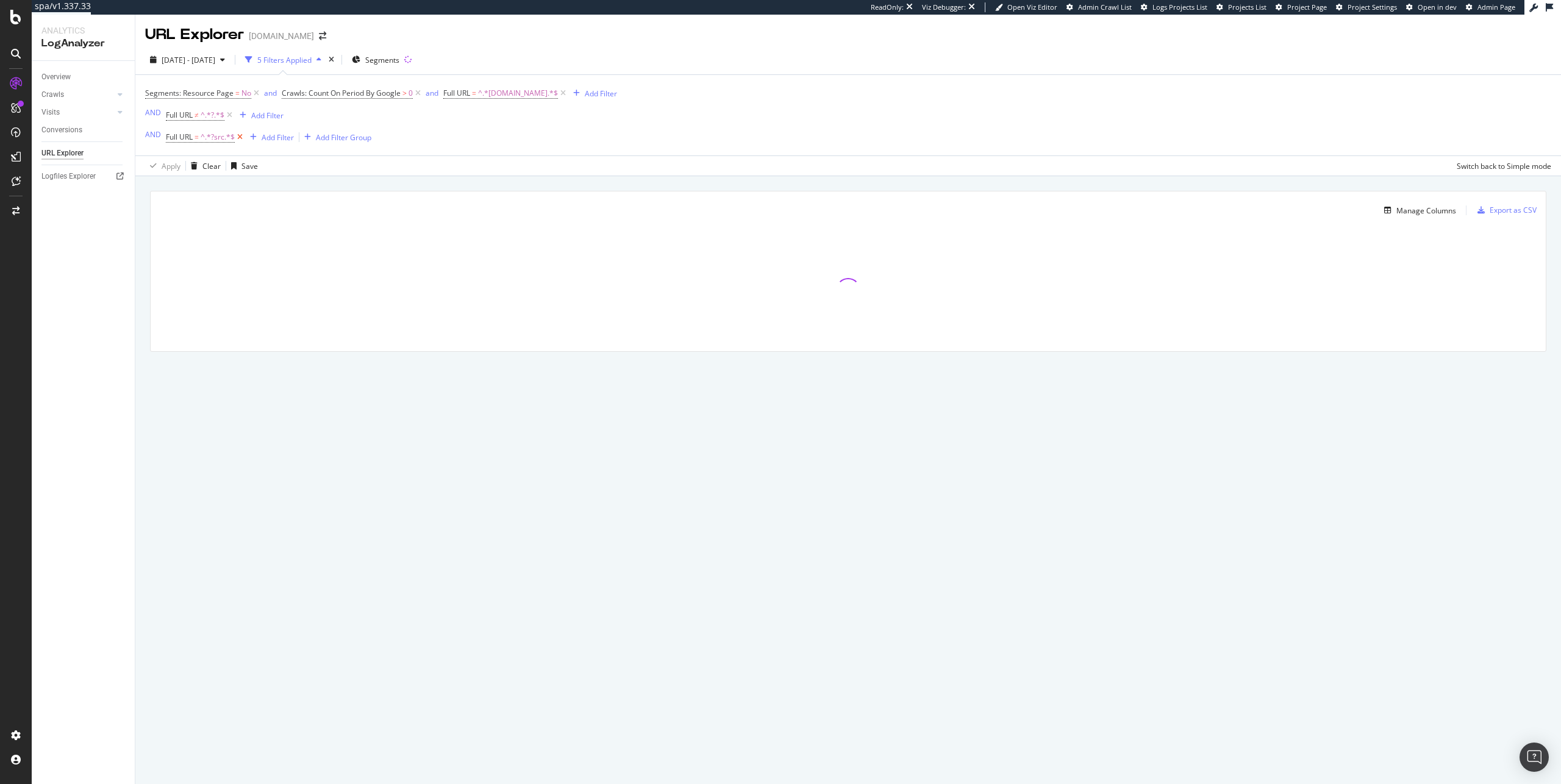
click at [240, 136] on icon at bounding box center [240, 137] width 10 height 12
